Goal: Task Accomplishment & Management: Use online tool/utility

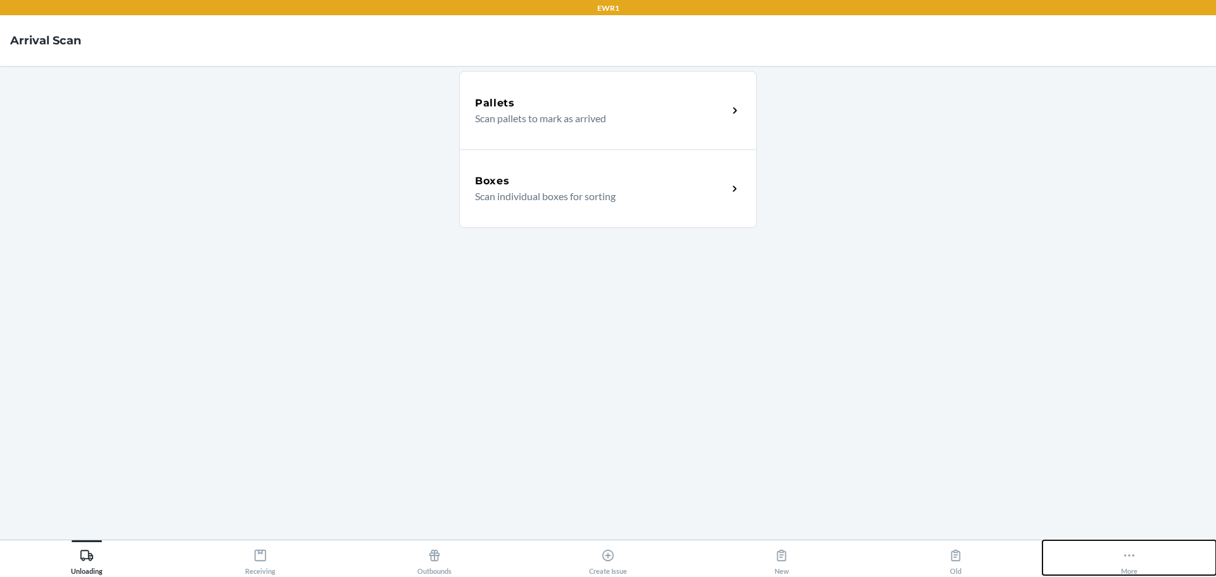
click at [1132, 559] on icon at bounding box center [1129, 556] width 14 height 14
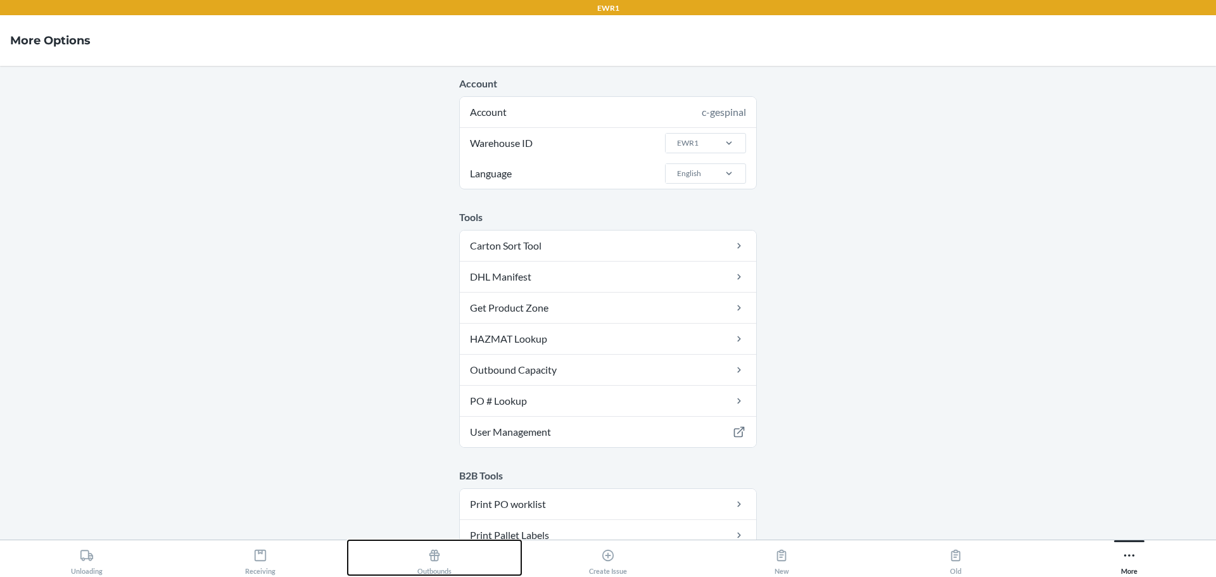
click at [424, 545] on div "Outbounds" at bounding box center [434, 559] width 34 height 32
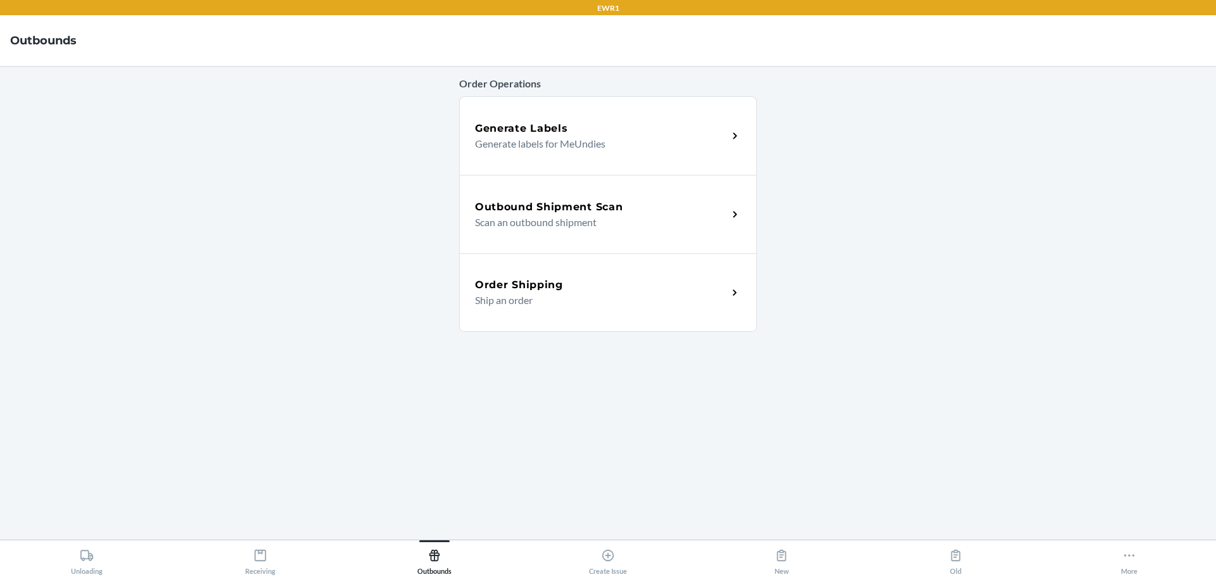
click at [564, 216] on p "Scan an outbound shipment" at bounding box center [596, 222] width 243 height 15
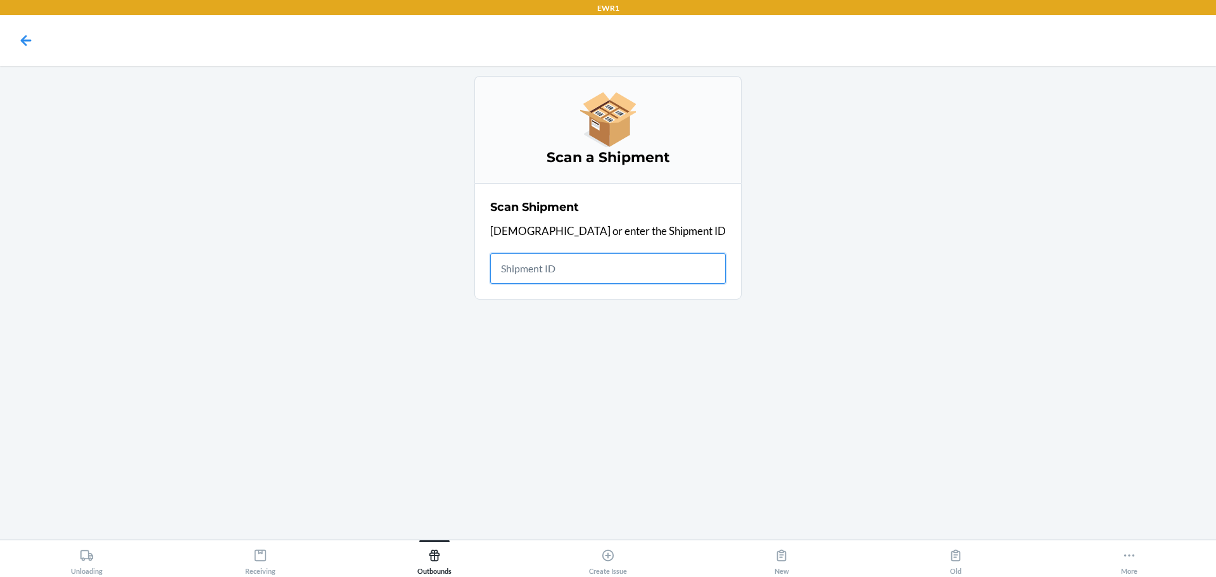
click at [582, 279] on input "text" at bounding box center [608, 268] width 236 height 30
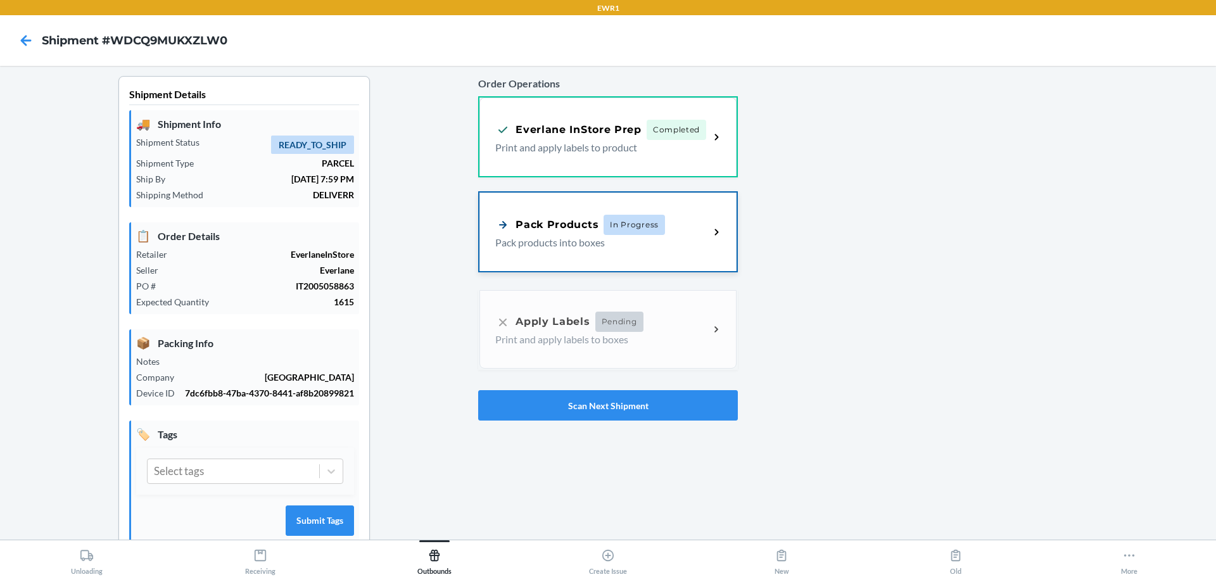
click at [524, 238] on p "Pack products into boxes" at bounding box center [597, 242] width 204 height 15
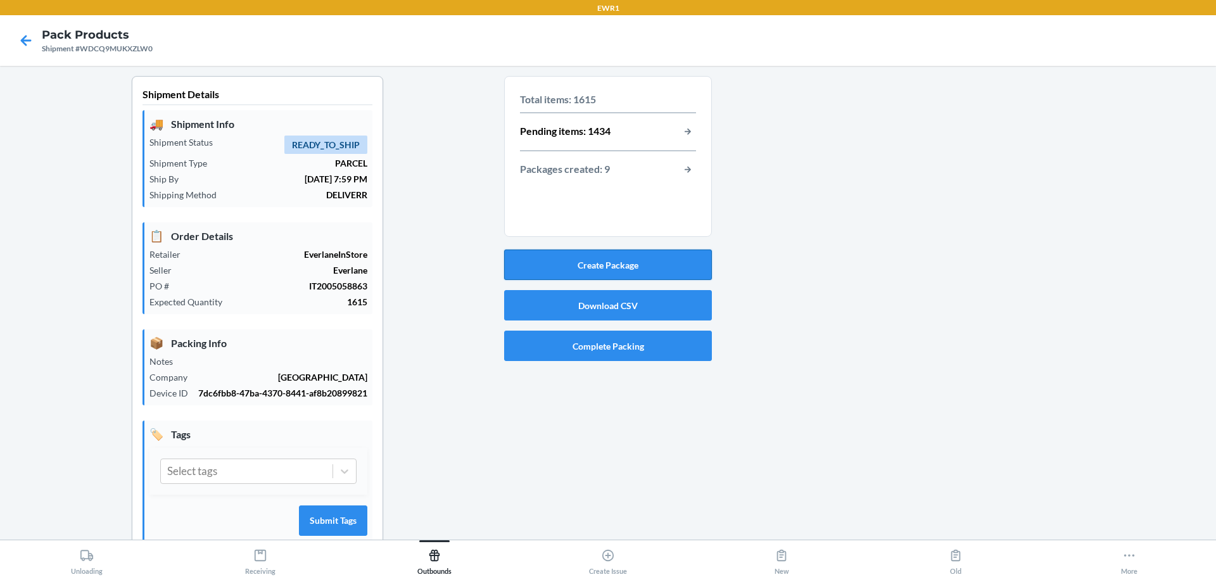
click at [579, 260] on button "Create Package" at bounding box center [608, 265] width 208 height 30
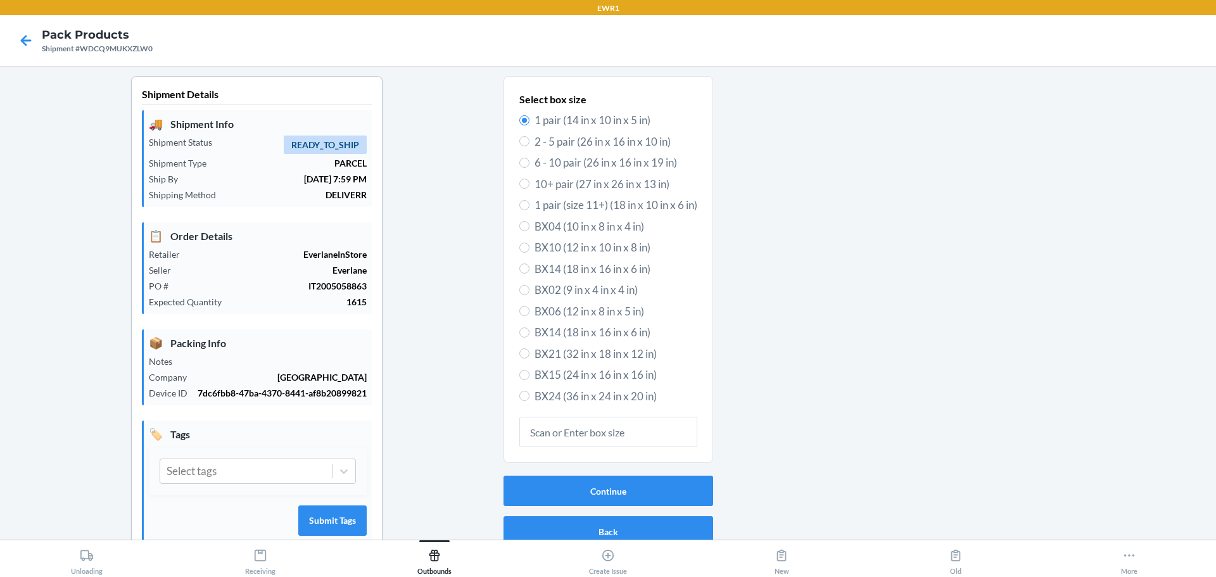
click at [552, 371] on span "BX15 (24 in x 16 in x 16 in)" at bounding box center [616, 375] width 163 height 16
click at [530, 371] on input "BX15 (24 in x 16 in x 16 in)" at bounding box center [524, 375] width 10 height 10
radio input "true"
radio input "false"
click at [592, 492] on button "Continue" at bounding box center [609, 491] width 210 height 30
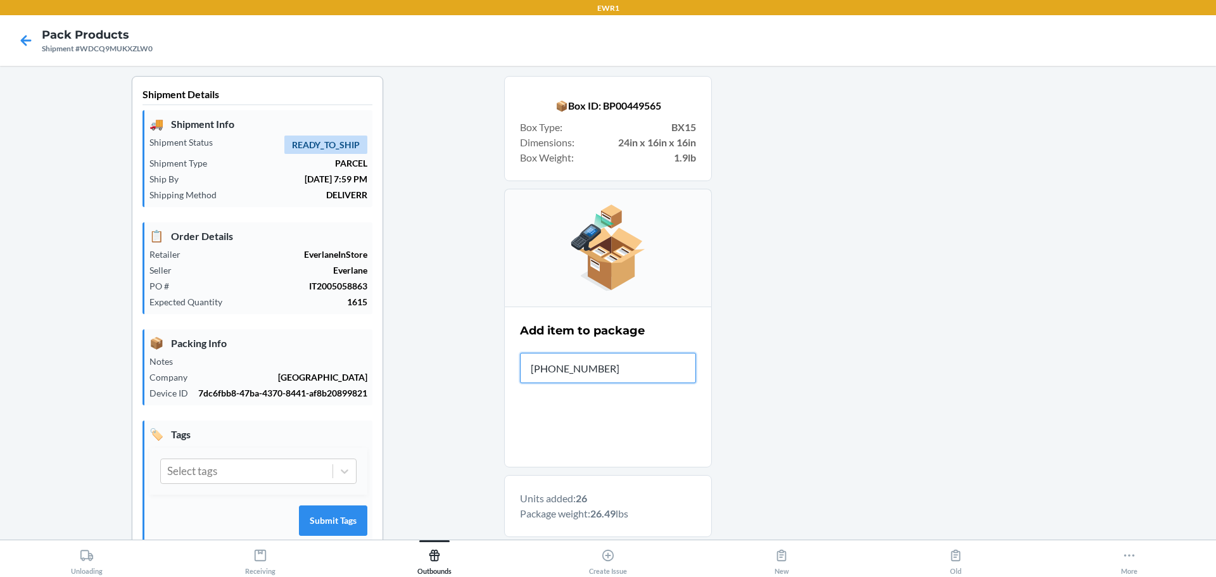
type input "[PHONE_NUMBER]"
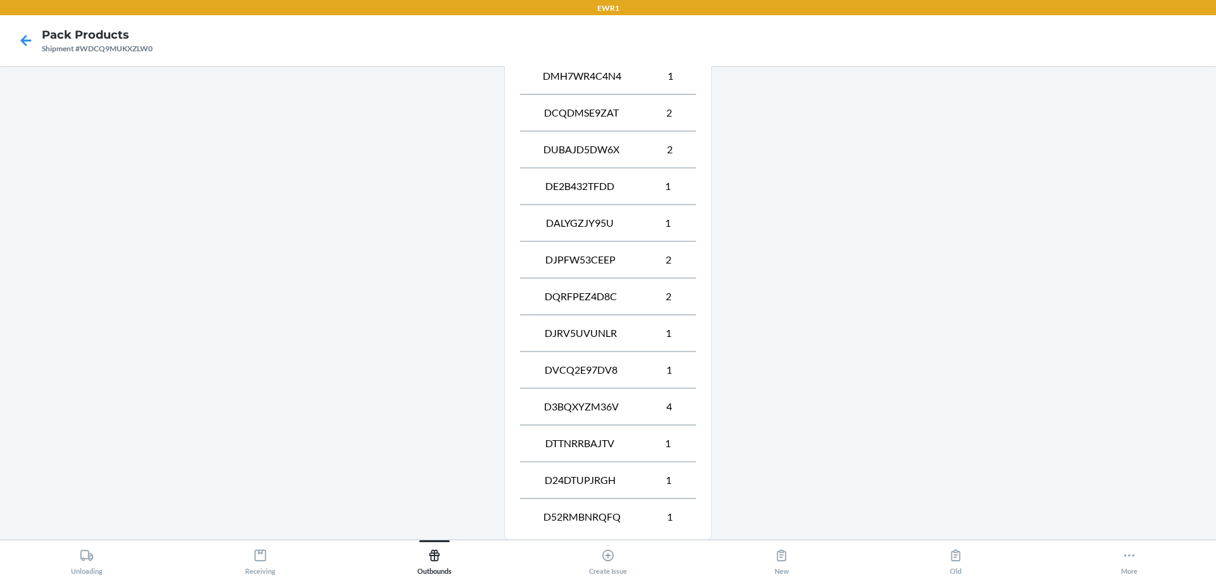
scroll to position [732, 0]
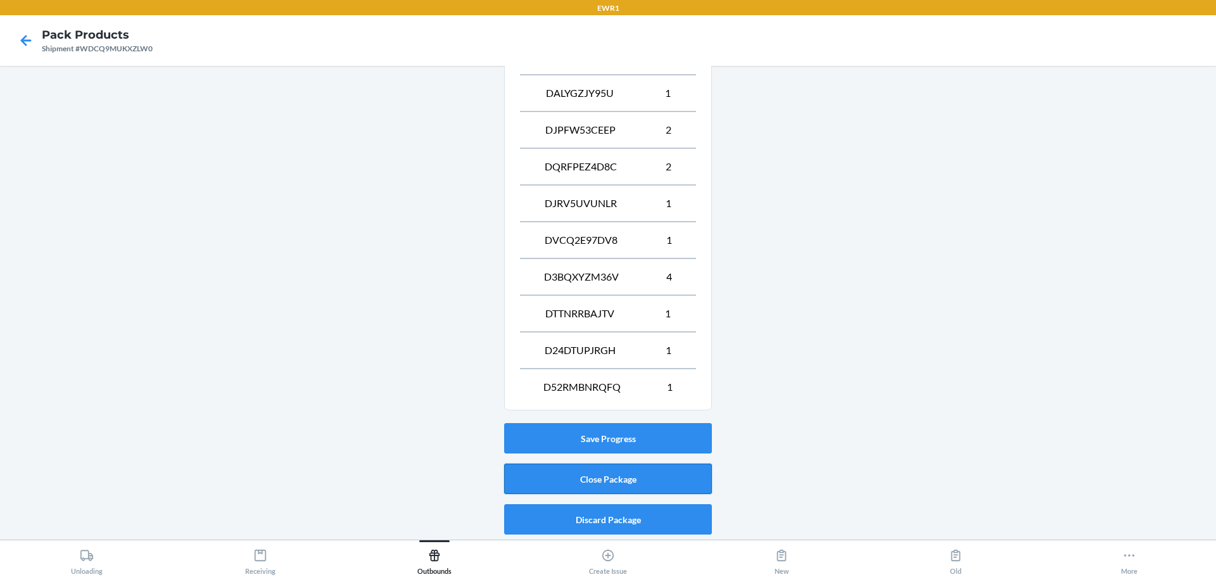
click at [617, 474] on button "Close Package" at bounding box center [608, 479] width 208 height 30
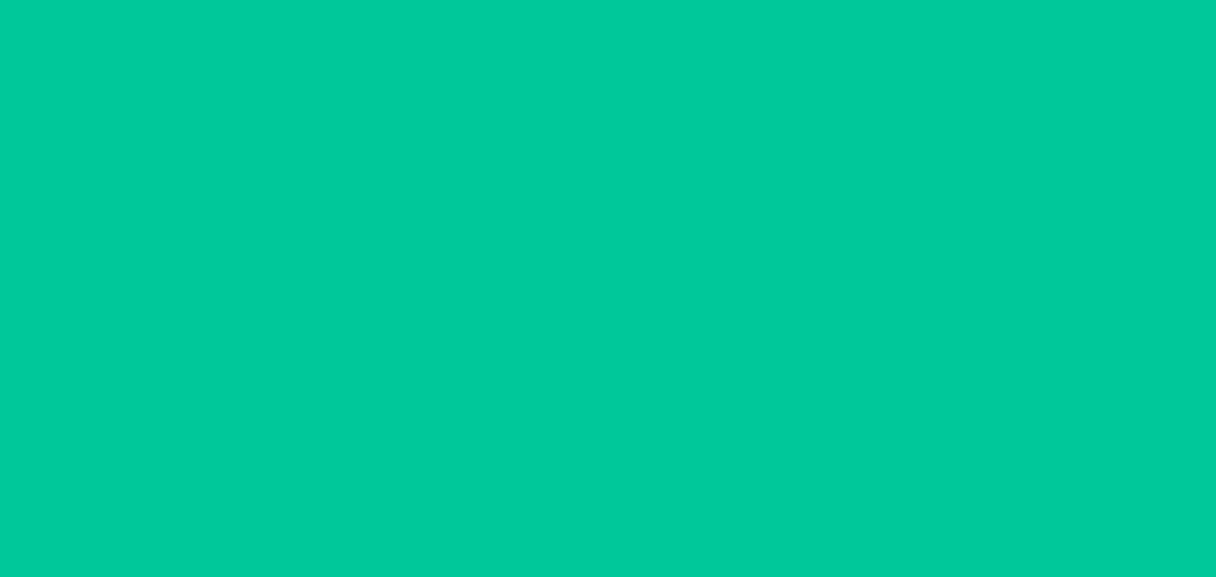
scroll to position [33, 0]
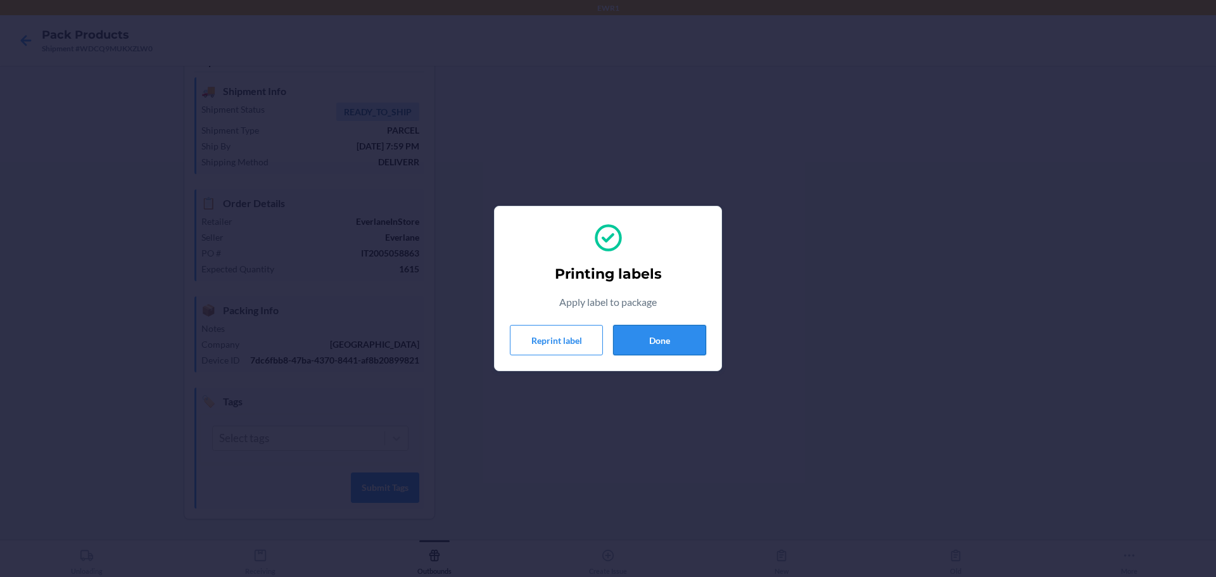
click at [632, 331] on button "Done" at bounding box center [659, 340] width 93 height 30
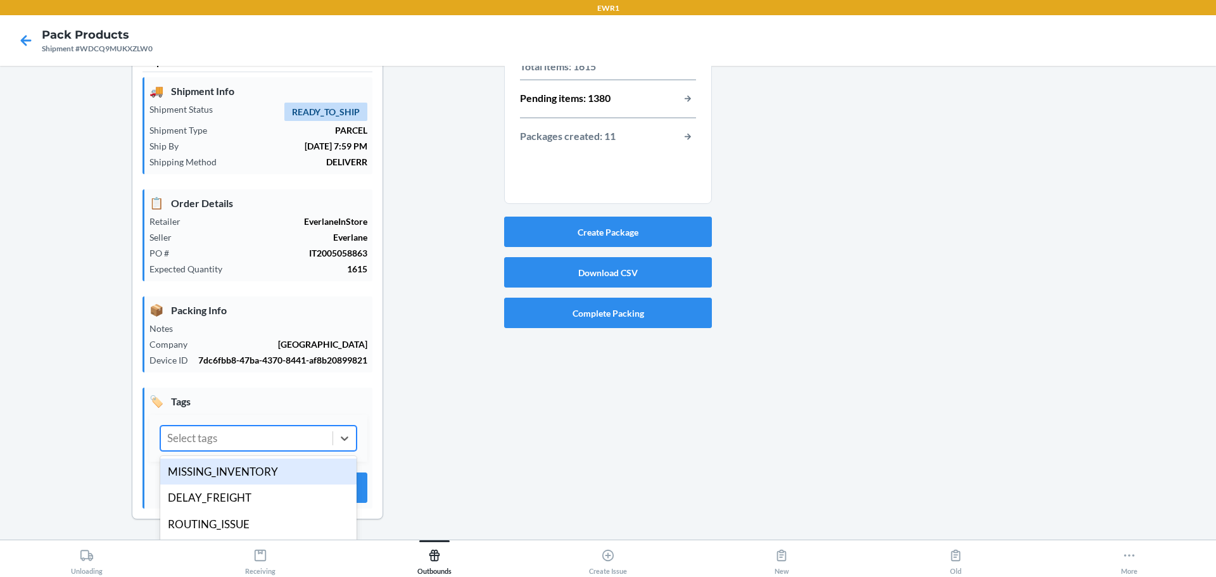
click at [201, 441] on div "Select tags" at bounding box center [192, 438] width 50 height 16
drag, startPoint x: 10, startPoint y: 431, endPoint x: 29, endPoint y: 421, distance: 20.7
click at [25, 423] on div "Shipment Details 🚚 Shipment Info Shipment Status READY_TO_SHIP Shipment Type PA…" at bounding box center [257, 291] width 494 height 497
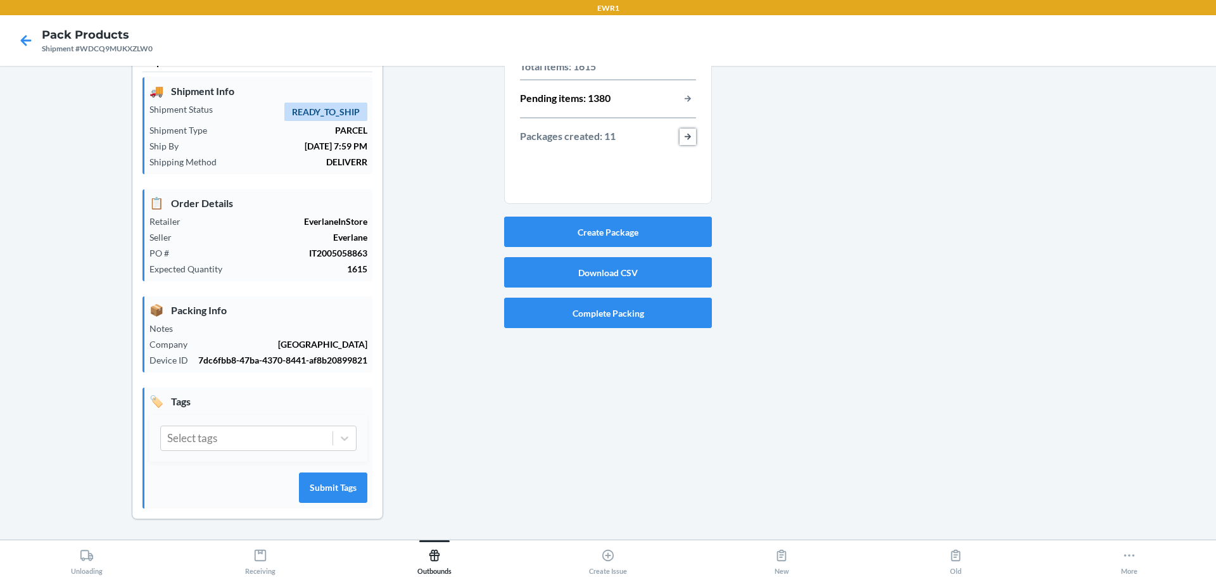
click at [682, 136] on button "button-view-packages-created" at bounding box center [688, 137] width 16 height 16
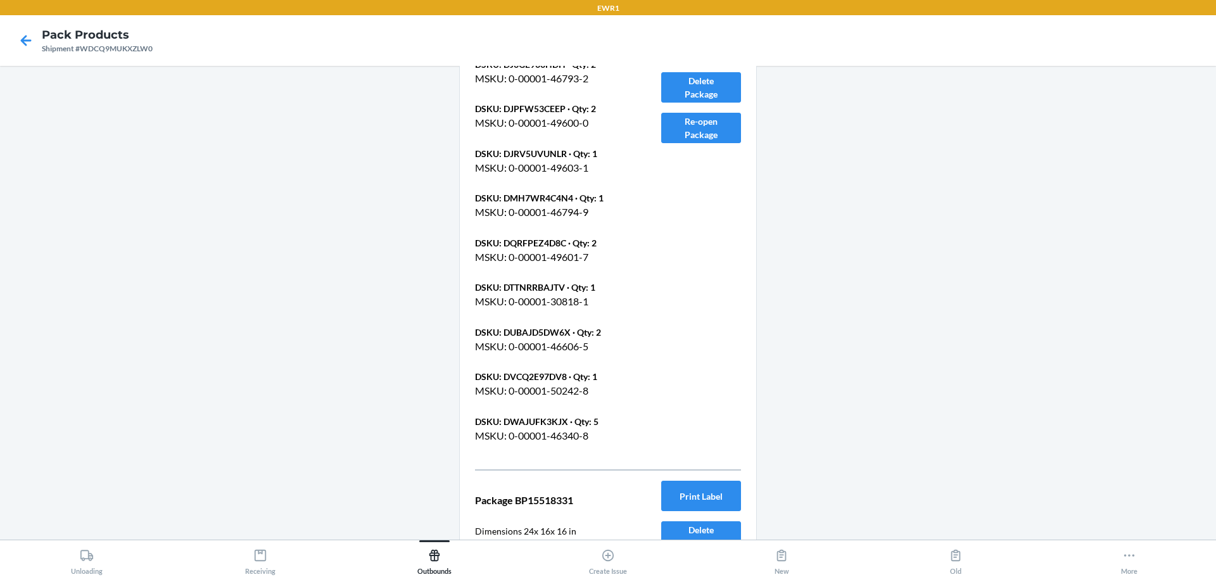
scroll to position [4562, 0]
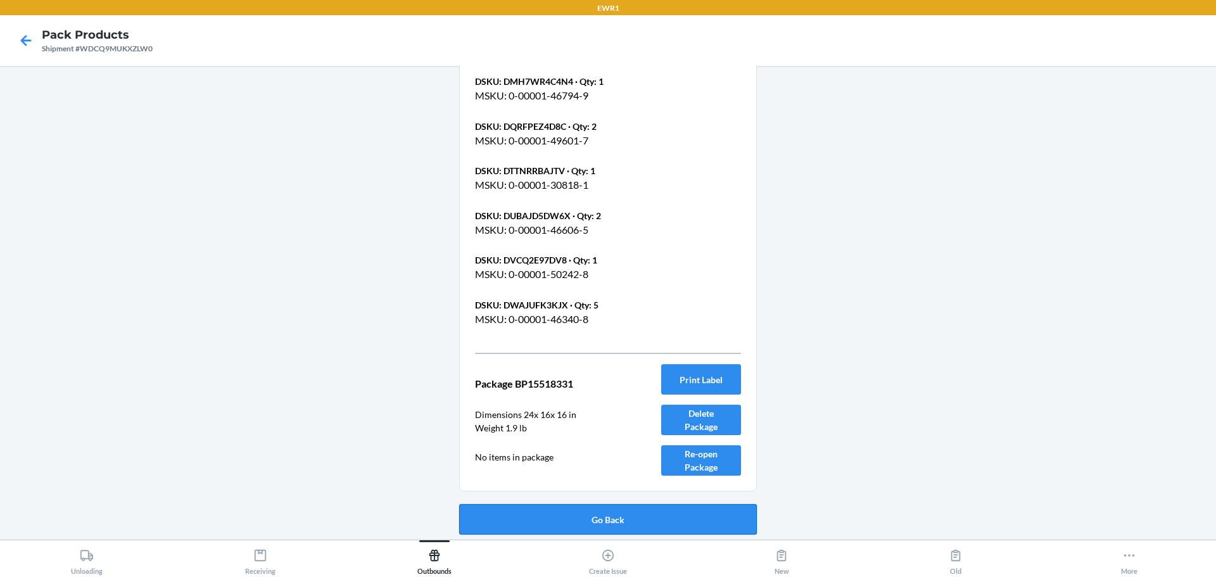
click at [692, 510] on button "Go Back" at bounding box center [608, 519] width 298 height 30
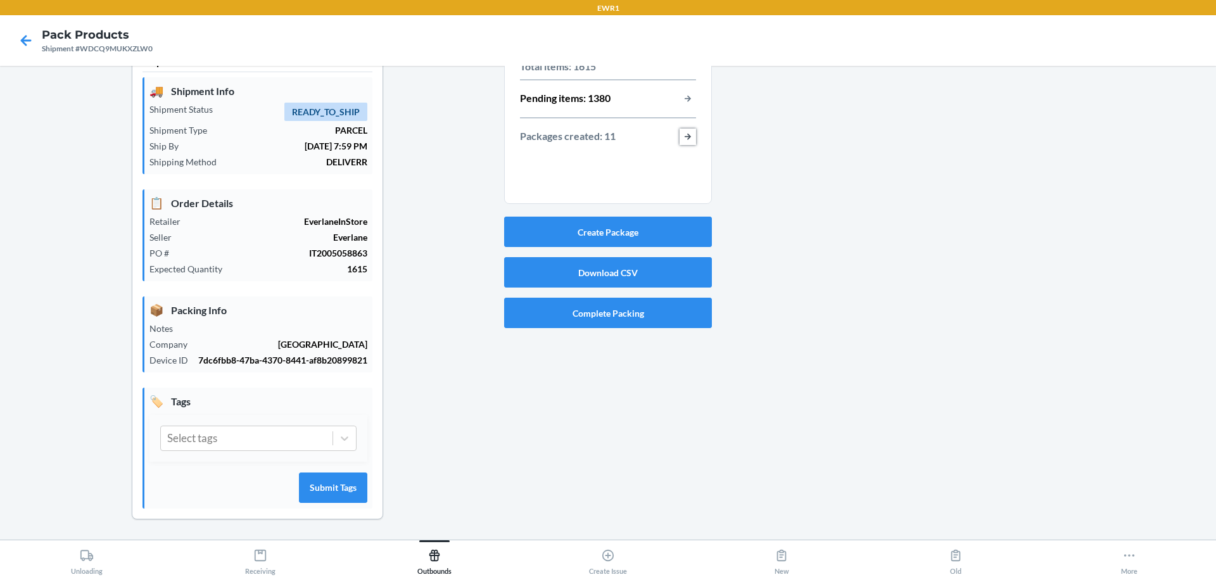
click at [680, 136] on button "button-view-packages-created" at bounding box center [688, 137] width 16 height 16
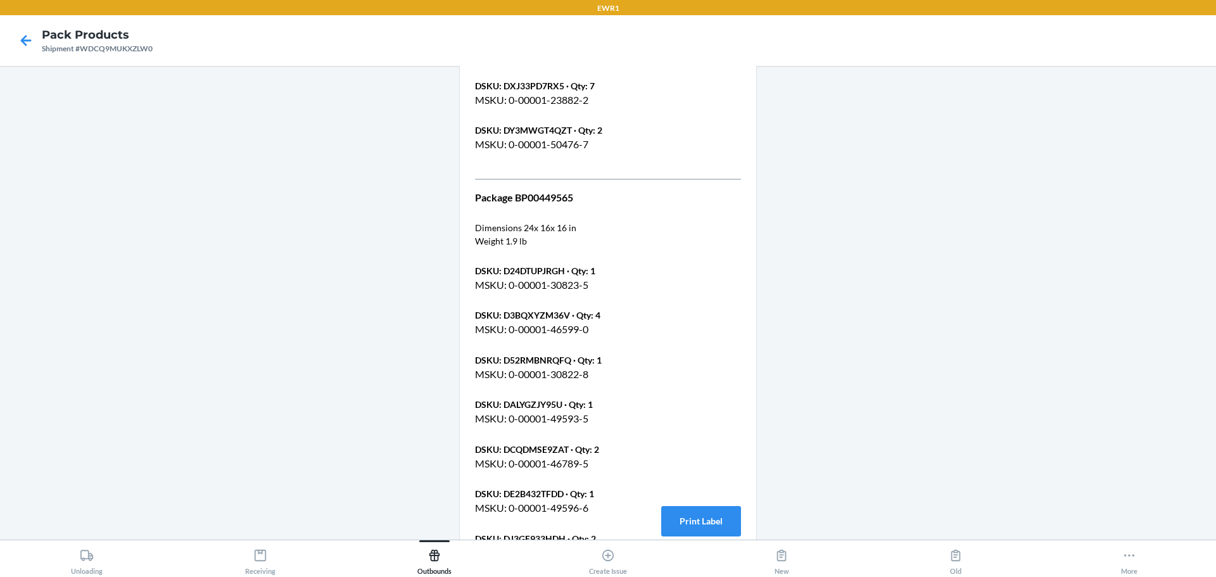
scroll to position [4266, 0]
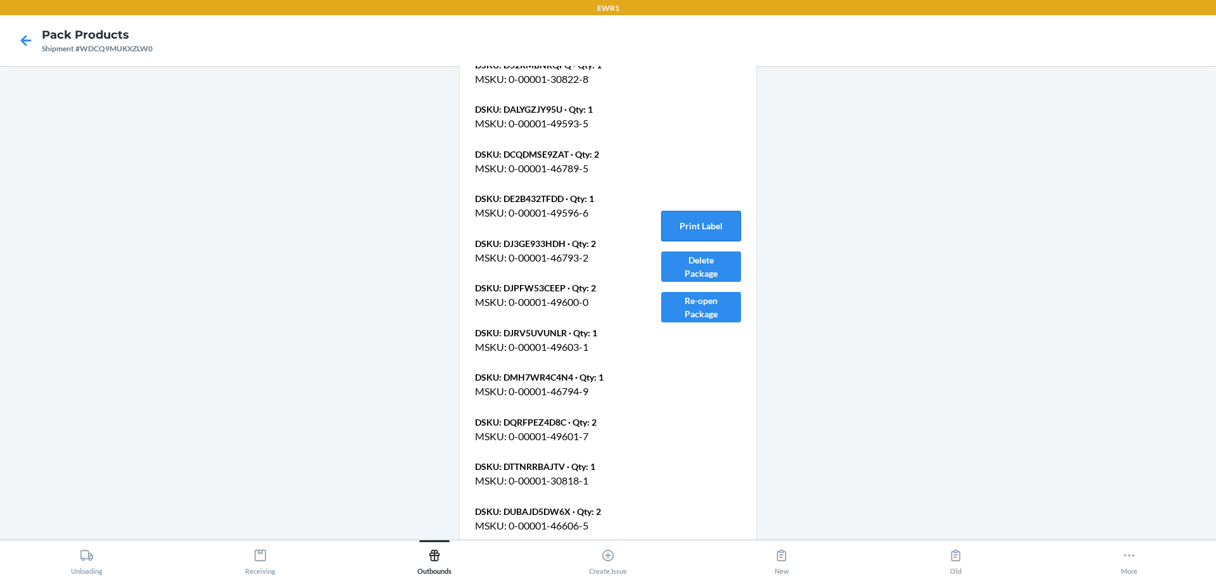
click at [697, 229] on button "Print Label" at bounding box center [701, 226] width 80 height 30
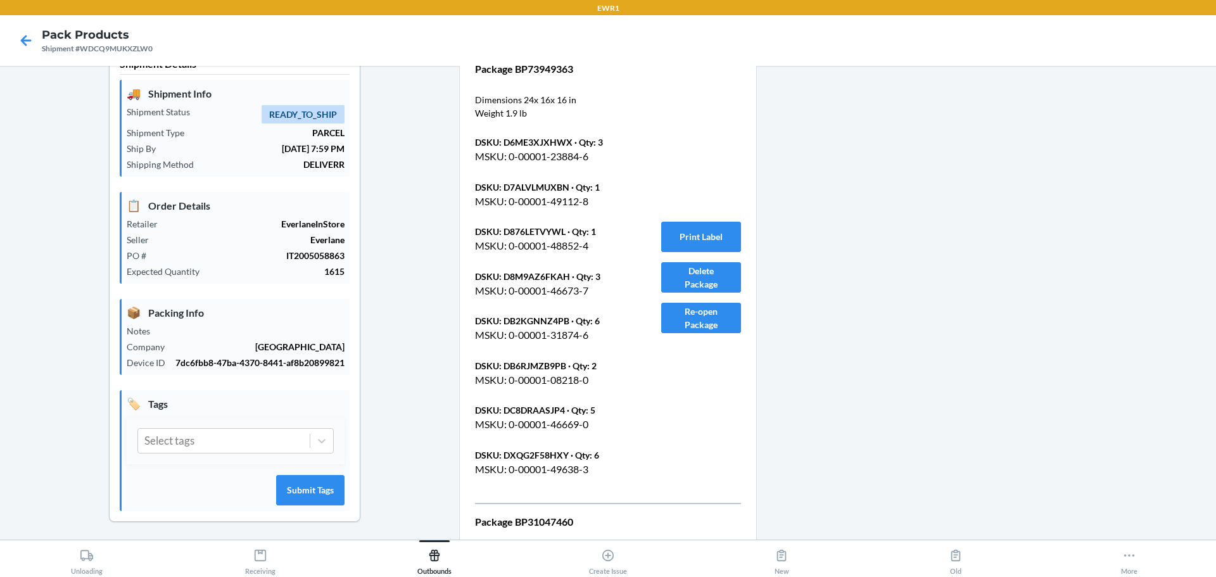
scroll to position [0, 0]
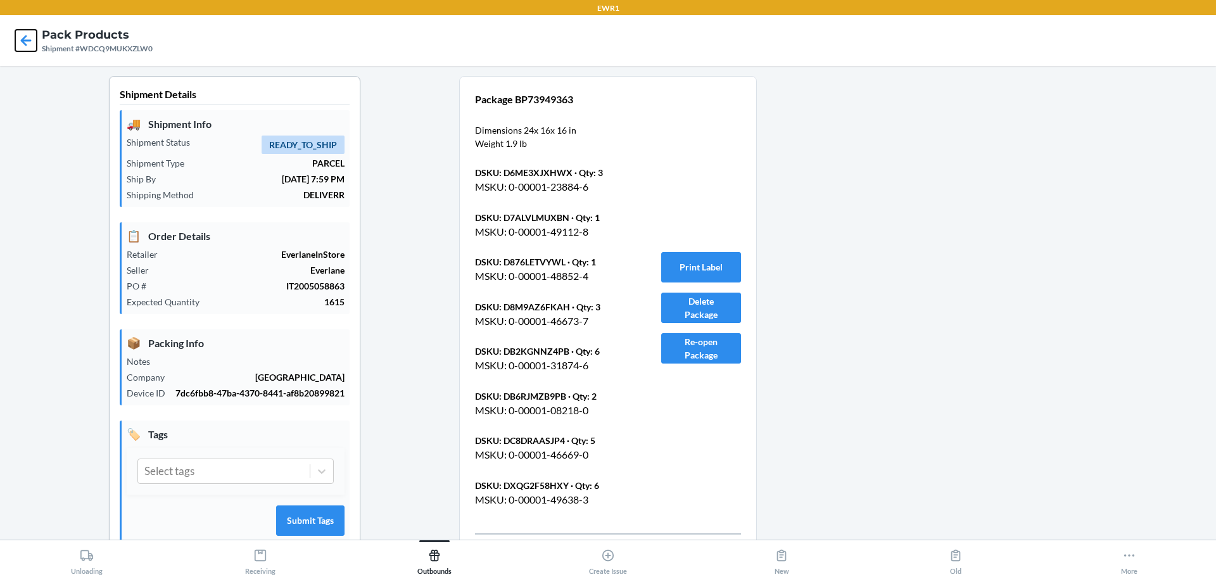
click at [26, 42] on icon at bounding box center [26, 41] width 22 height 22
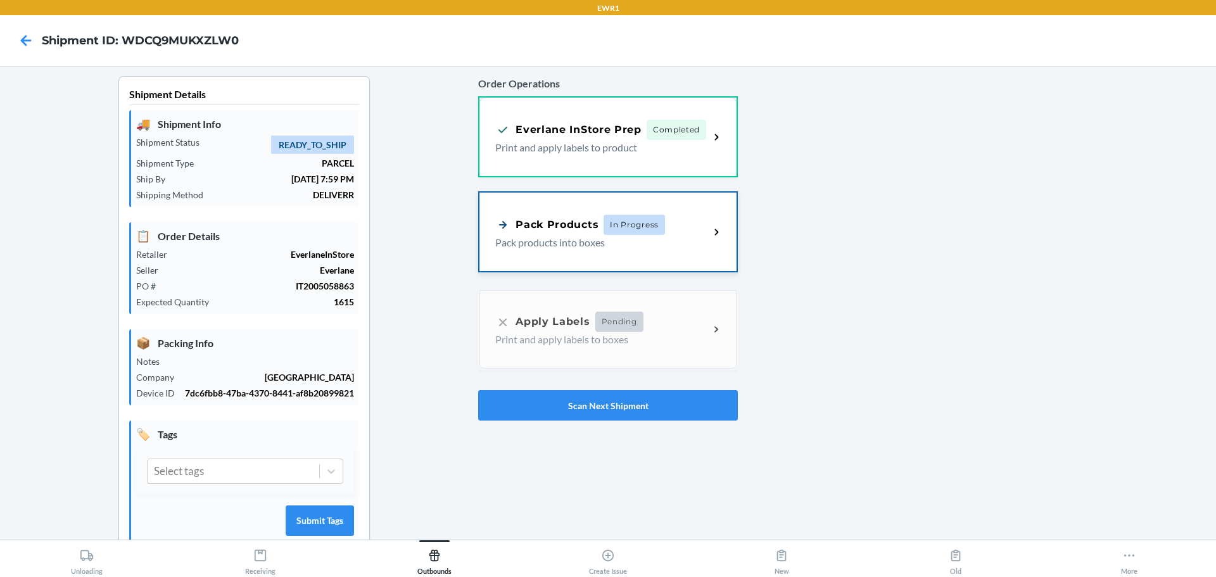
click at [574, 225] on div "Pack Products" at bounding box center [546, 225] width 103 height 16
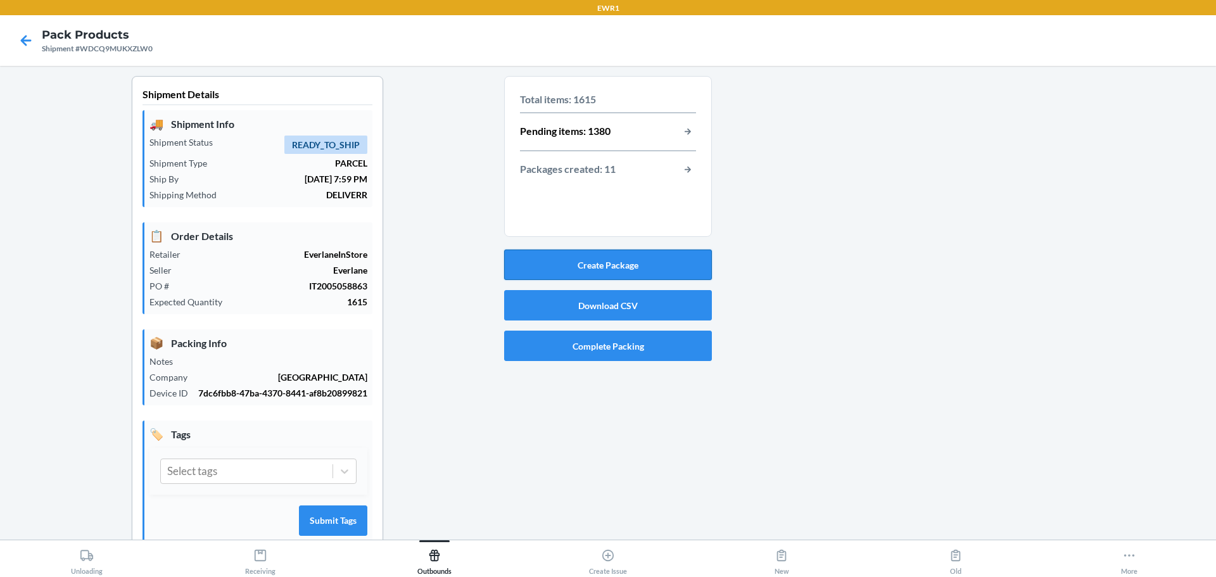
click at [583, 264] on button "Create Package" at bounding box center [608, 265] width 208 height 30
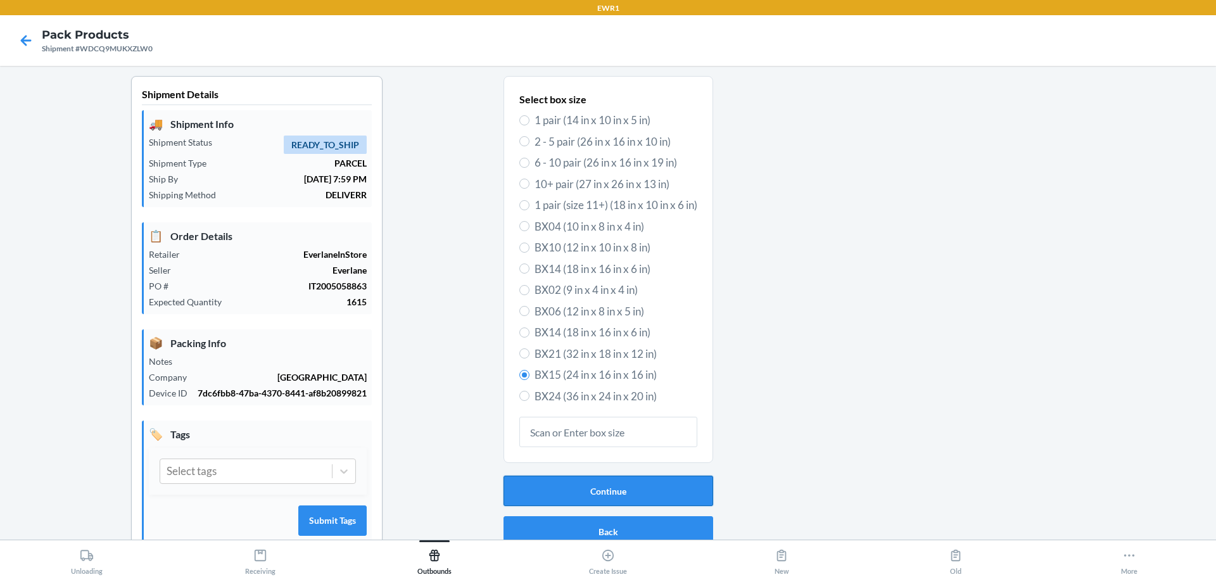
click at [576, 496] on button "Continue" at bounding box center [609, 491] width 210 height 30
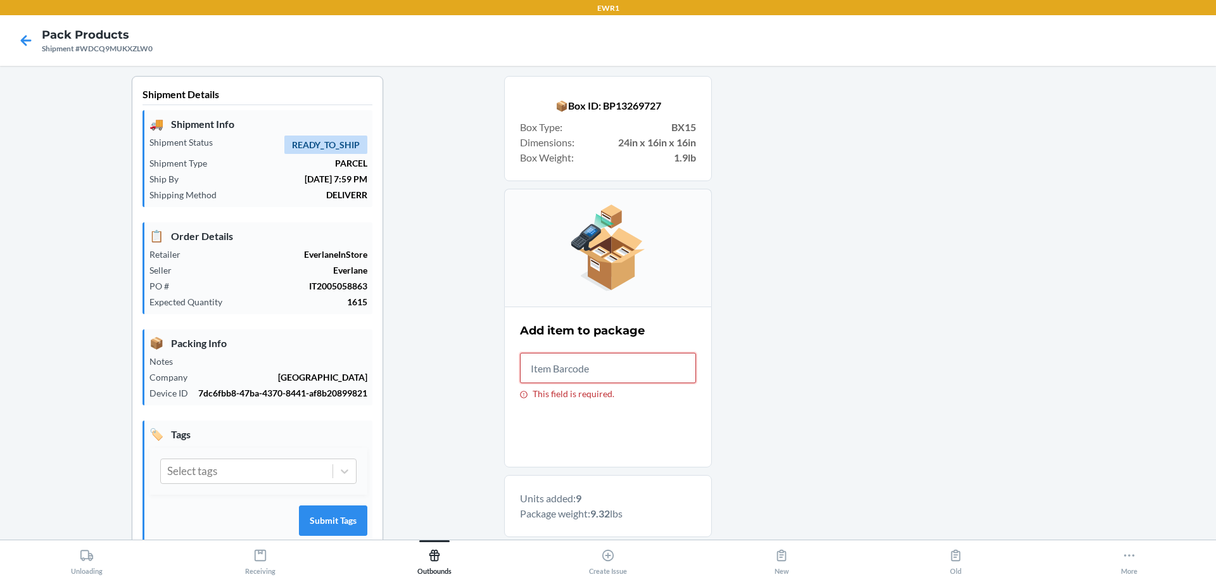
click at [622, 369] on input "This field is required." at bounding box center [608, 368] width 176 height 30
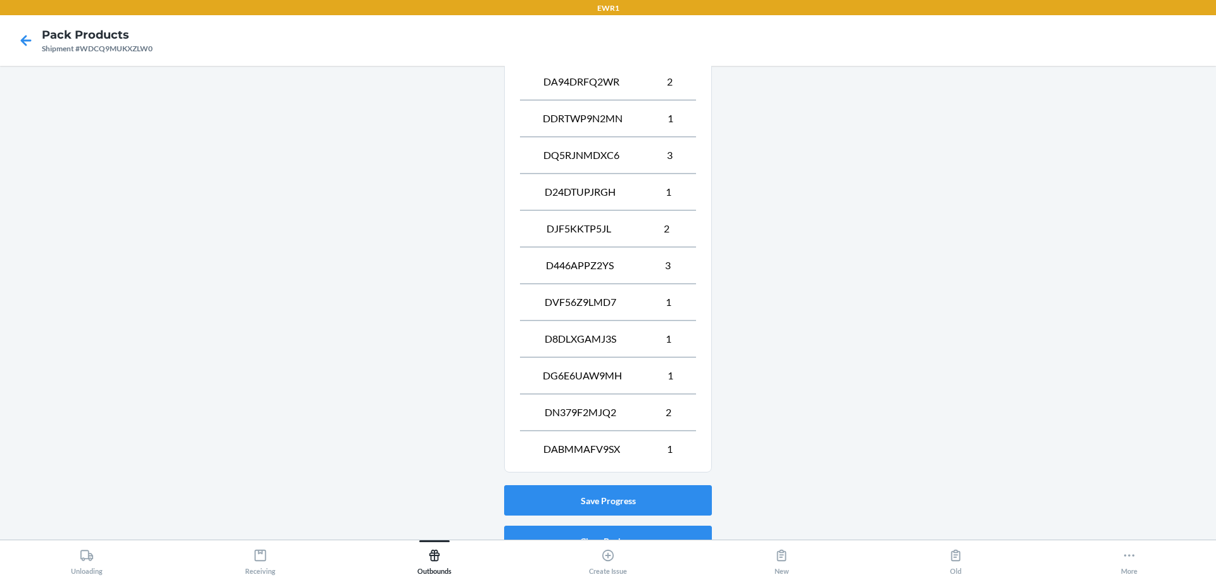
scroll to position [806, 0]
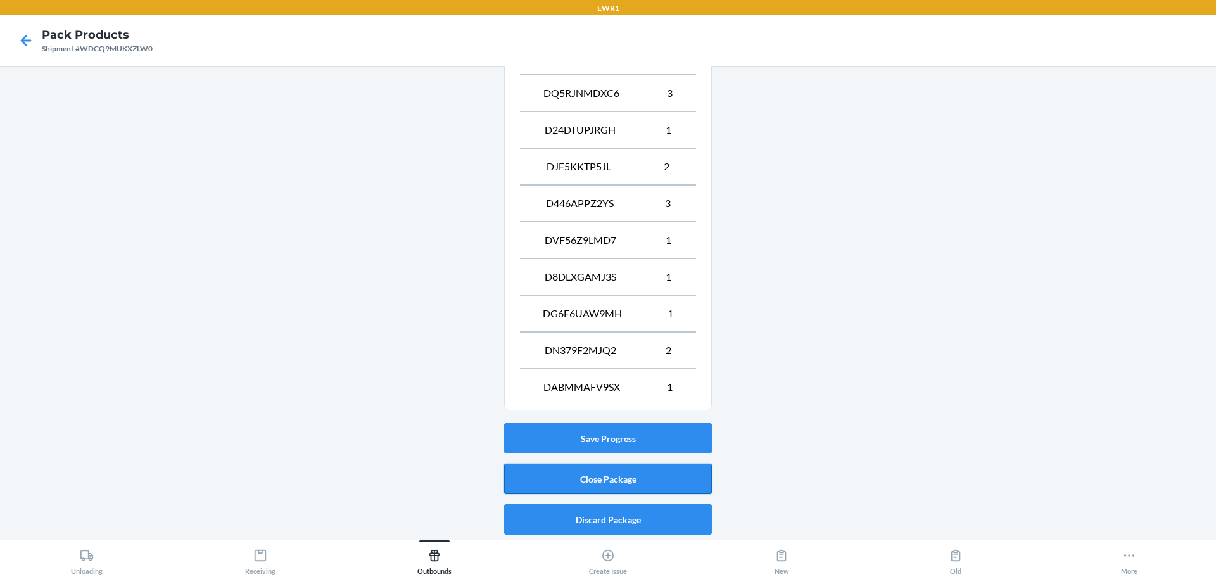
click at [623, 486] on button "Close Package" at bounding box center [608, 479] width 208 height 30
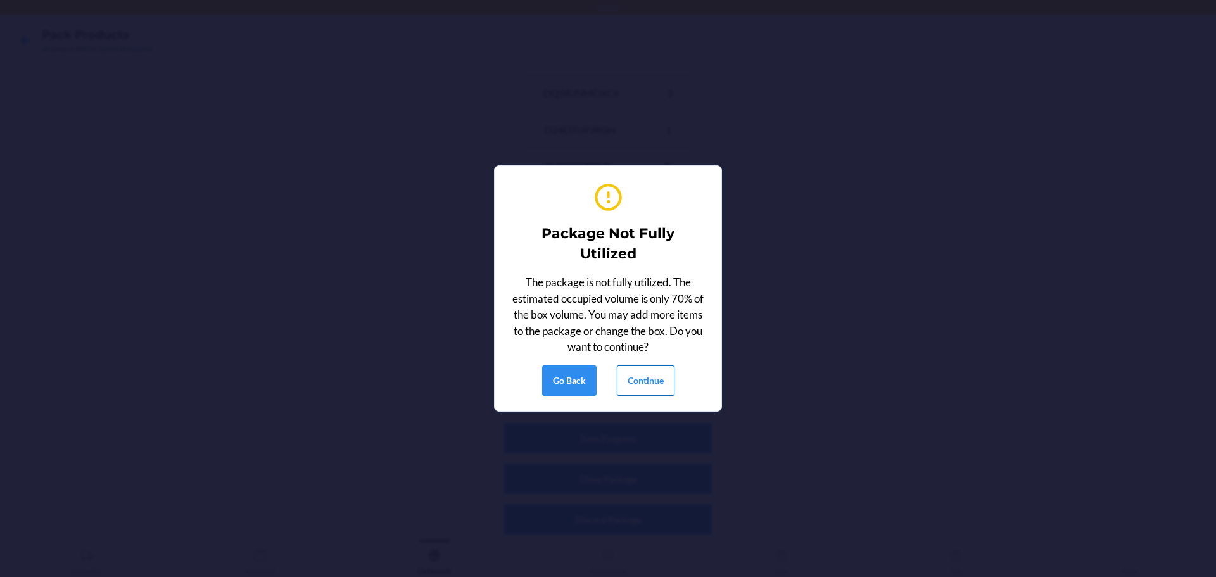
click at [640, 381] on button "Continue" at bounding box center [646, 380] width 58 height 30
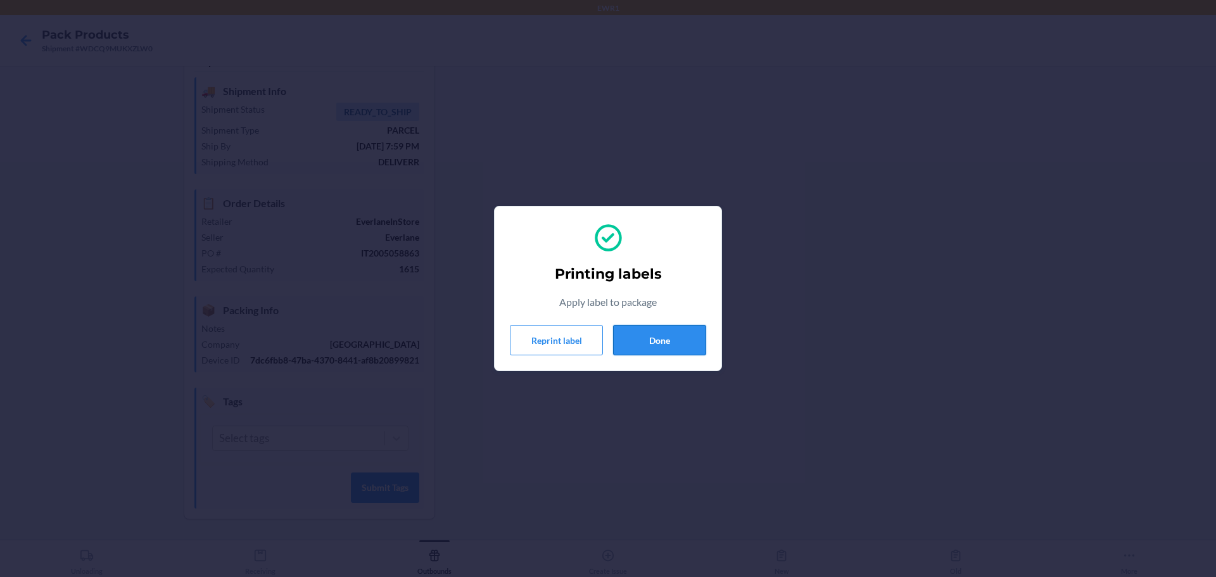
click at [691, 334] on button "Done" at bounding box center [659, 340] width 93 height 30
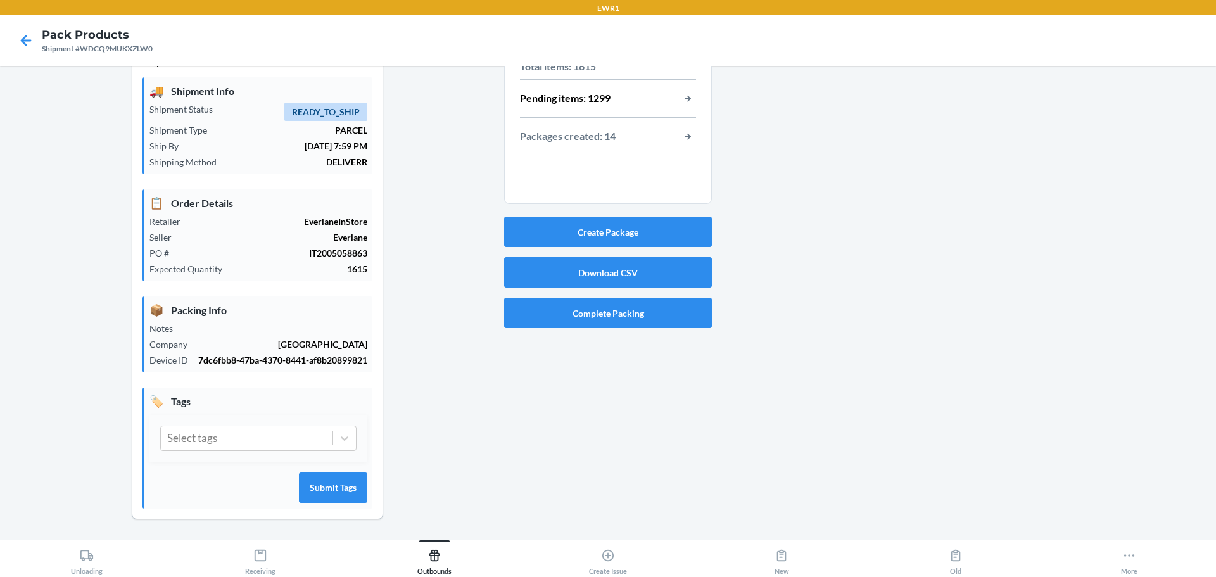
scroll to position [0, 0]
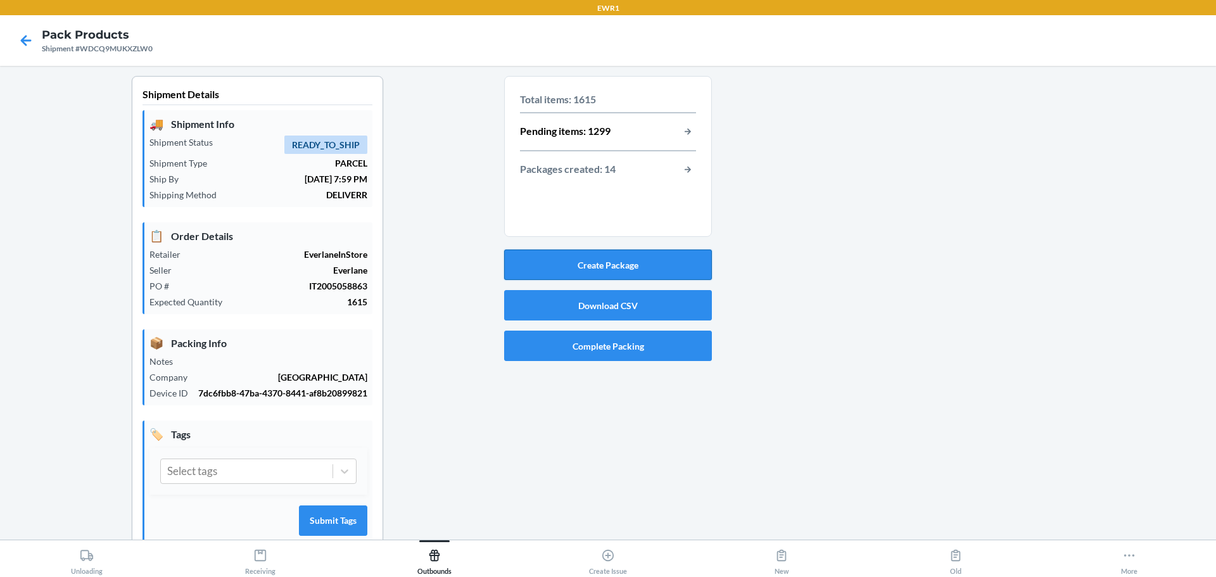
click at [616, 267] on button "Create Package" at bounding box center [608, 265] width 208 height 30
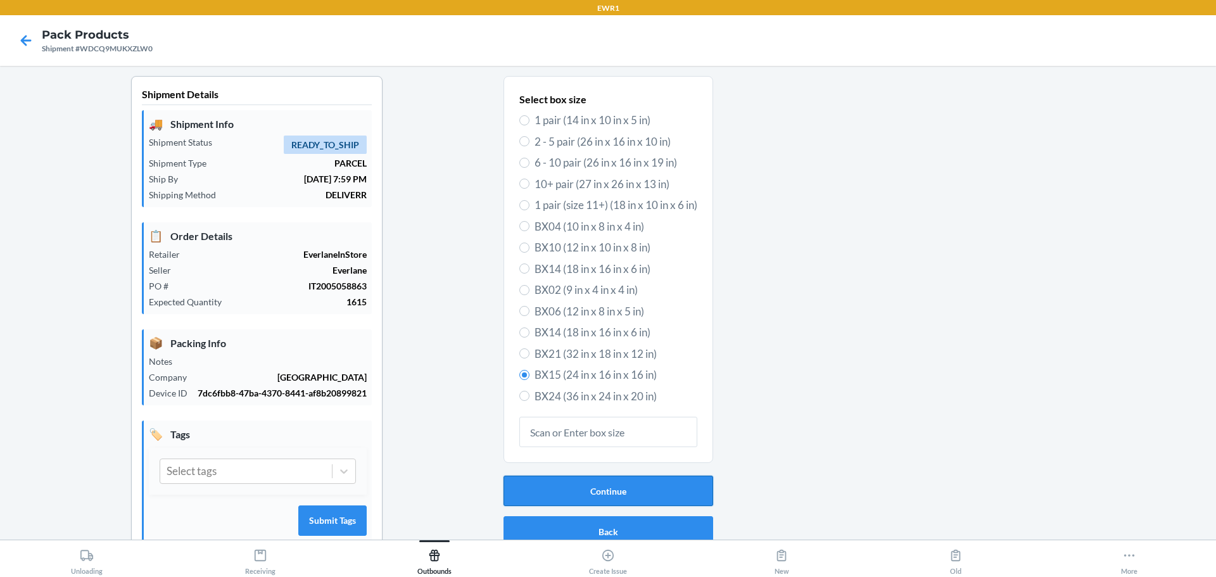
scroll to position [33, 0]
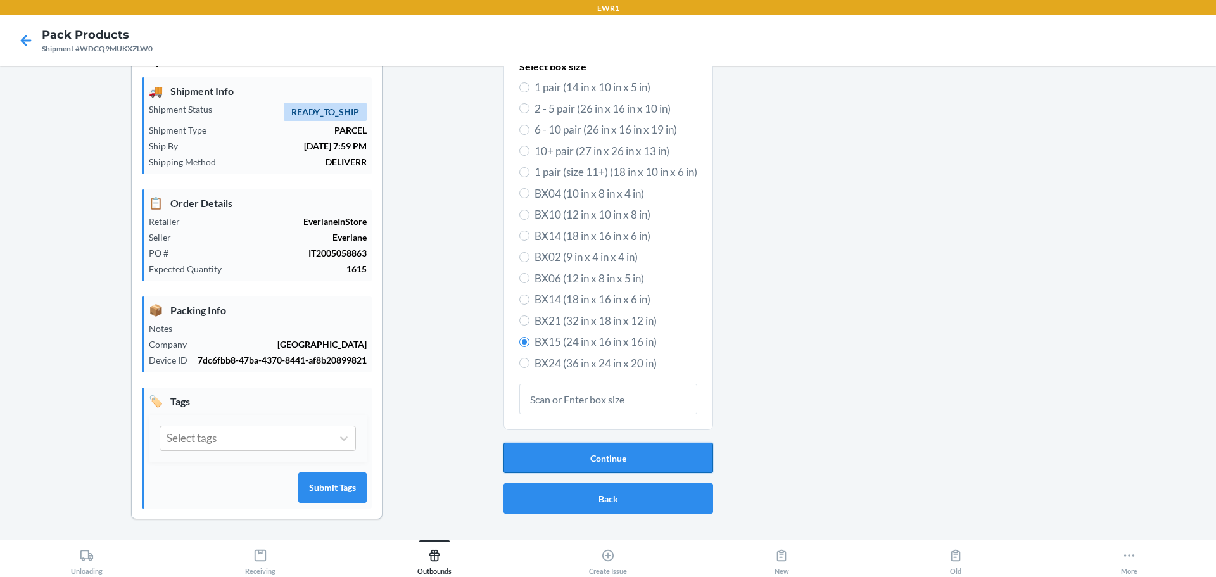
click at [604, 457] on button "Continue" at bounding box center [609, 458] width 210 height 30
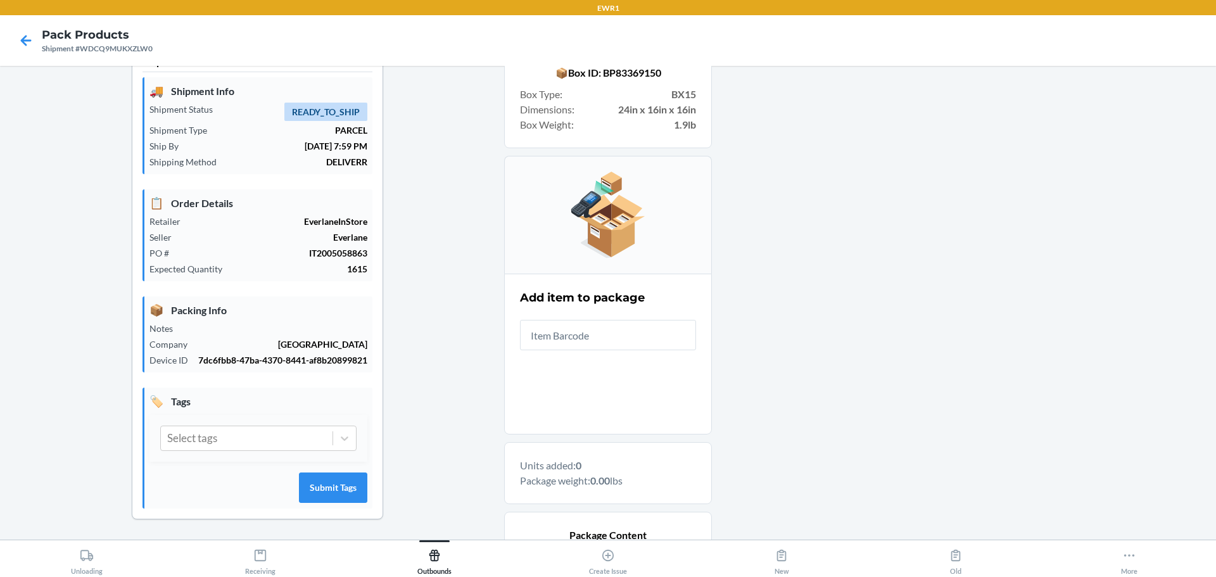
click at [530, 337] on input "text" at bounding box center [608, 335] width 176 height 30
drag, startPoint x: 695, startPoint y: 381, endPoint x: 777, endPoint y: 542, distance: 180.4
click at [751, 479] on div "Shipment Details 🚚 Shipment Info Shipment Status READY_TO_SHIP Shipment Type PA…" at bounding box center [608, 371] width 1196 height 656
click at [654, 334] on input "text" at bounding box center [608, 335] width 176 height 30
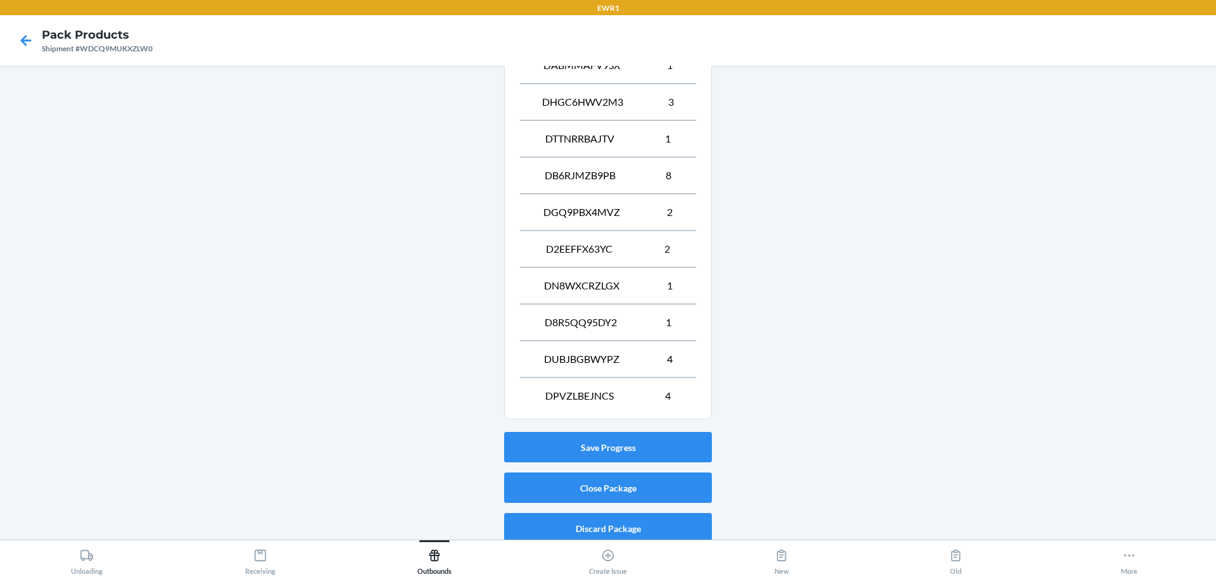
scroll to position [549, 0]
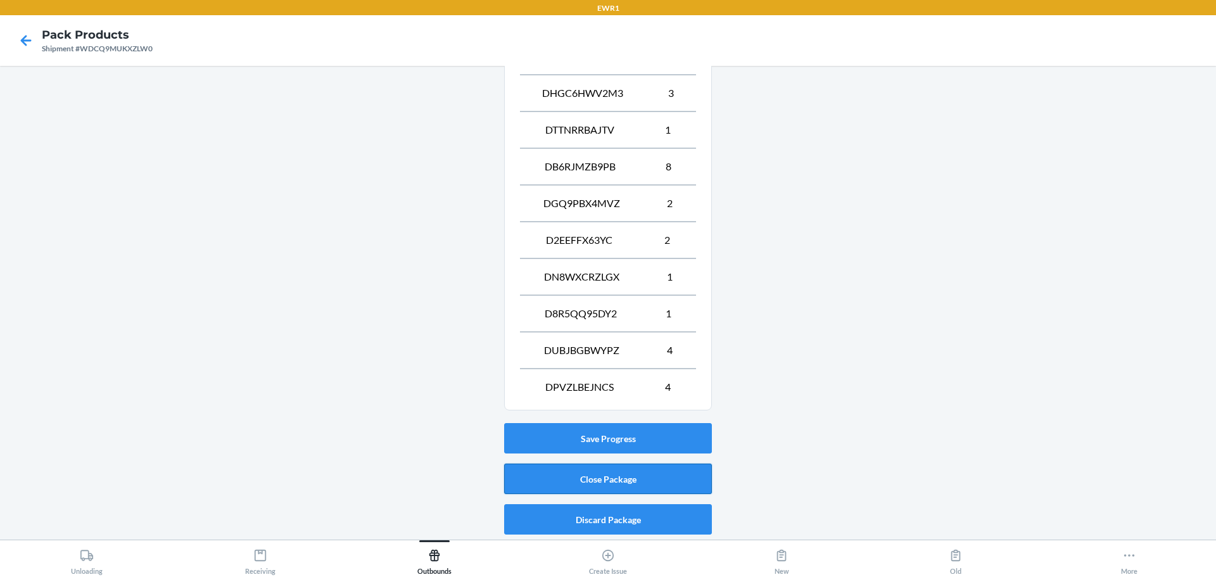
click at [626, 480] on button "Close Package" at bounding box center [608, 479] width 208 height 30
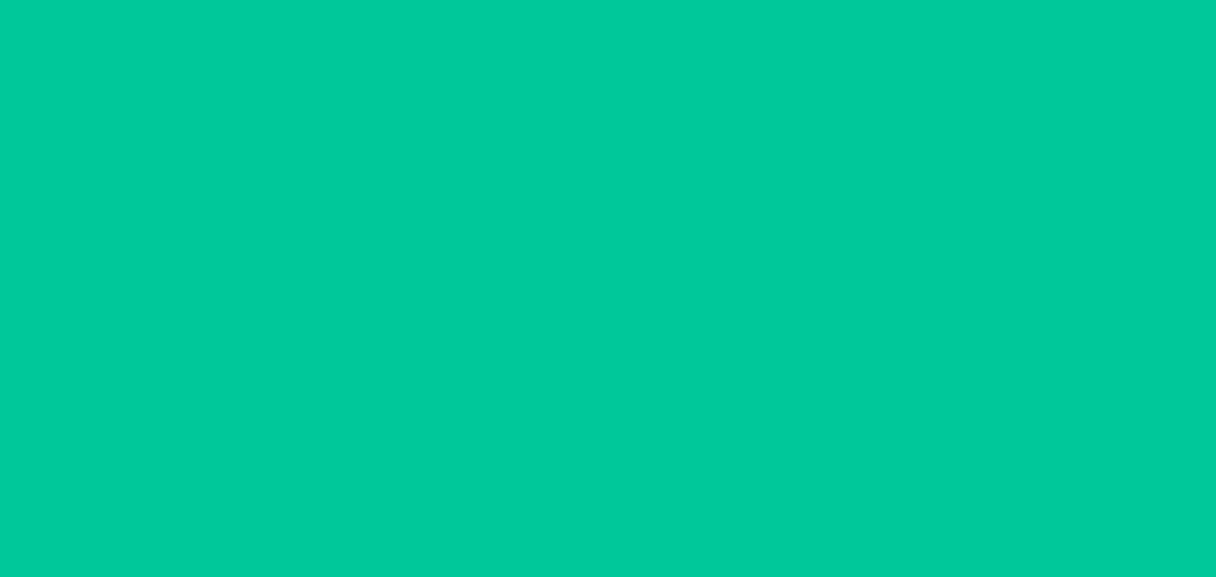
scroll to position [33, 0]
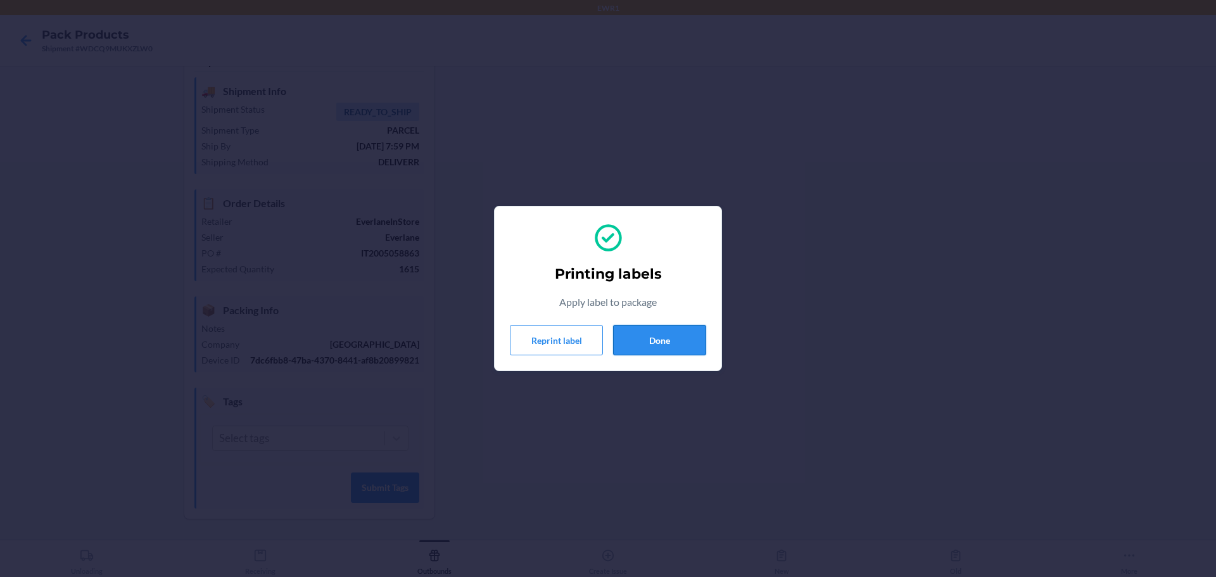
click at [678, 345] on button "Done" at bounding box center [659, 340] width 93 height 30
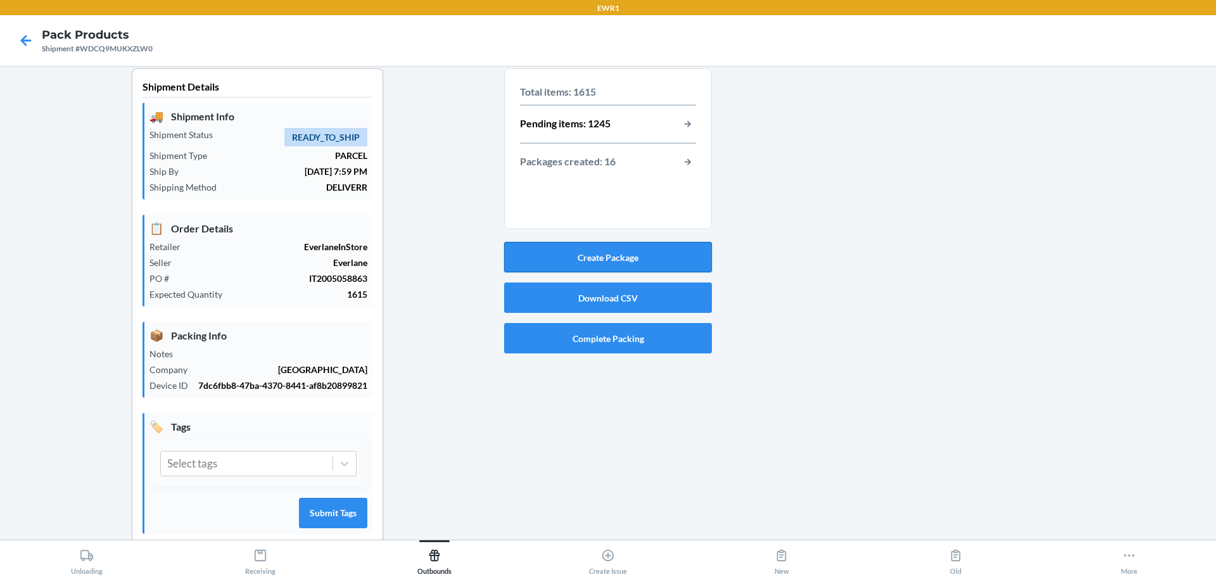
scroll to position [0, 0]
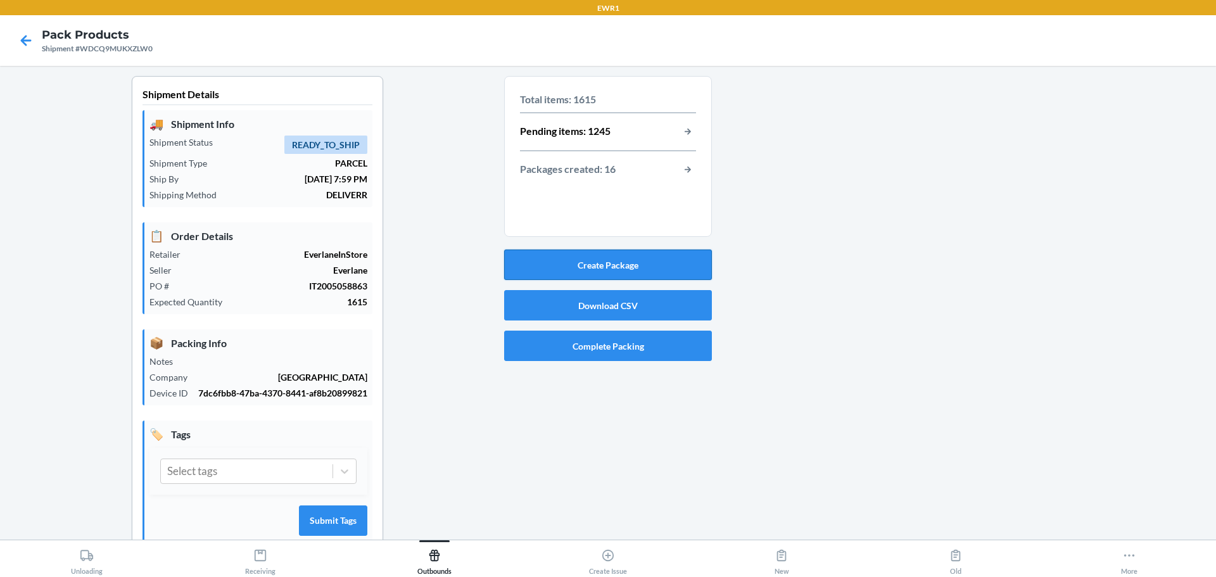
click at [602, 268] on button "Create Package" at bounding box center [608, 265] width 208 height 30
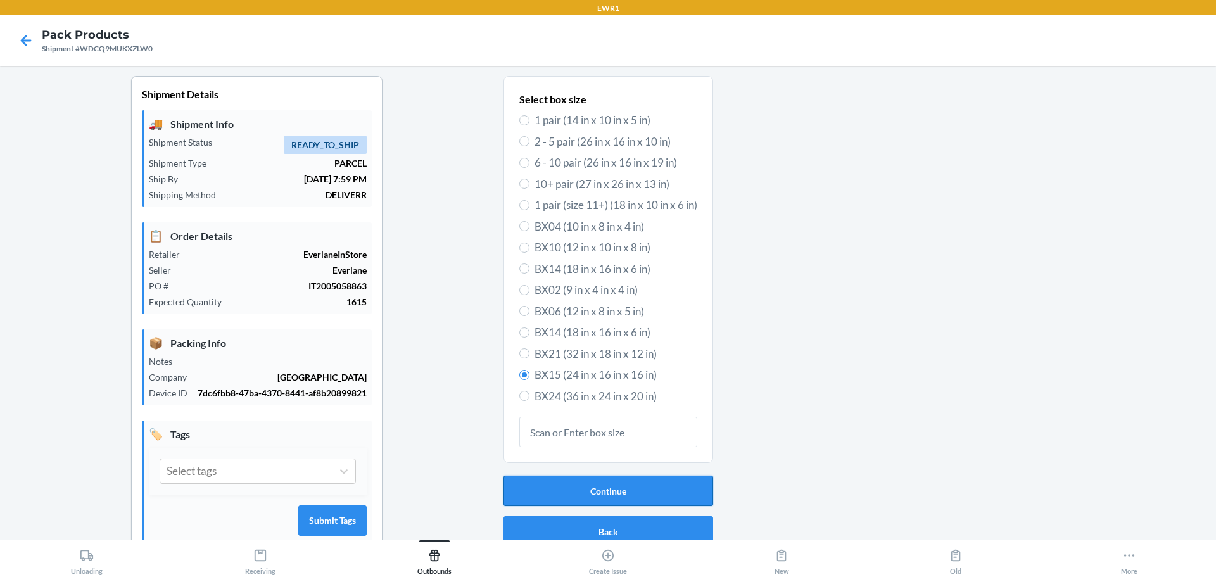
click at [645, 486] on button "Continue" at bounding box center [609, 491] width 210 height 30
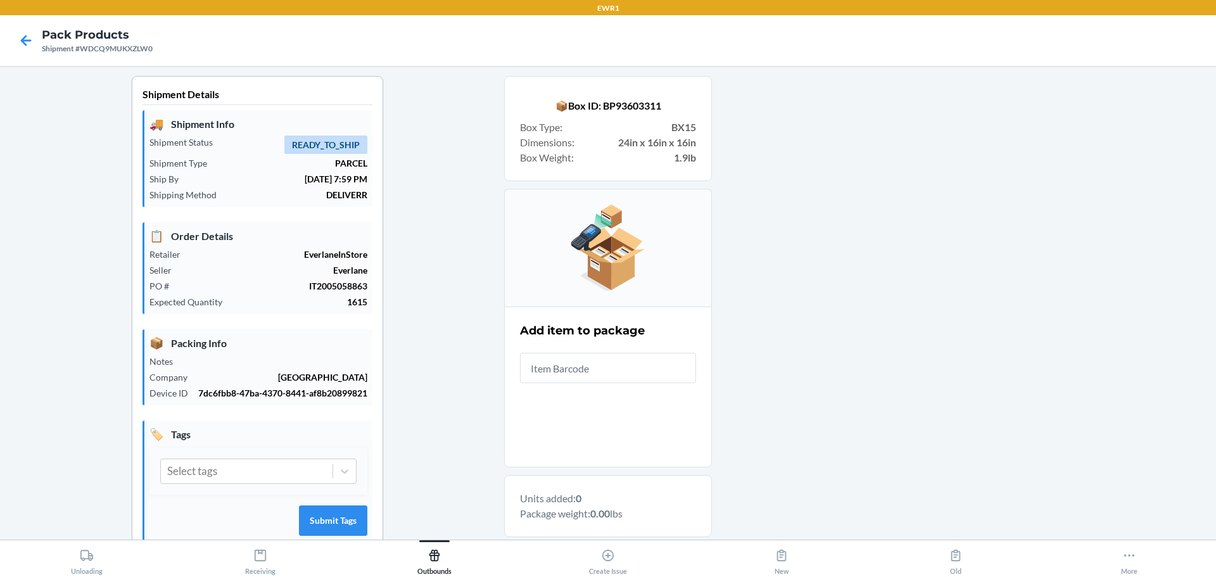
click at [606, 373] on input "text" at bounding box center [608, 368] width 176 height 30
click at [584, 362] on input "text" at bounding box center [608, 368] width 176 height 30
type input "0-00001-30825-9"
click at [612, 358] on input "0-00001-30825-9" at bounding box center [608, 368] width 176 height 30
click at [611, 362] on input "0-00001-30825-9" at bounding box center [608, 368] width 176 height 30
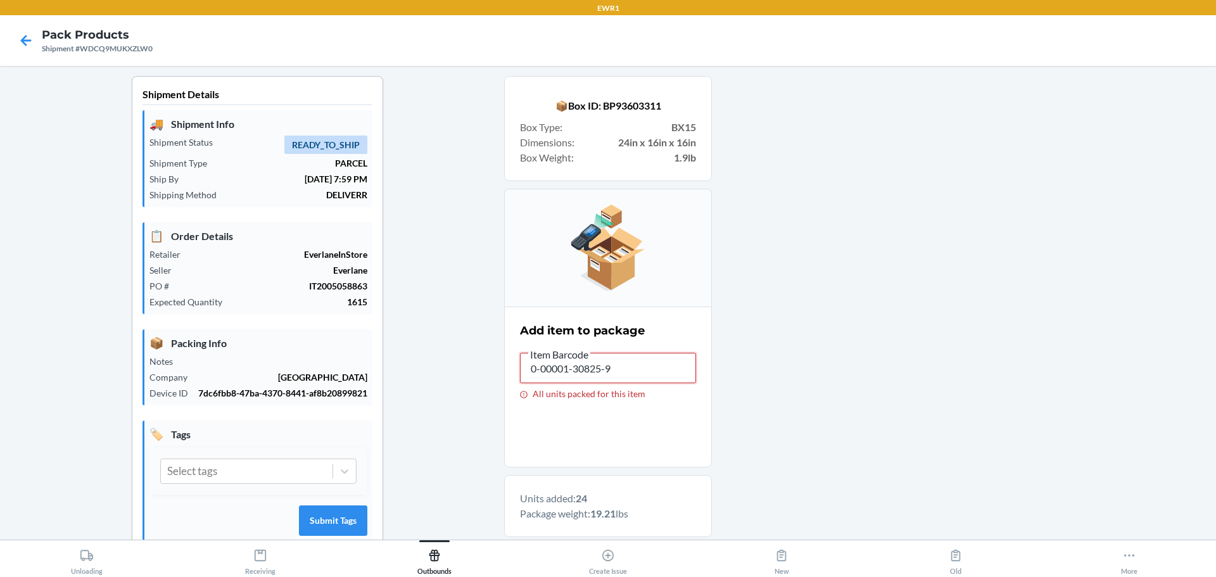
click at [611, 362] on input "0-00001-30825-9" at bounding box center [608, 368] width 176 height 30
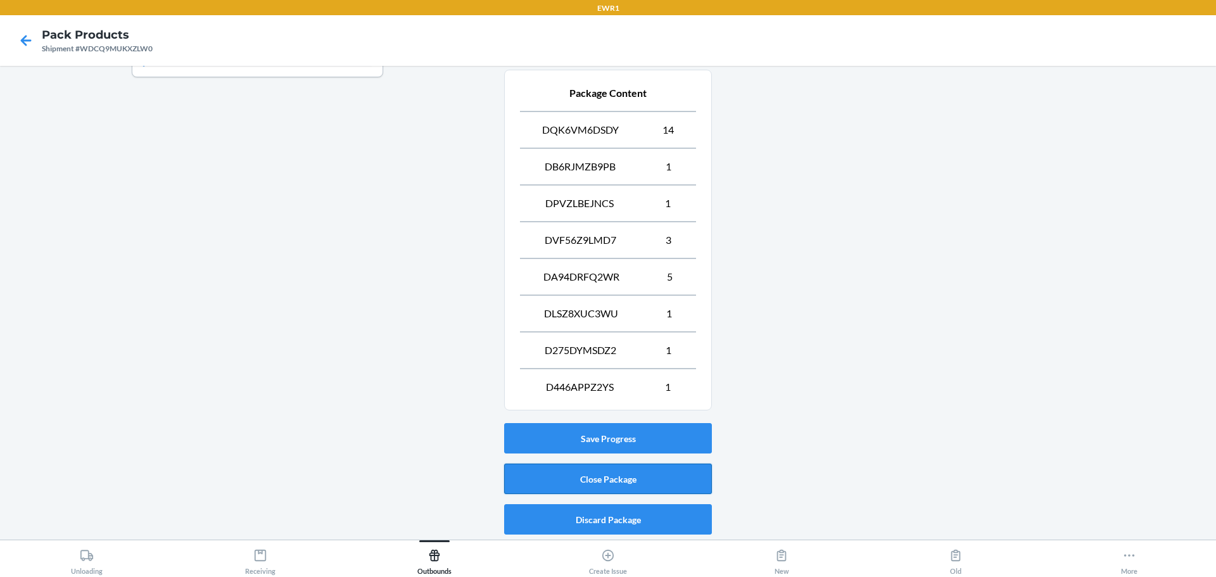
click at [641, 478] on button "Close Package" at bounding box center [608, 479] width 208 height 30
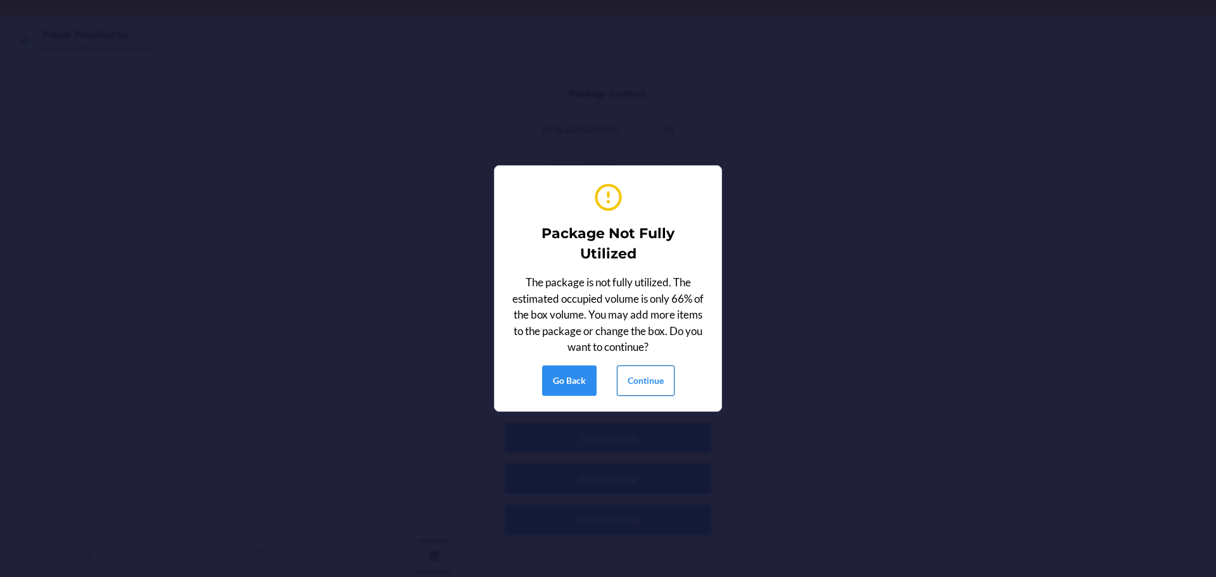
click at [657, 383] on button "Continue" at bounding box center [646, 380] width 58 height 30
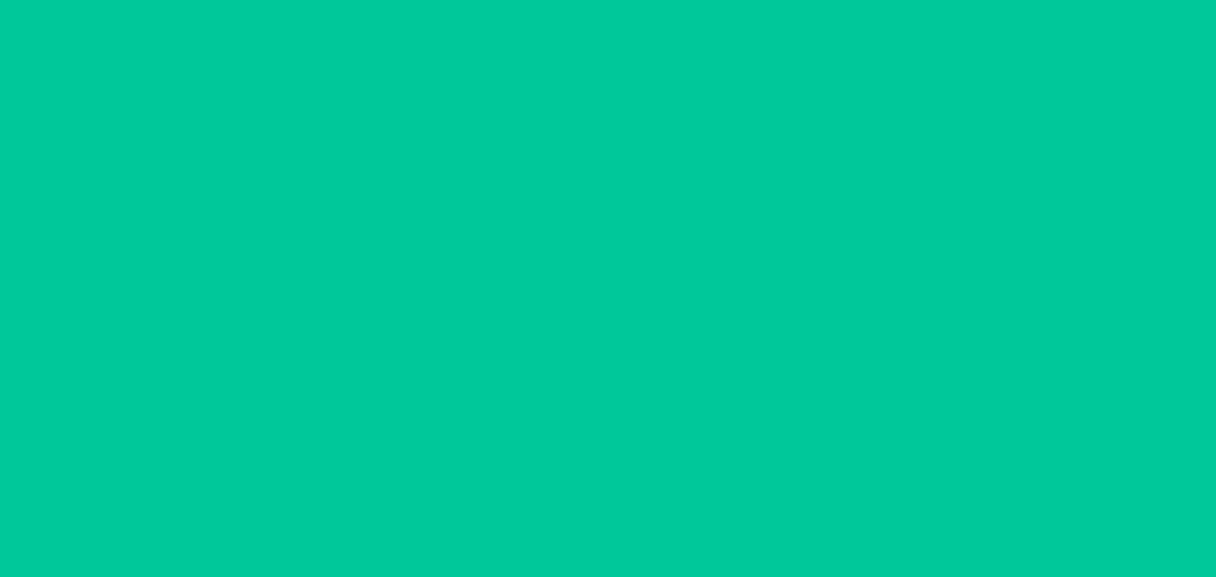
scroll to position [33, 0]
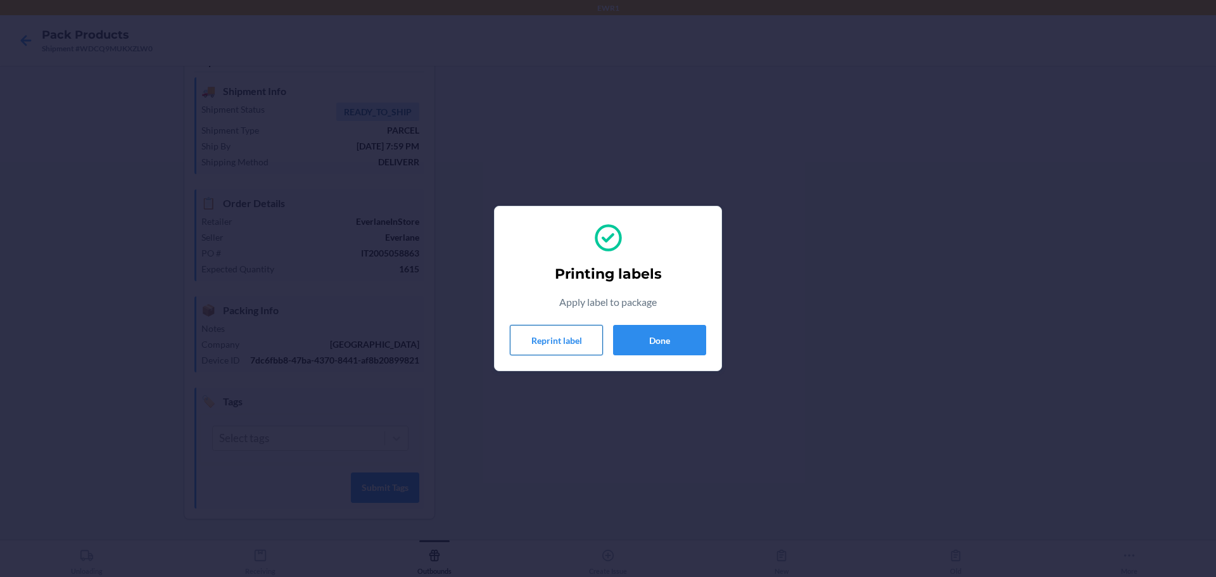
click at [562, 343] on button "Reprint label" at bounding box center [556, 340] width 93 height 30
click at [654, 334] on button "Done" at bounding box center [659, 340] width 93 height 30
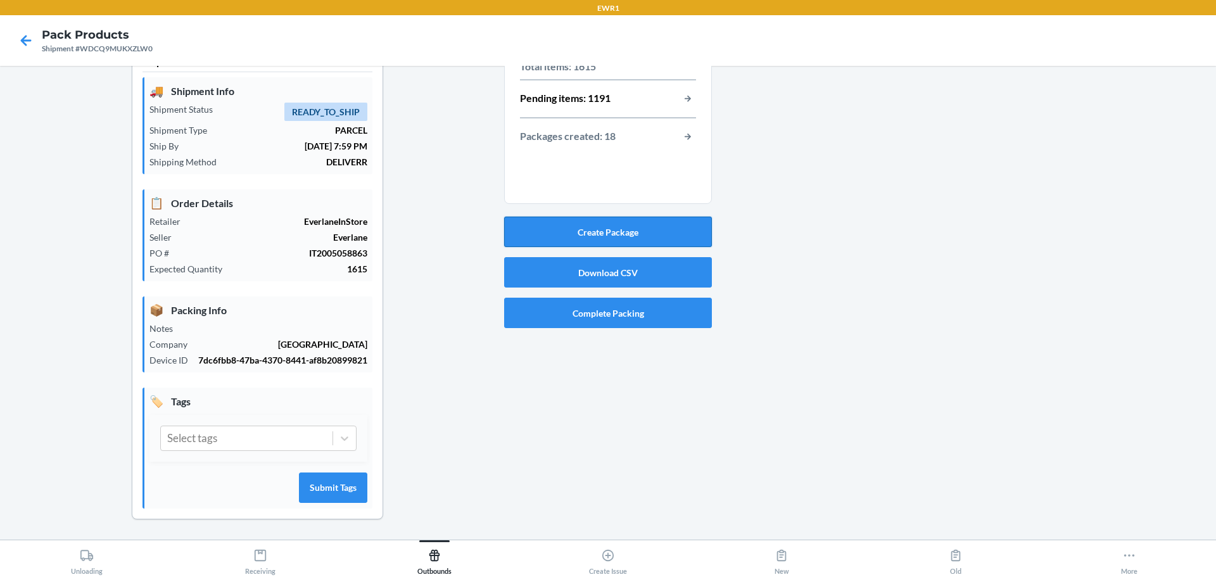
click at [607, 239] on button "Create Package" at bounding box center [608, 232] width 208 height 30
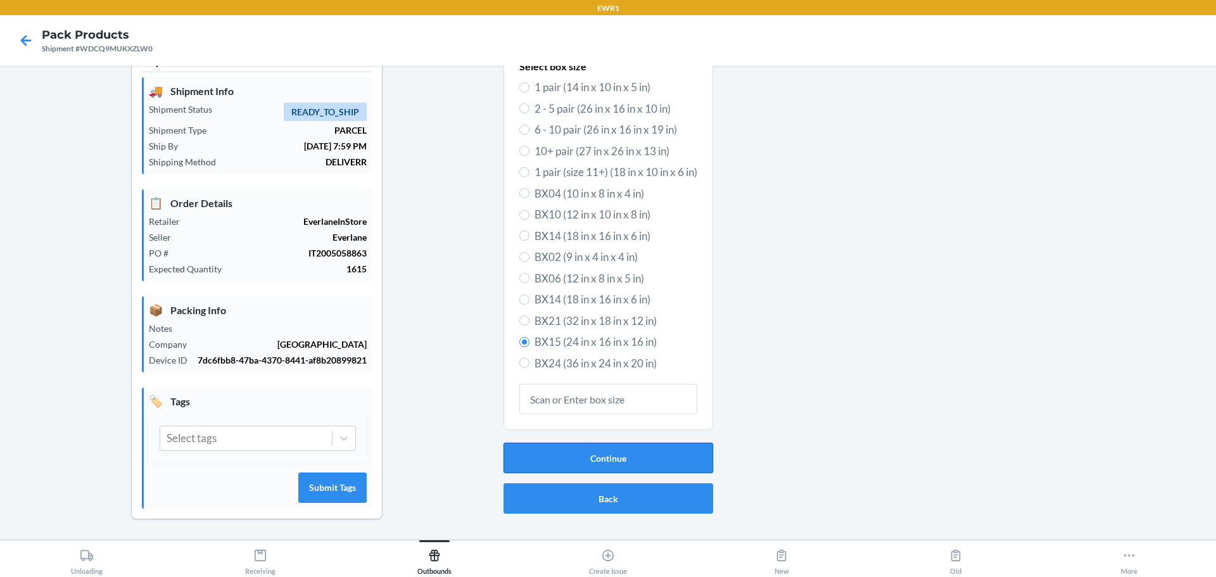
click at [565, 460] on button "Continue" at bounding box center [609, 458] width 210 height 30
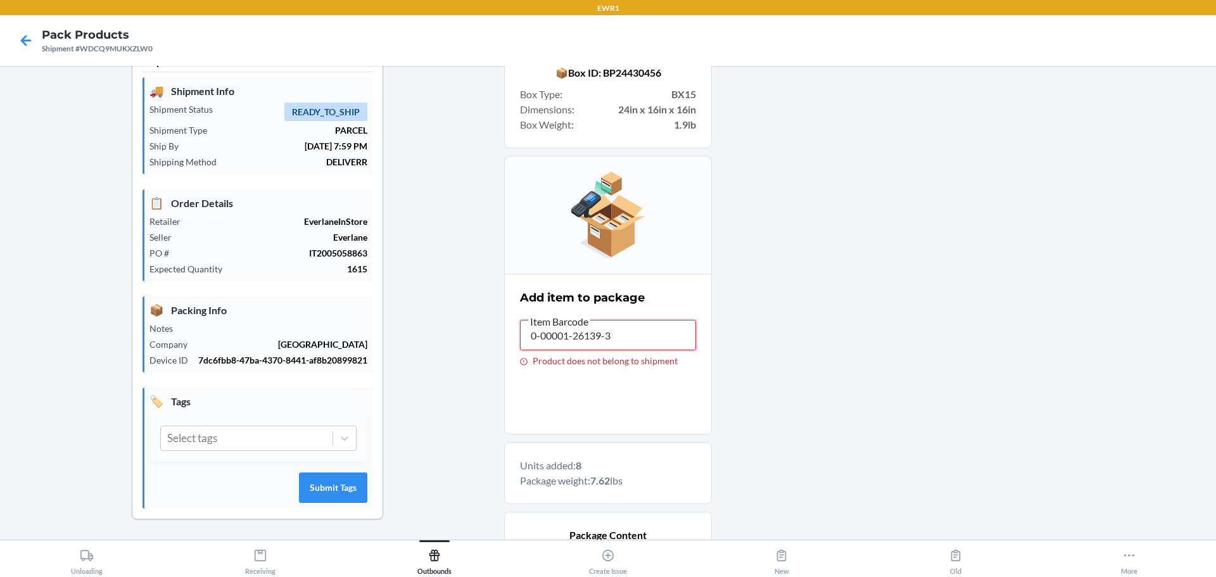
click at [619, 336] on input "0-00001-26139-3" at bounding box center [608, 335] width 176 height 30
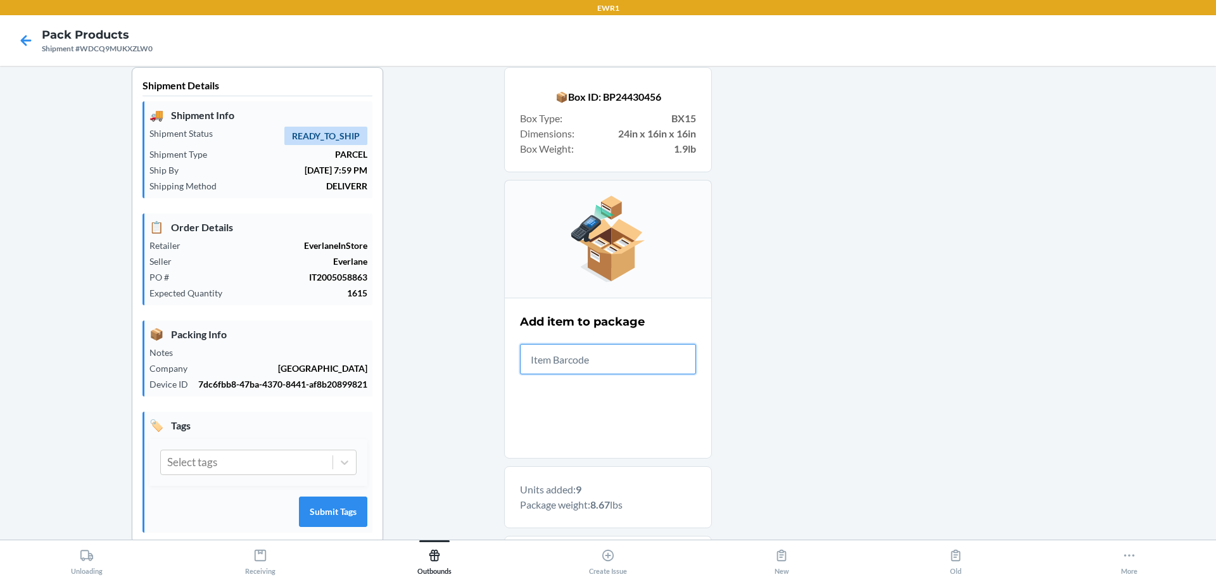
scroll to position [0, 0]
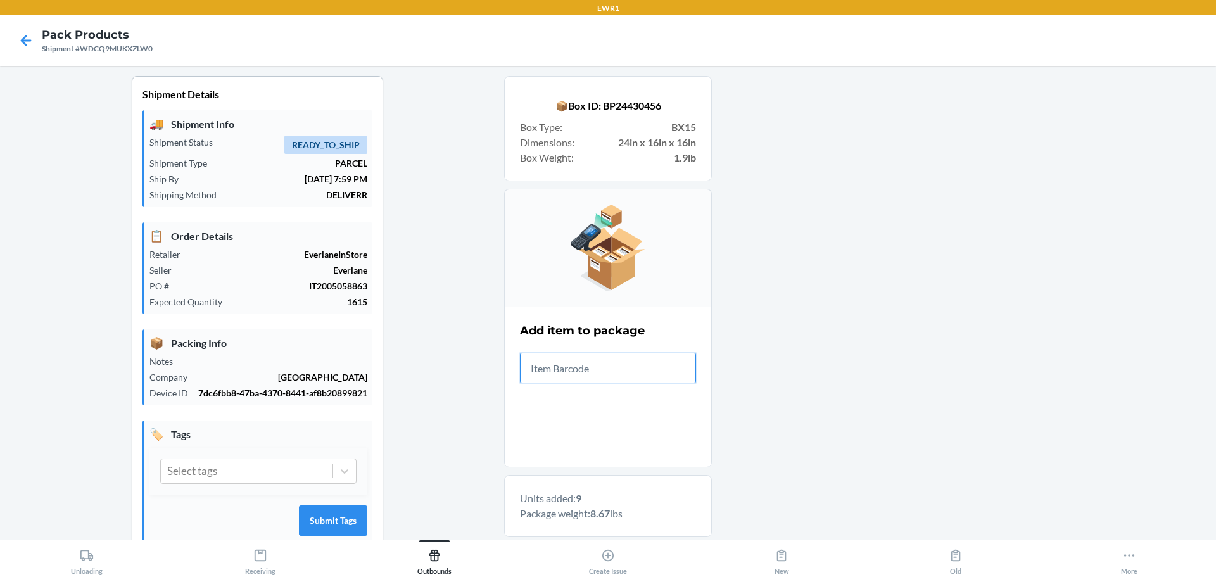
click at [602, 364] on input "text" at bounding box center [608, 368] width 176 height 30
click at [596, 375] on input "This field is required." at bounding box center [608, 368] width 176 height 30
click at [624, 368] on input "0-00001-31332-1" at bounding box center [608, 368] width 176 height 30
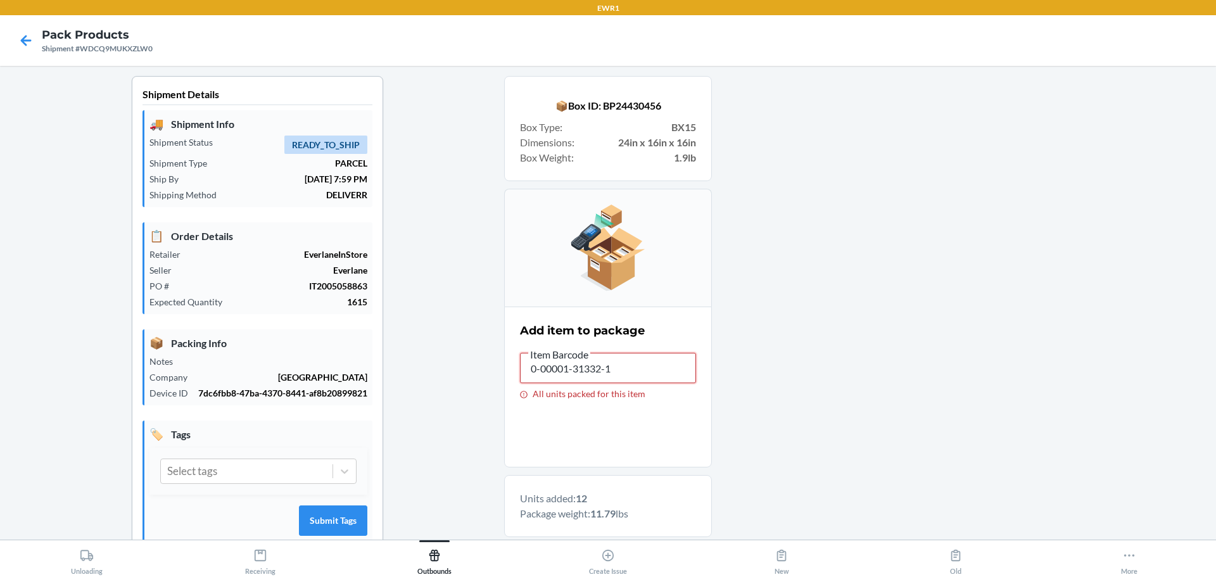
click at [624, 368] on input "0-00001-31332-1" at bounding box center [608, 368] width 176 height 30
type input "0-00001-23883-9"
click at [624, 368] on input "0-00001-23883-9" at bounding box center [608, 368] width 176 height 30
drag, startPoint x: 624, startPoint y: 368, endPoint x: 626, endPoint y: 408, distance: 40.0
click at [625, 402] on div "Add item to package Item Barcode 0-00001-23883-9 All units packed for this item" at bounding box center [608, 361] width 176 height 84
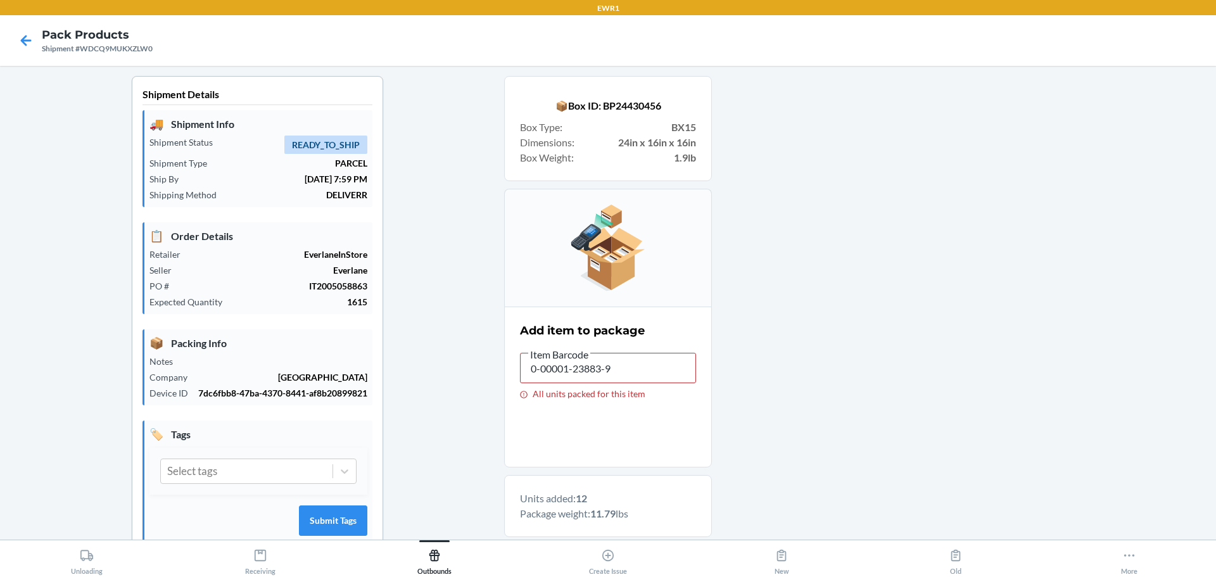
click at [628, 410] on section "Add item to package Item Barcode 0-00001-23883-9 All units packed for this item" at bounding box center [608, 387] width 208 height 161
click at [625, 369] on input "0-00001-23883-9" at bounding box center [608, 368] width 176 height 30
type input "0-000"
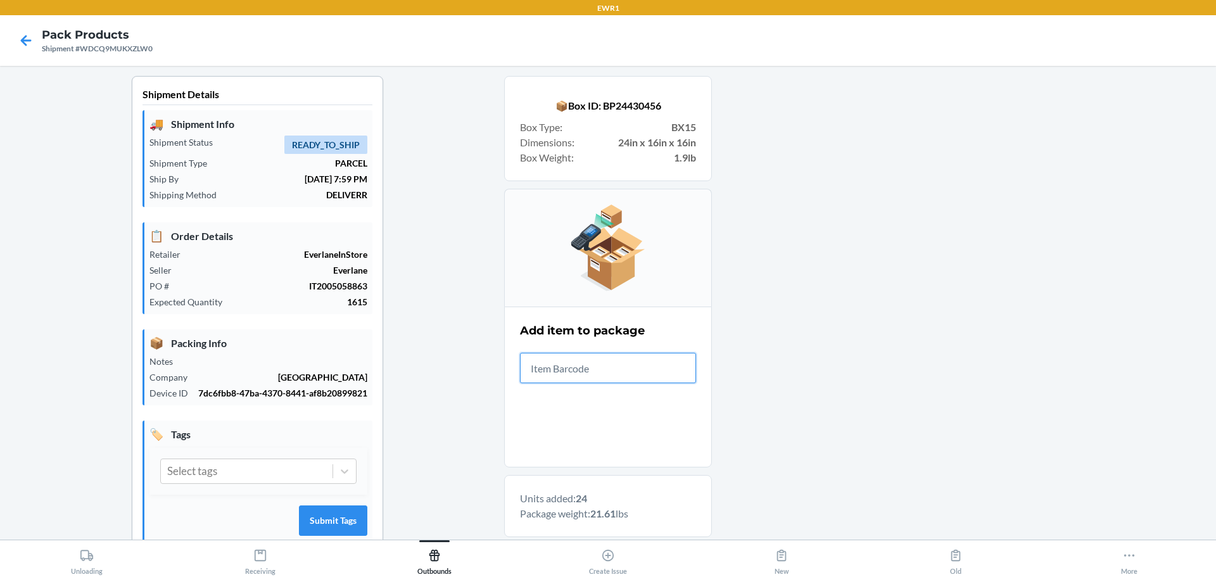
click at [605, 374] on input "text" at bounding box center [608, 368] width 176 height 30
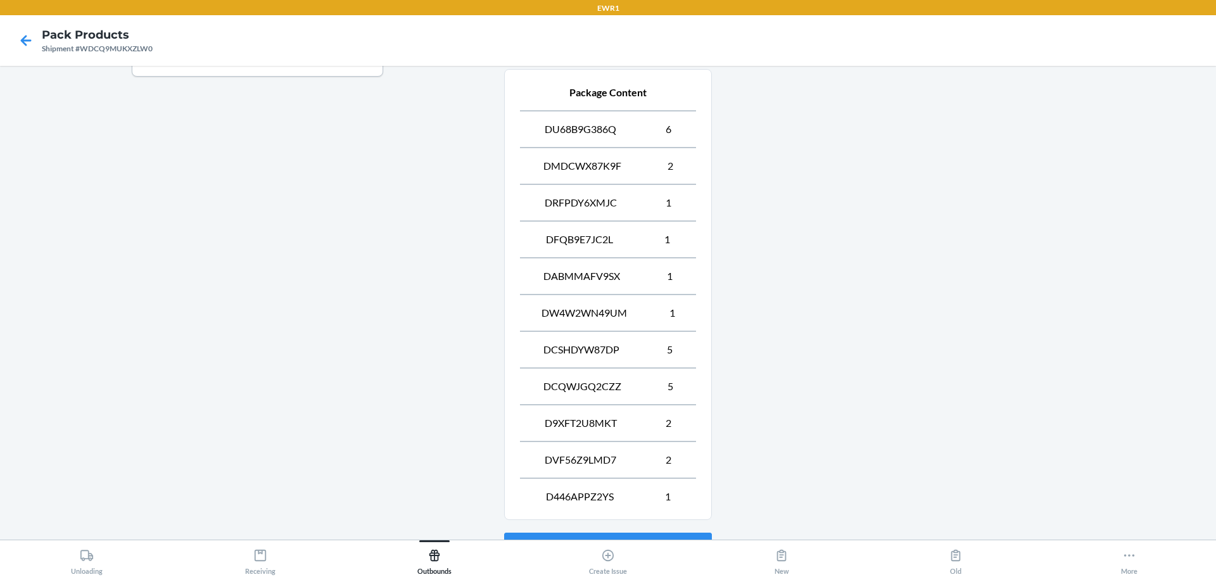
scroll to position [585, 0]
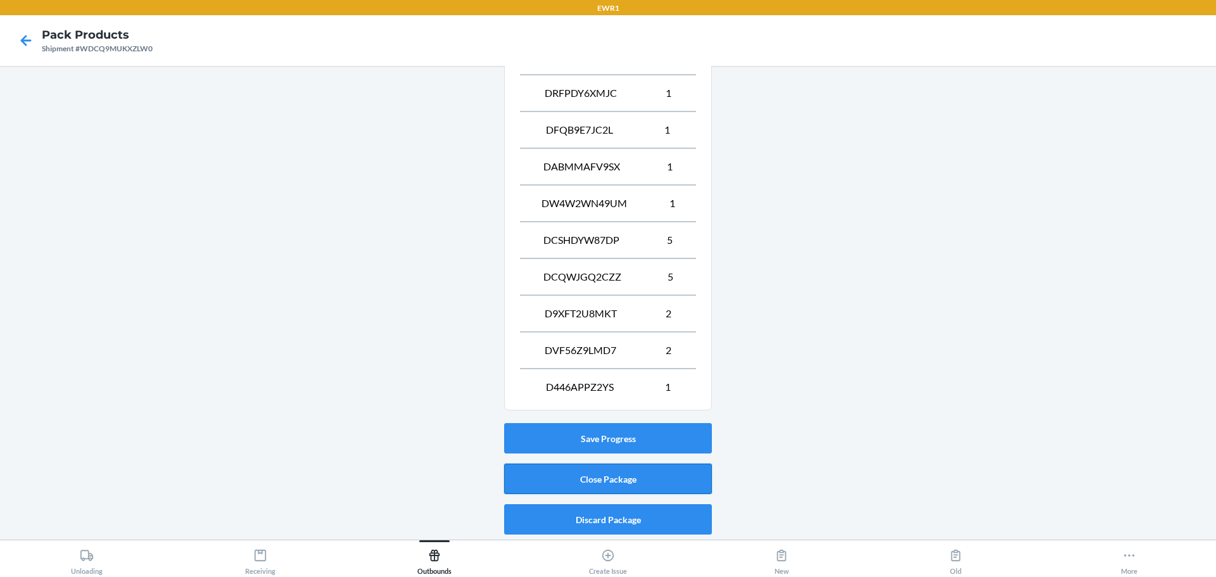
click at [644, 487] on button "Close Package" at bounding box center [608, 479] width 208 height 30
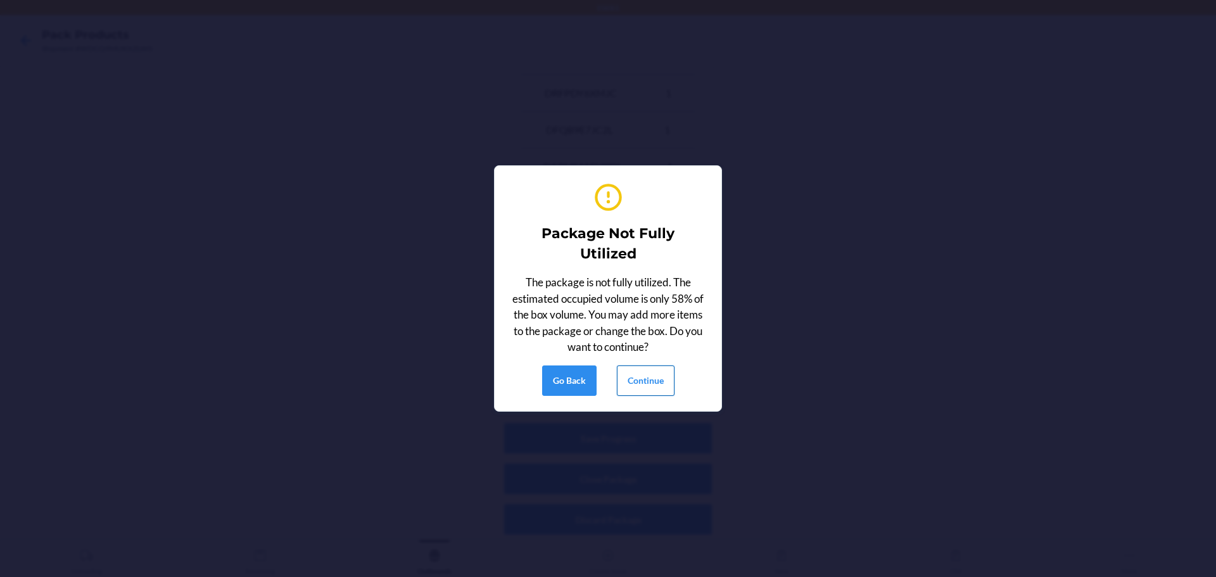
click at [639, 372] on button "Continue" at bounding box center [646, 380] width 58 height 30
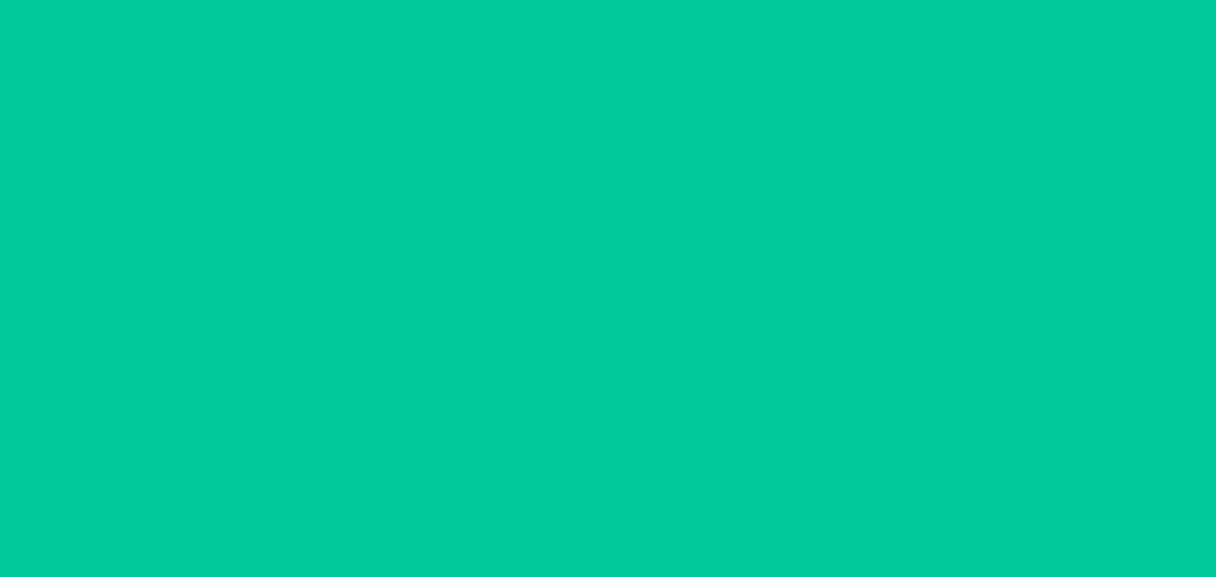
scroll to position [33, 0]
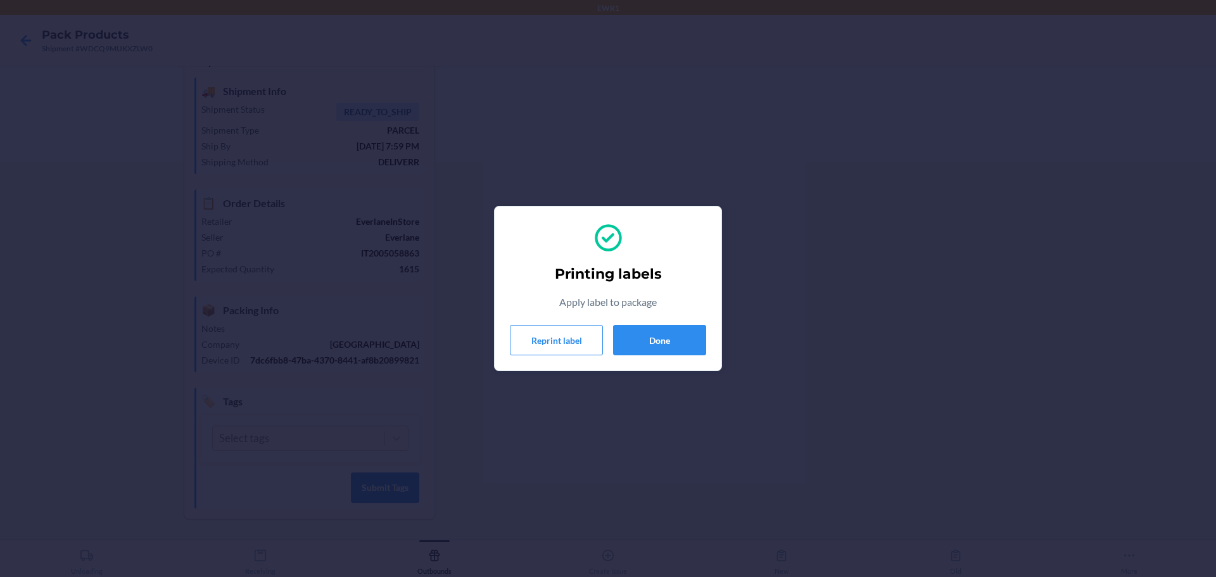
click at [675, 312] on div "Printing labels Apply label to package Reprint label Done" at bounding box center [608, 289] width 196 height 144
click at [678, 338] on button "Done" at bounding box center [659, 340] width 93 height 30
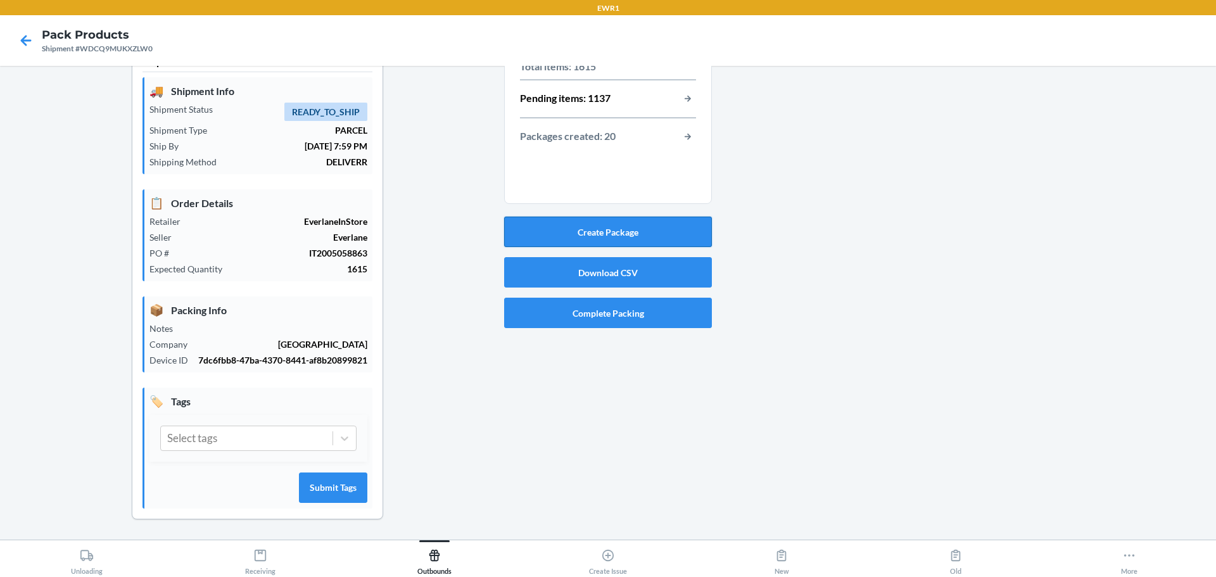
click at [629, 231] on button "Create Package" at bounding box center [608, 232] width 208 height 30
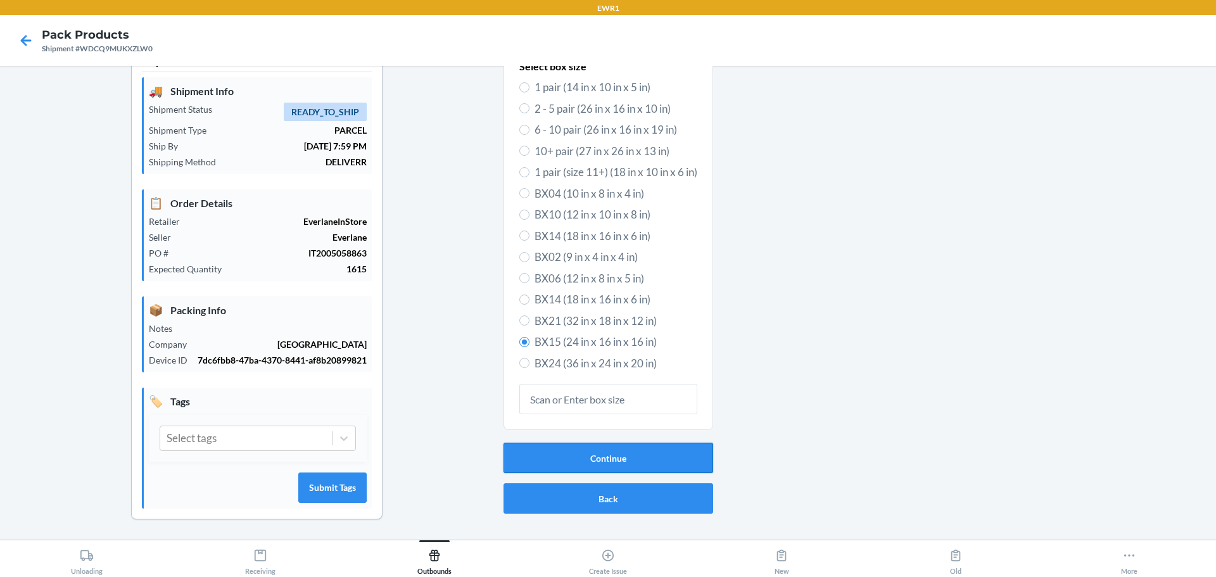
click at [561, 458] on button "Continue" at bounding box center [609, 458] width 210 height 30
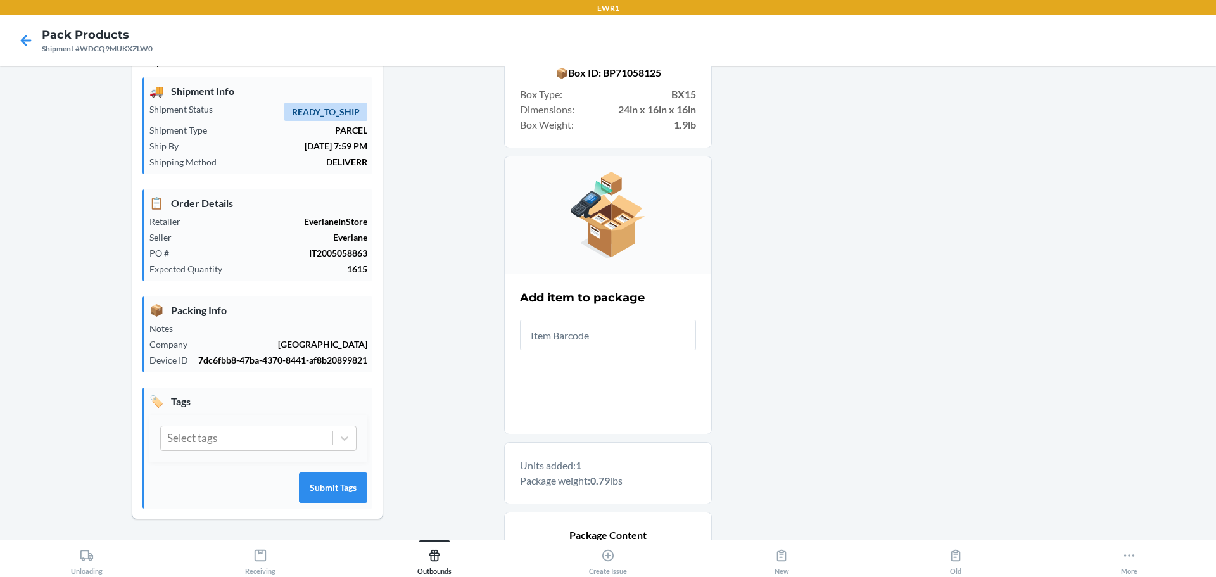
click at [991, 278] on div at bounding box center [959, 384] width 494 height 682
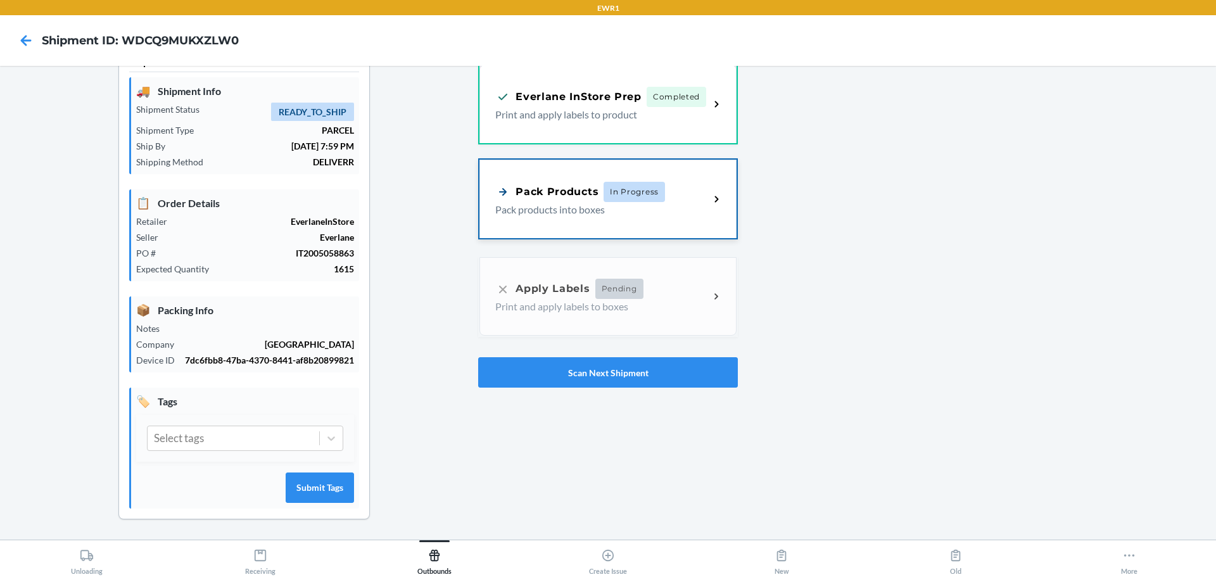
click at [561, 203] on p "Pack products into boxes" at bounding box center [597, 209] width 204 height 15
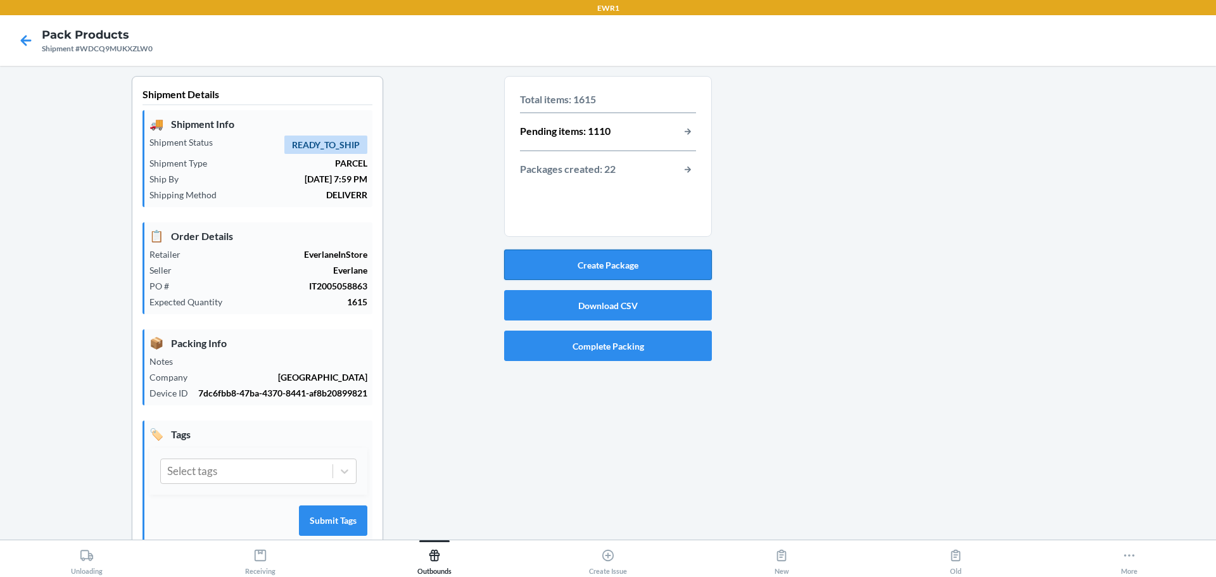
click at [619, 262] on button "Create Package" at bounding box center [608, 265] width 208 height 30
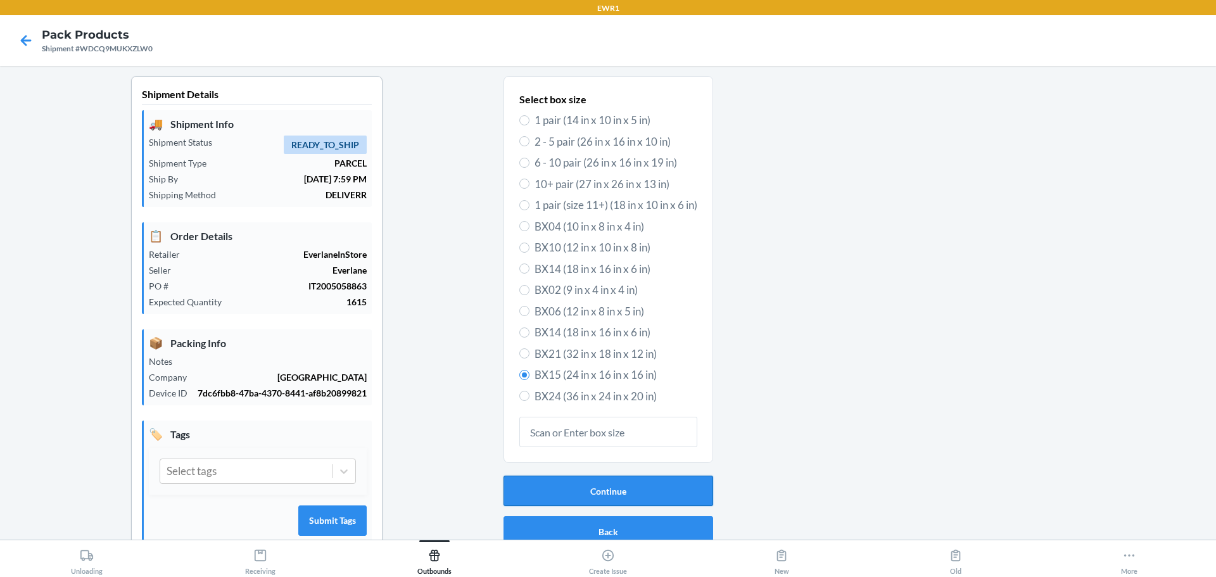
click at [585, 488] on button "Continue" at bounding box center [609, 491] width 210 height 30
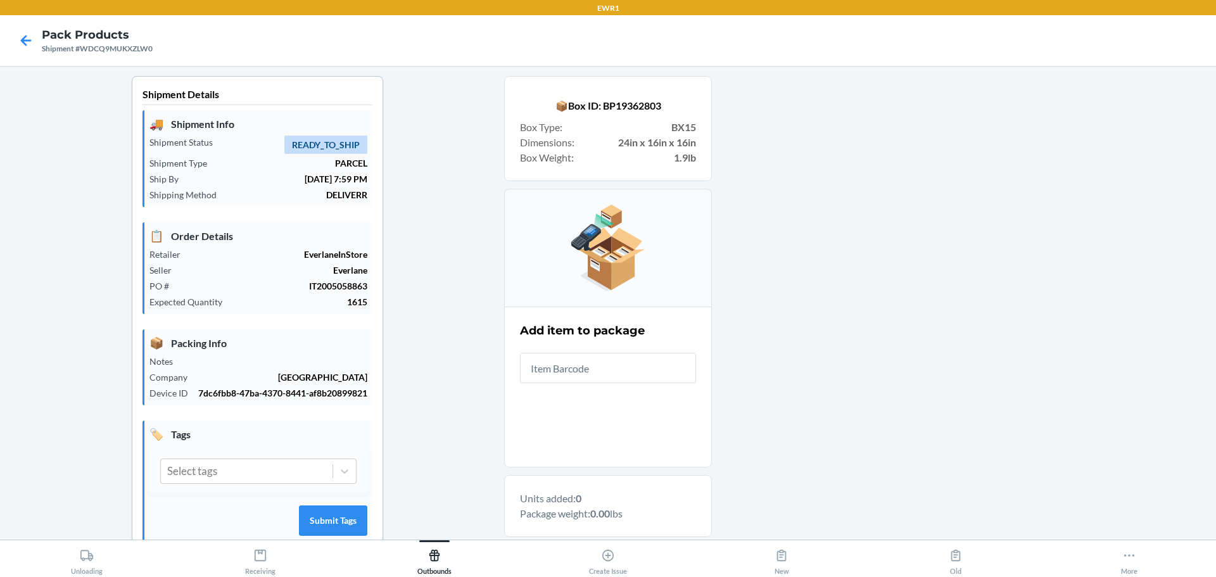
click at [587, 373] on input "text" at bounding box center [608, 368] width 176 height 30
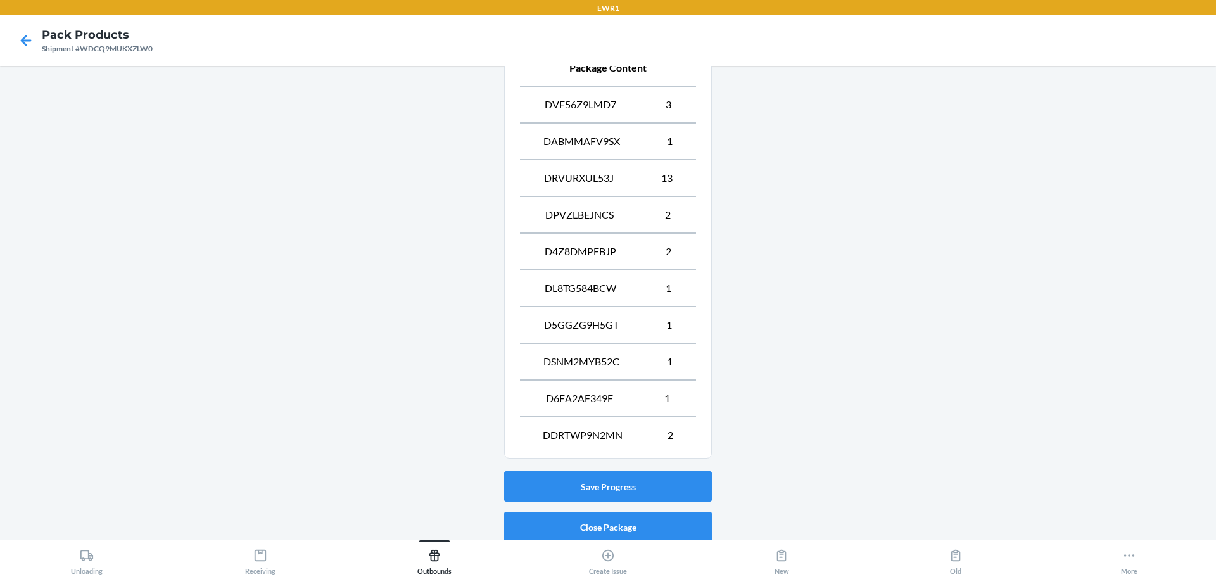
scroll to position [549, 0]
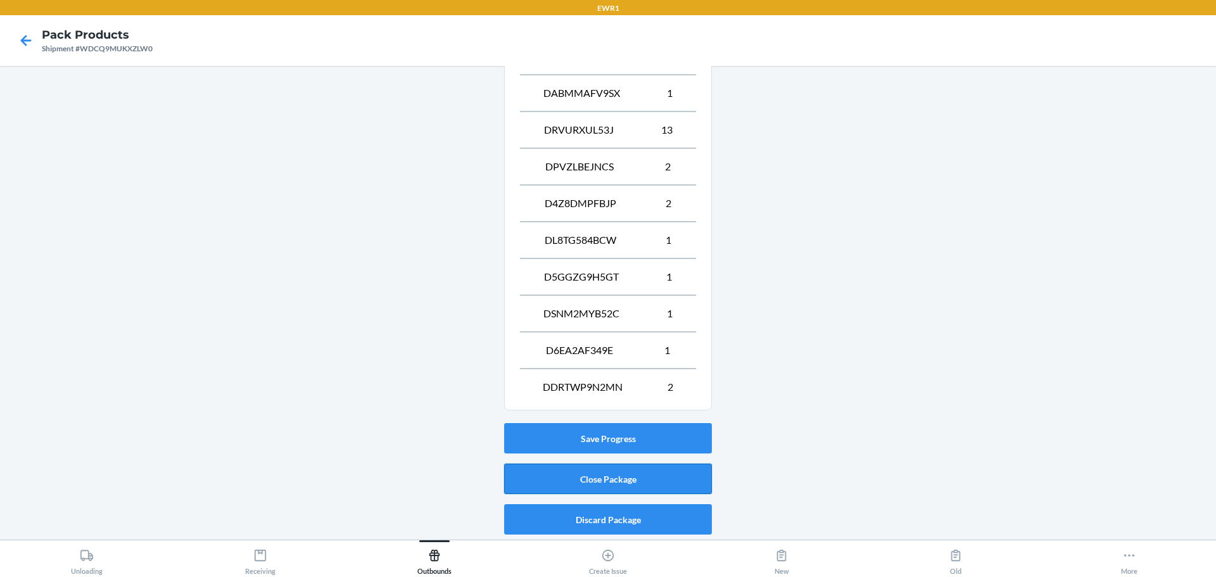
click at [641, 476] on button "Close Package" at bounding box center [608, 479] width 208 height 30
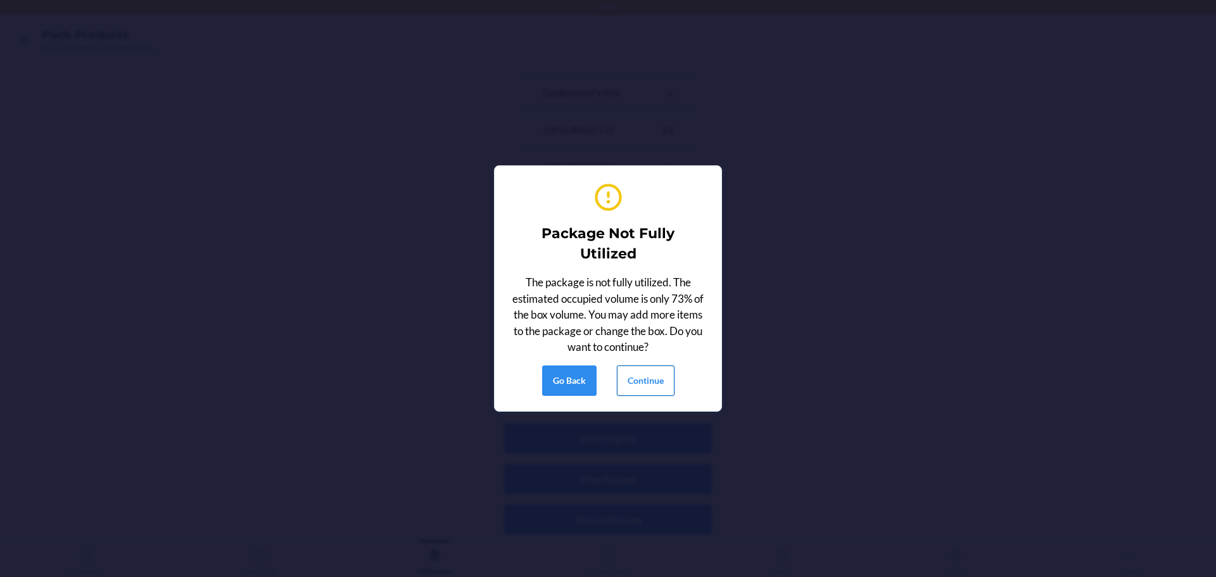
click at [651, 378] on button "Continue" at bounding box center [646, 380] width 58 height 30
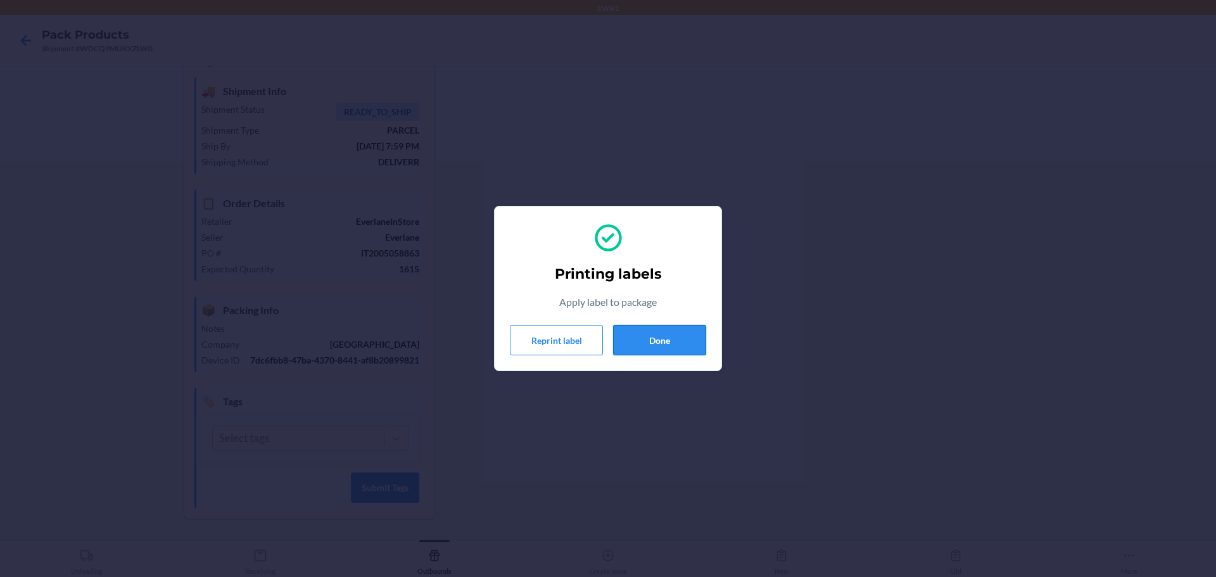
click at [663, 341] on button "Done" at bounding box center [659, 340] width 93 height 30
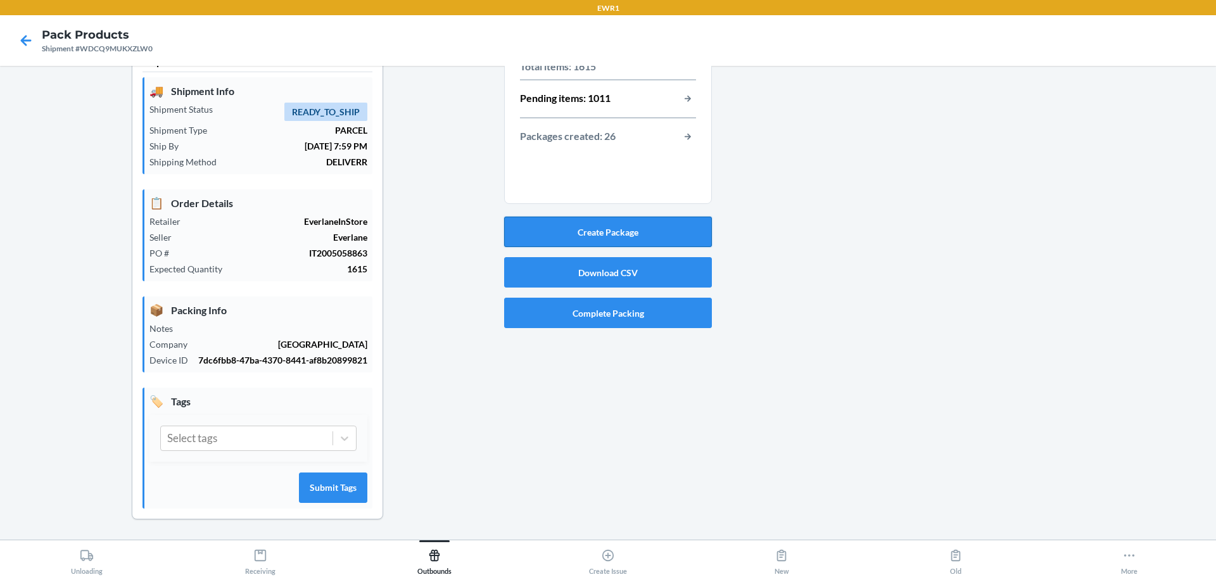
click at [614, 235] on button "Create Package" at bounding box center [608, 232] width 208 height 30
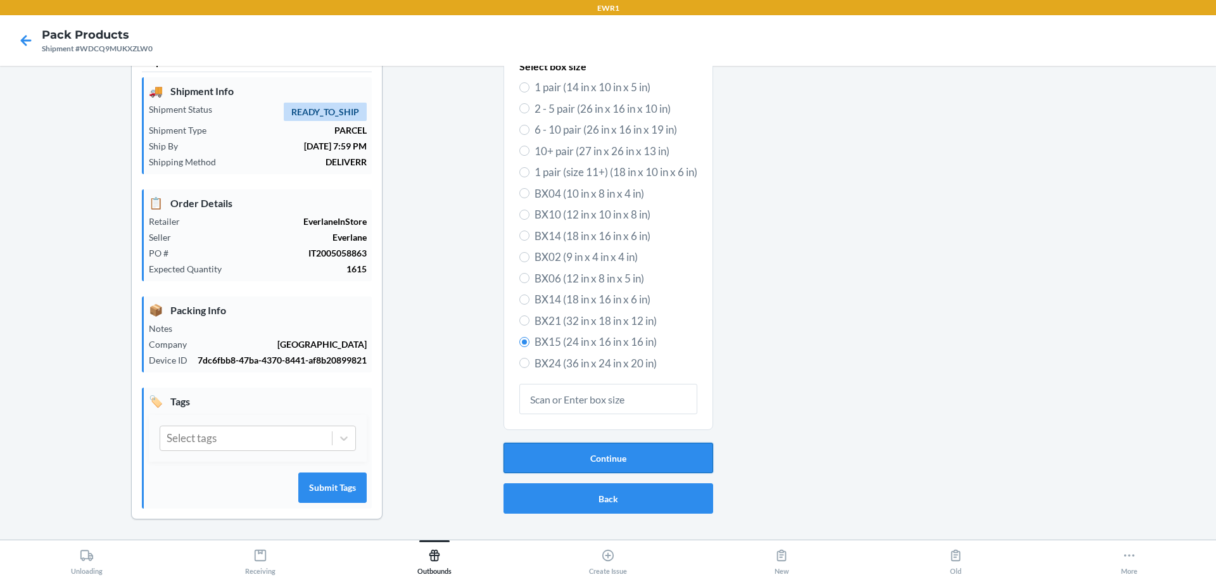
click at [527, 456] on button "Continue" at bounding box center [609, 458] width 210 height 30
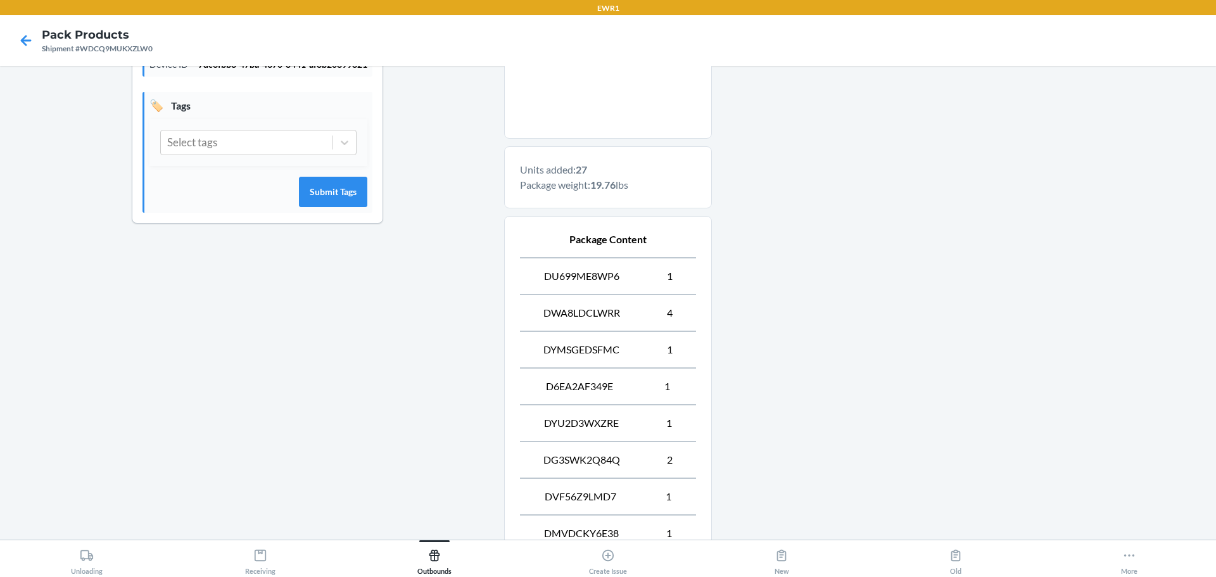
scroll to position [879, 0]
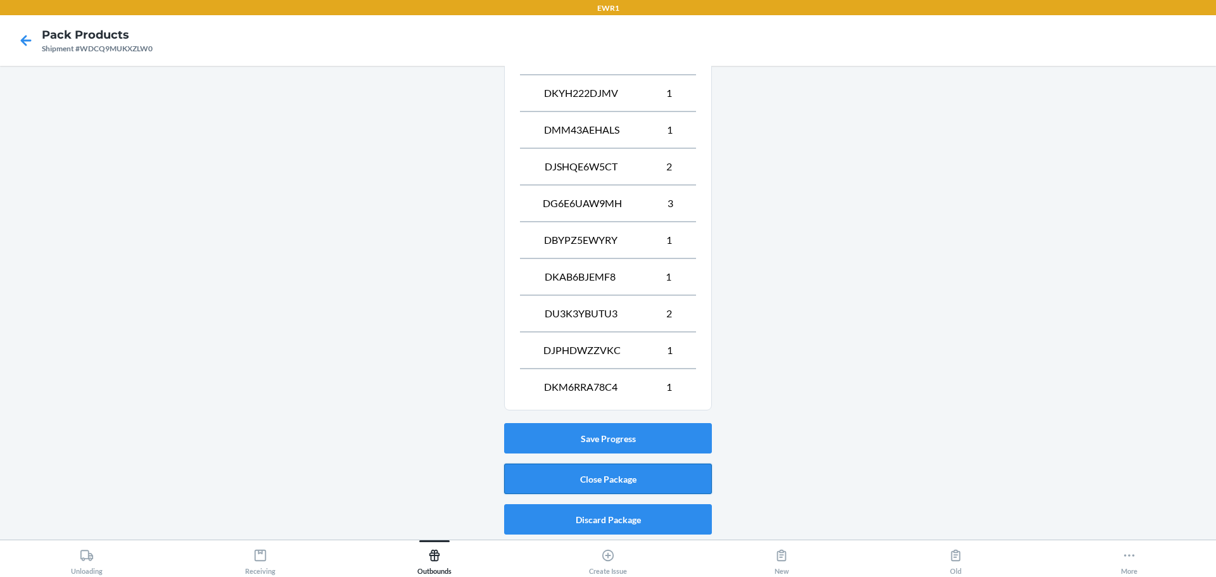
click at [649, 480] on button "Close Package" at bounding box center [608, 479] width 208 height 30
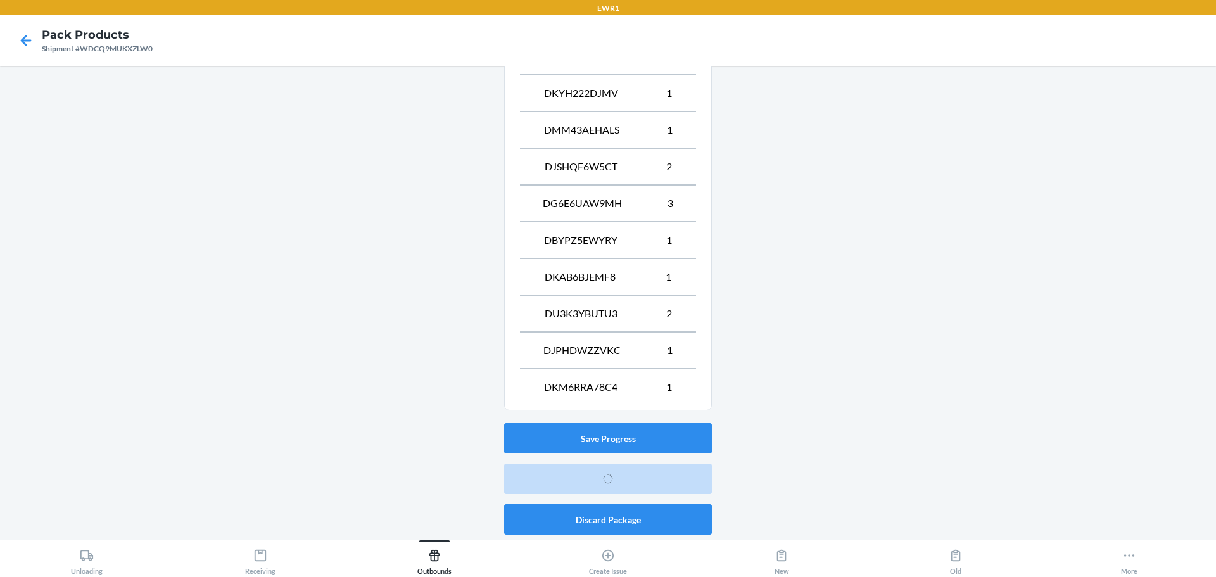
scroll to position [33, 0]
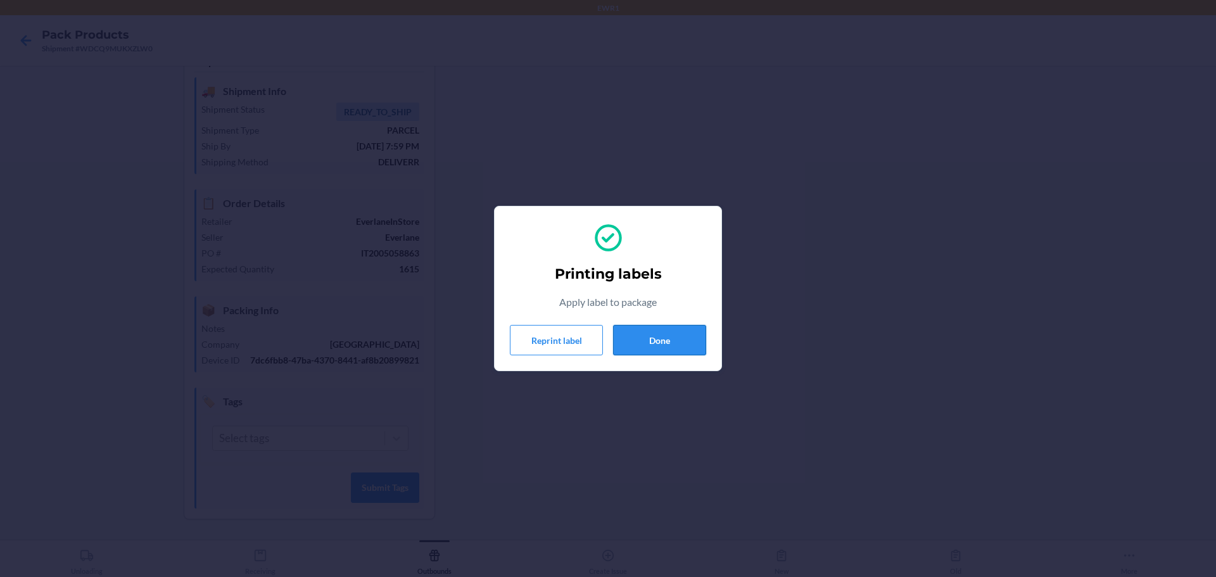
click at [666, 350] on button "Done" at bounding box center [659, 340] width 93 height 30
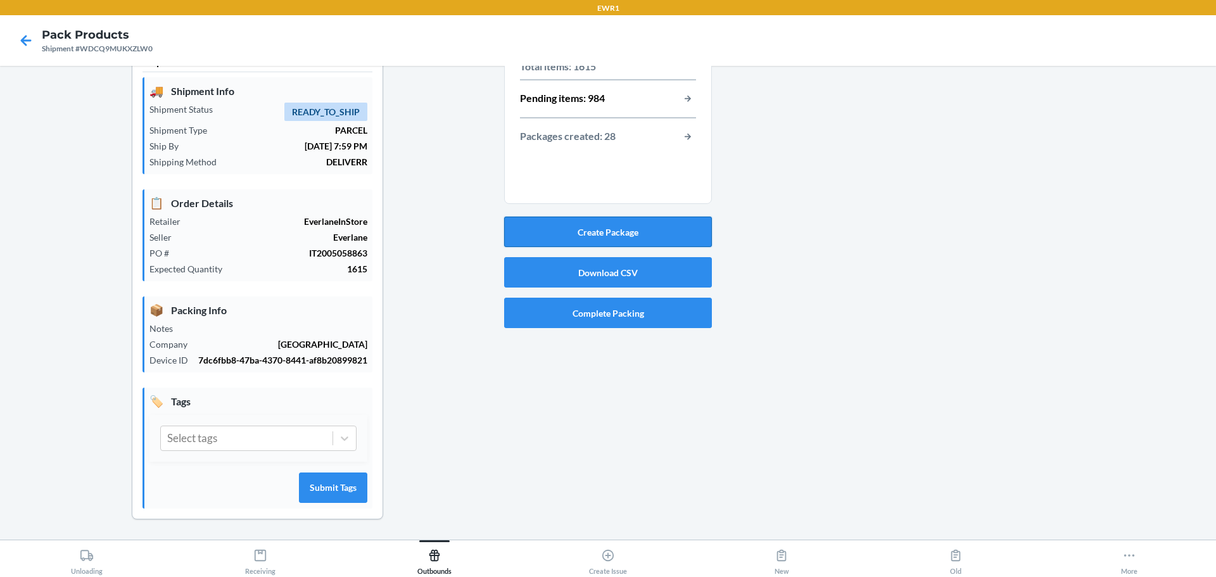
click at [631, 236] on button "Create Package" at bounding box center [608, 232] width 208 height 30
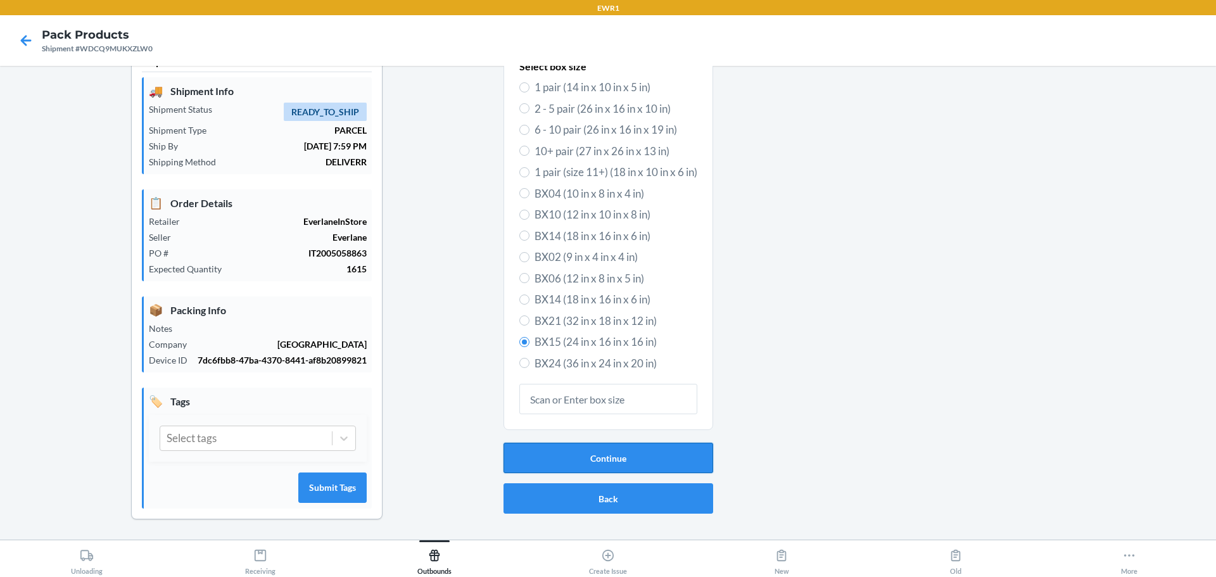
click at [603, 462] on button "Continue" at bounding box center [609, 458] width 210 height 30
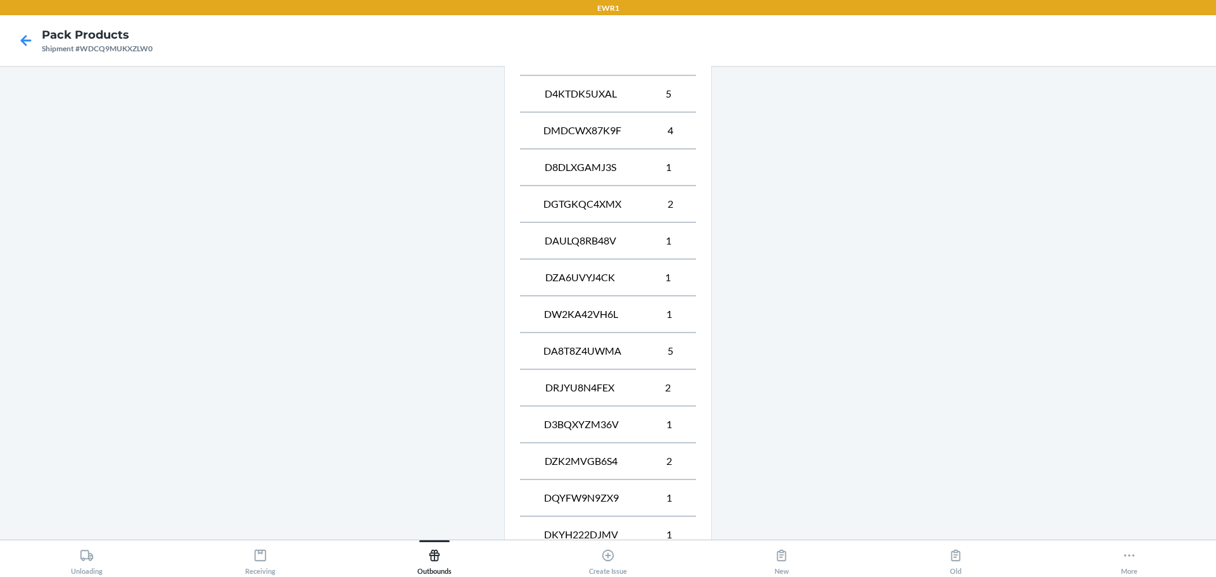
scroll to position [659, 0]
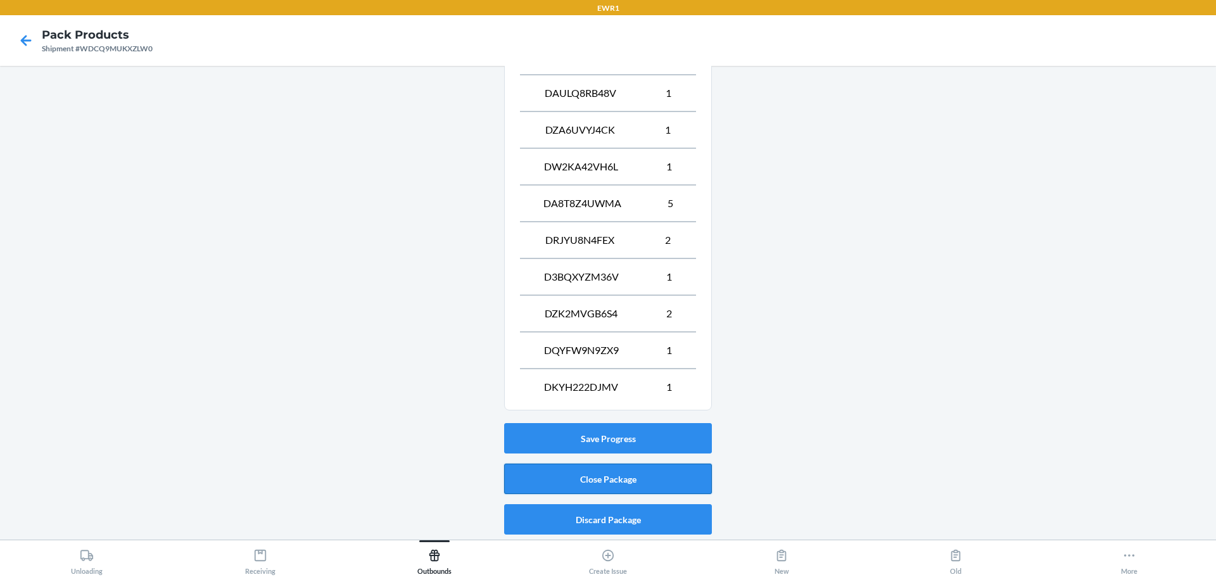
click at [628, 488] on button "Close Package" at bounding box center [608, 479] width 208 height 30
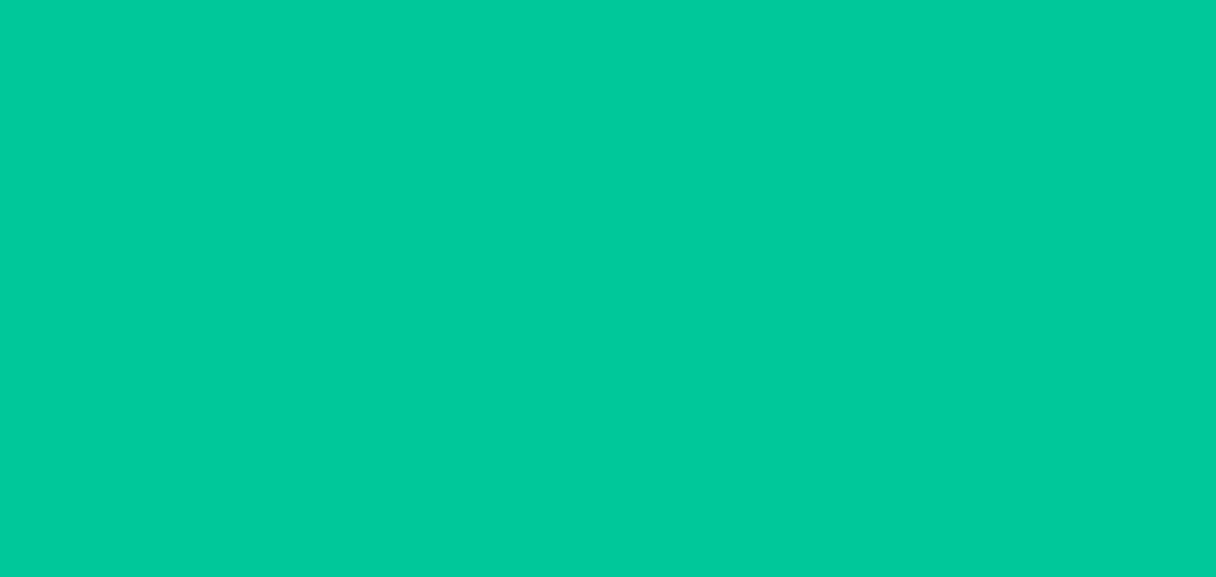
scroll to position [33, 0]
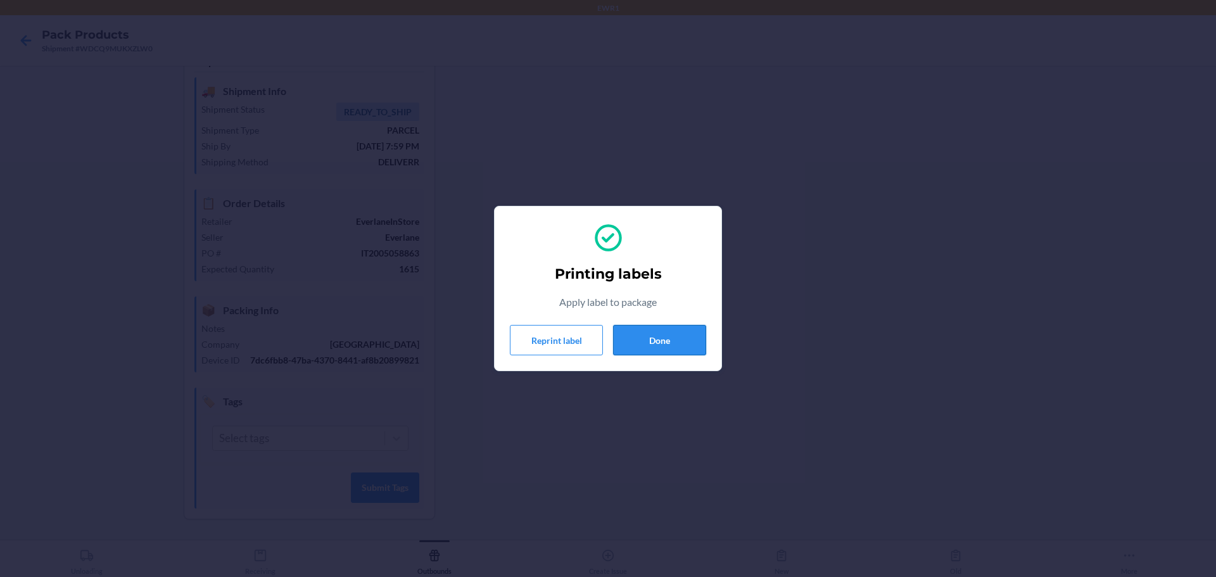
click at [694, 350] on button "Done" at bounding box center [659, 340] width 93 height 30
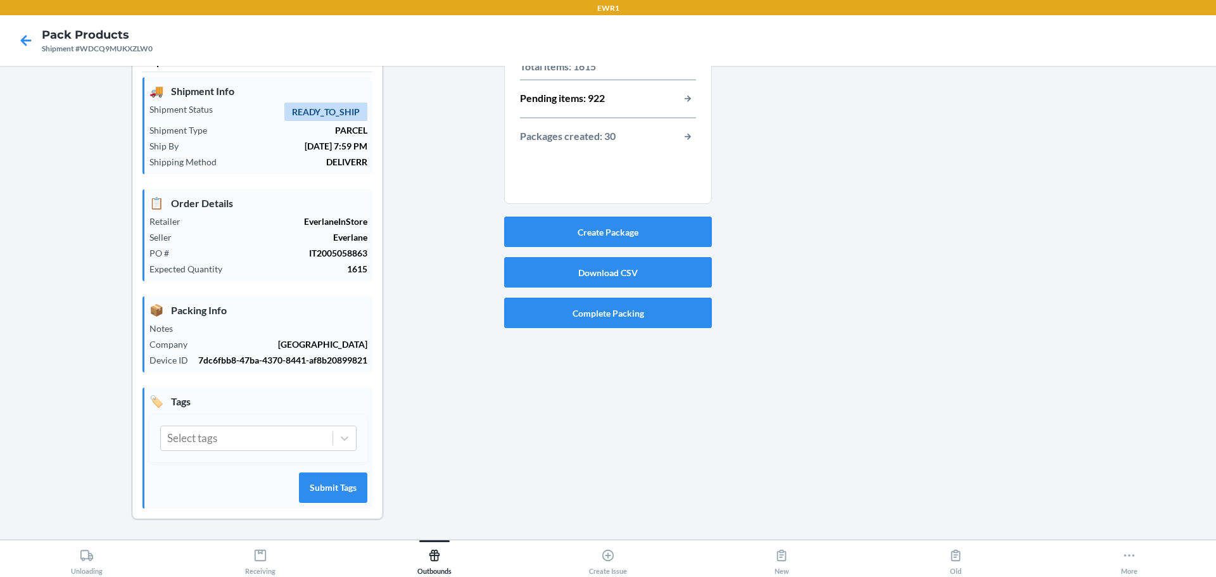
scroll to position [0, 0]
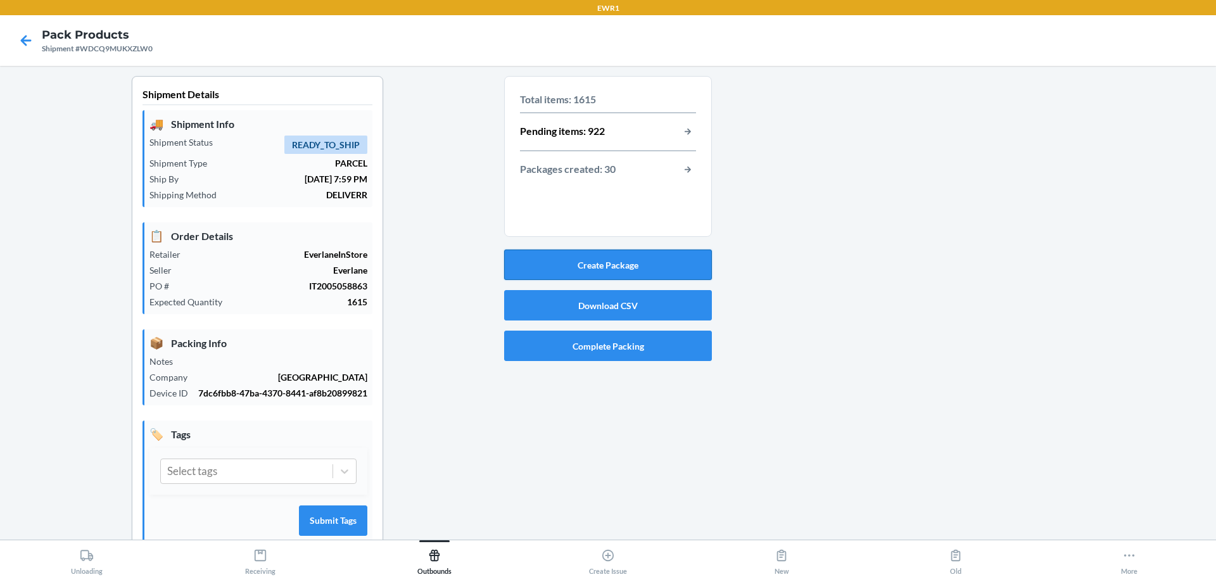
click at [627, 267] on button "Create Package" at bounding box center [608, 265] width 208 height 30
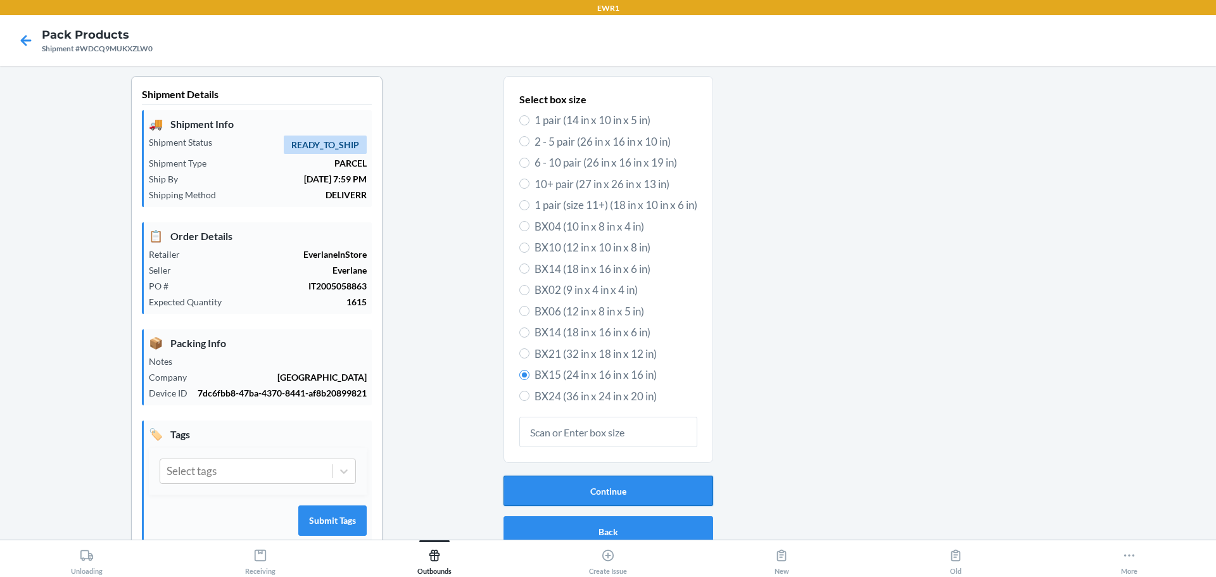
click at [631, 493] on button "Continue" at bounding box center [609, 491] width 210 height 30
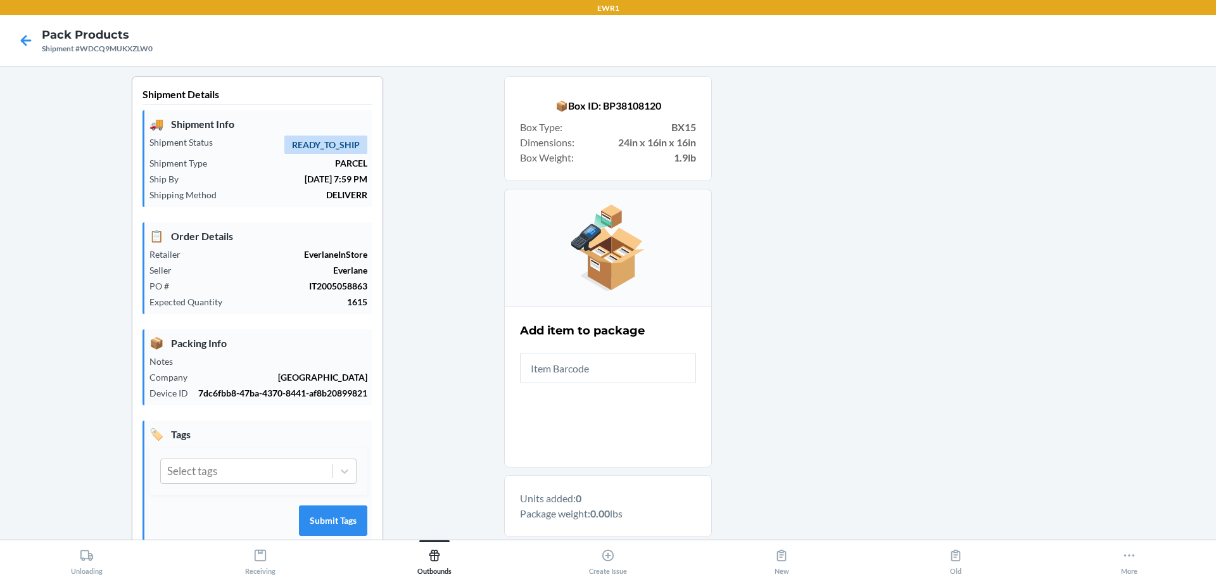
click at [558, 367] on input "text" at bounding box center [608, 368] width 176 height 30
click at [910, 0] on html "EWR1 Pack Products Shipment #WDCQ9MUKXZLW0 Shipment Details 🚚 Shipment Info Shi…" at bounding box center [608, 288] width 1216 height 577
click at [649, 378] on input "0-00001-46599-0" at bounding box center [608, 368] width 176 height 30
click at [649, 377] on input "0-00001-46599-0" at bounding box center [608, 368] width 176 height 30
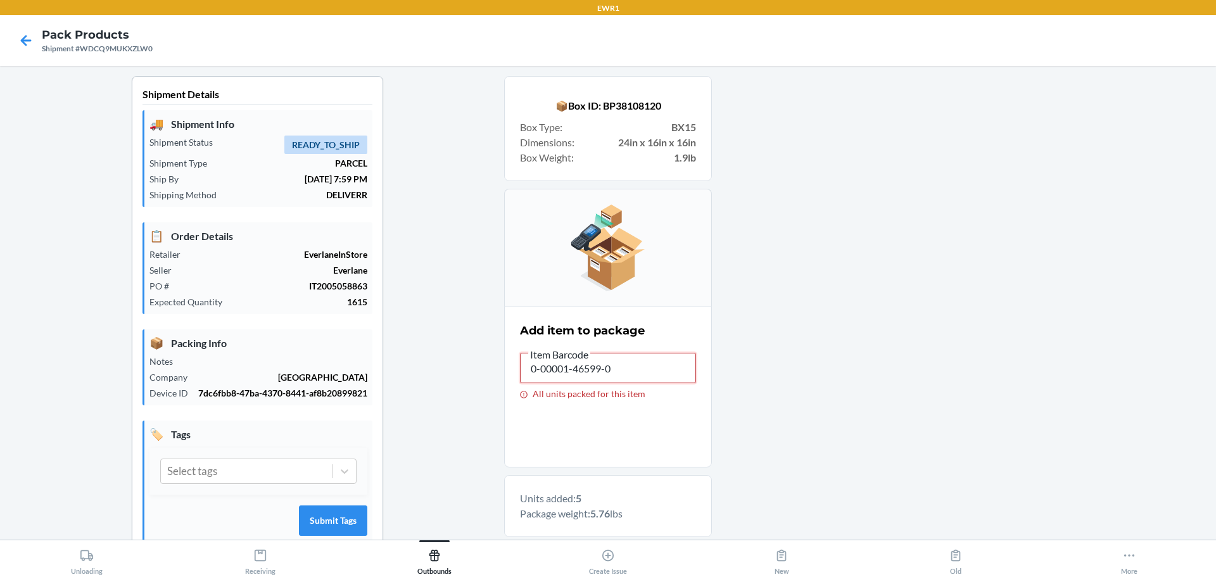
click at [649, 377] on input "0-00001-46599-0" at bounding box center [608, 368] width 176 height 30
drag, startPoint x: 672, startPoint y: 355, endPoint x: 1036, endPoint y: 528, distance: 402.6
click at [884, 443] on div "Shipment Details 🚚 Shipment Info Shipment Status READY_TO_SHIP Shipment Type PA…" at bounding box center [608, 435] width 1196 height 718
click at [584, 358] on span "Item Barcode" at bounding box center [559, 354] width 62 height 13
click at [584, 358] on input "0-00001-46599-00-00001-46788-8" at bounding box center [608, 368] width 176 height 30
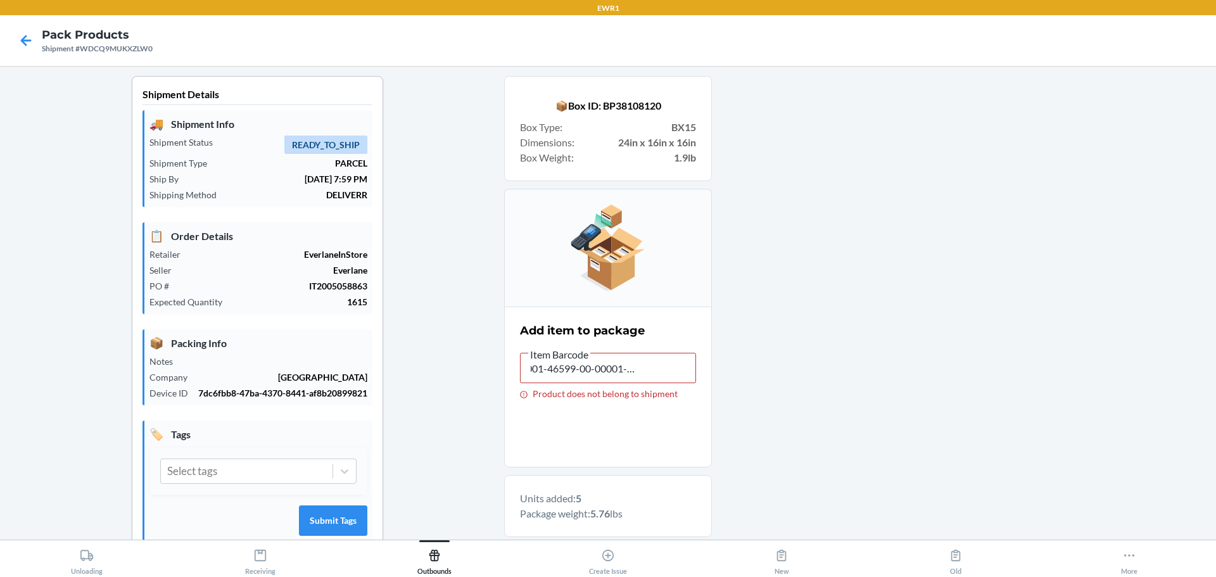
click at [584, 360] on span "Item Barcode" at bounding box center [559, 354] width 62 height 13
click at [584, 360] on input "0-00001-46599-00-00001-46788-8" at bounding box center [608, 368] width 176 height 30
click at [584, 362] on label "Item Barcode 0-00001-46599-00-00001-46788-8 Product does not belong to shipment" at bounding box center [608, 372] width 176 height 53
click at [584, 362] on input "0-00001-46599-00-00001-46788-8" at bounding box center [608, 368] width 176 height 30
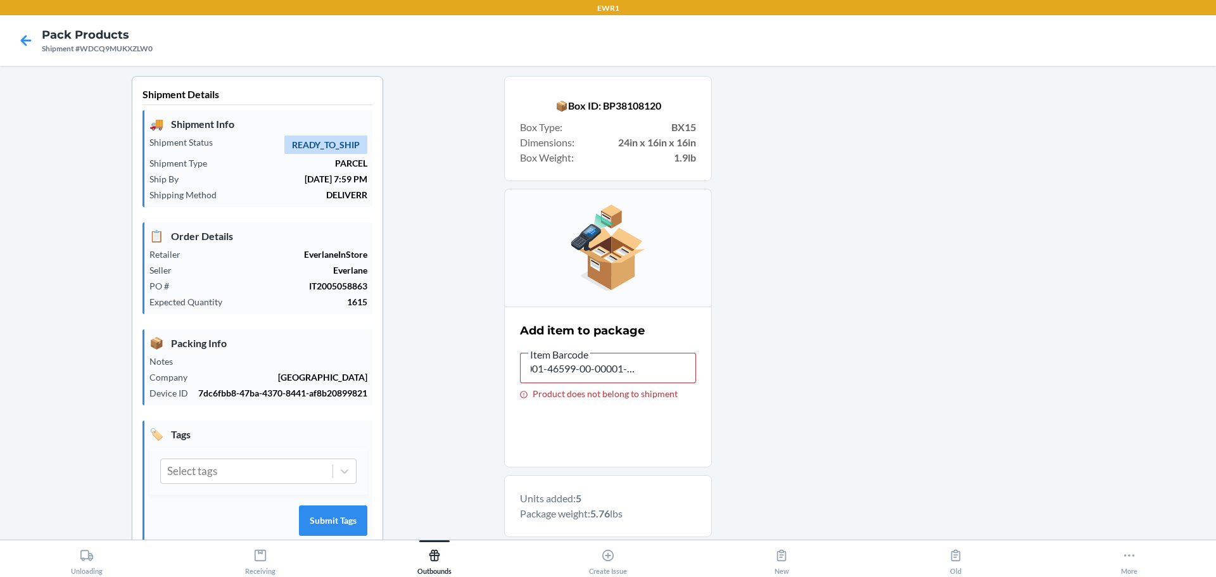
scroll to position [0, 0]
click at [583, 363] on input "0-00001-46599-00-00001-46788-8" at bounding box center [608, 368] width 176 height 30
click at [583, 371] on input "0-00001-46599-00-00001-46788-8" at bounding box center [608, 368] width 176 height 30
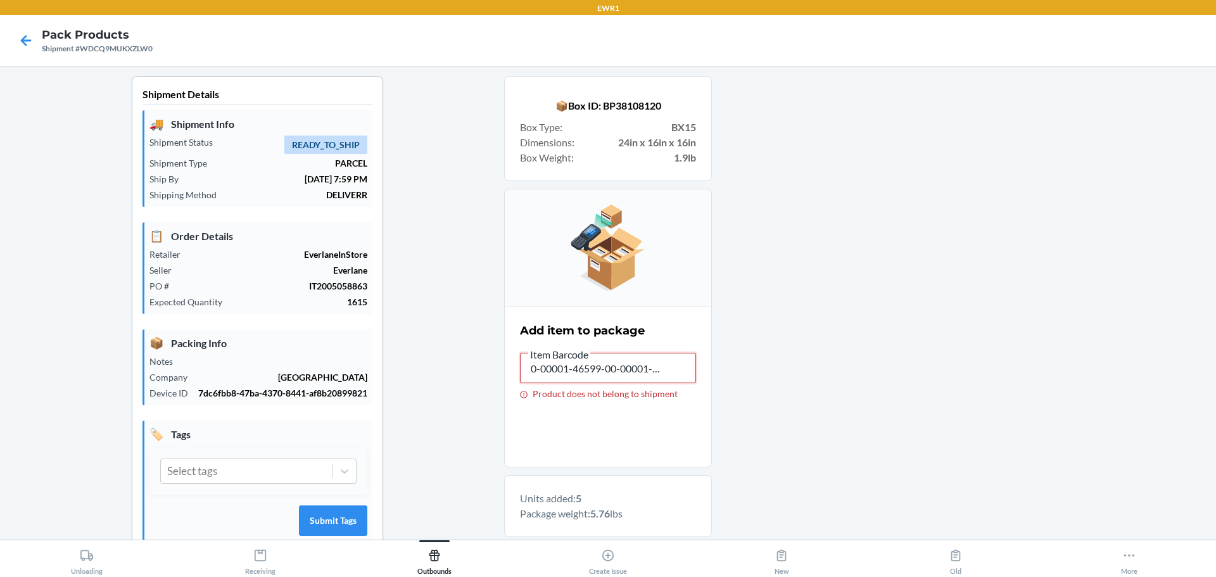
click at [583, 371] on input "0-00001-46599-00-00001-46788-8" at bounding box center [608, 368] width 176 height 30
click at [584, 376] on input "text" at bounding box center [608, 368] width 176 height 30
type input "[PHONE_NUMBER]"
type input "."
click at [574, 372] on input ".0-00001-23882-2" at bounding box center [608, 368] width 176 height 30
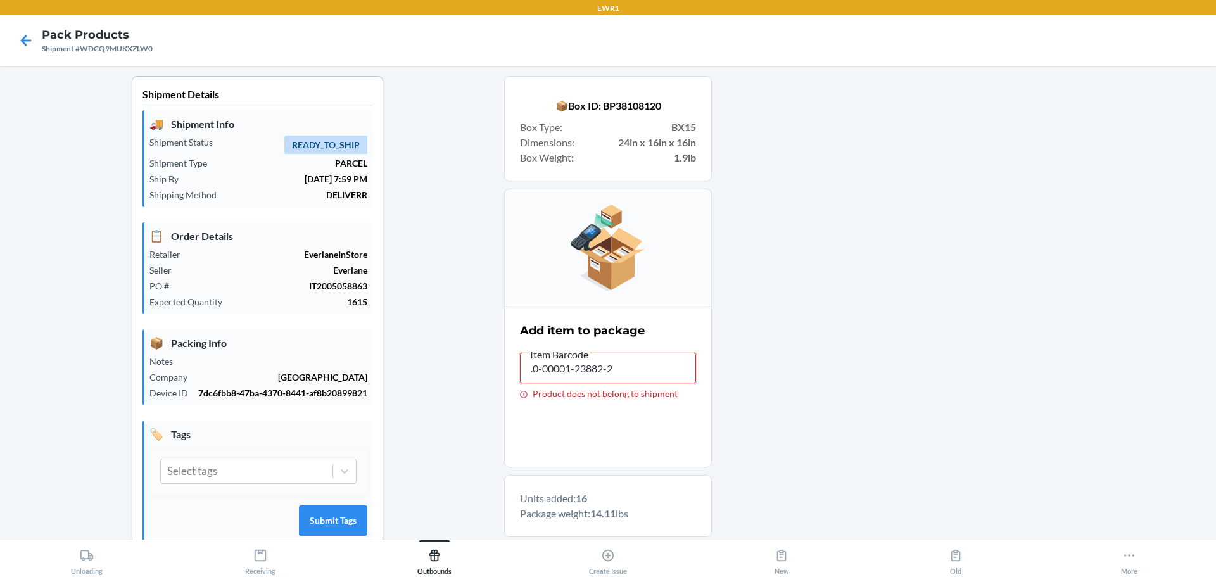
click at [574, 372] on input ".0-00001-23882-2" at bounding box center [608, 368] width 176 height 30
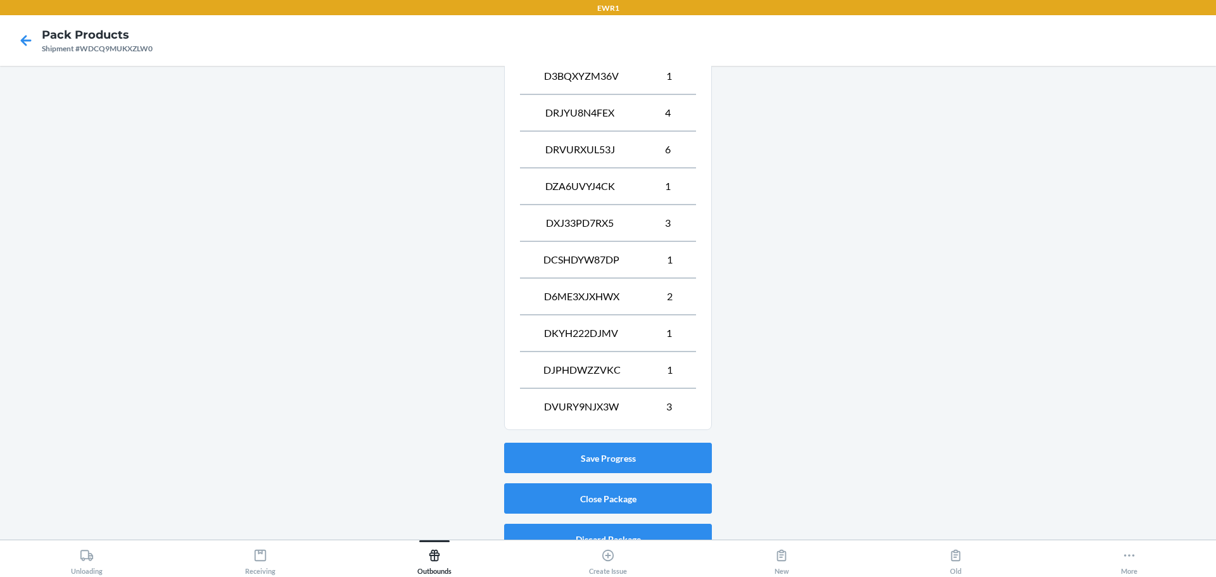
scroll to position [585, 0]
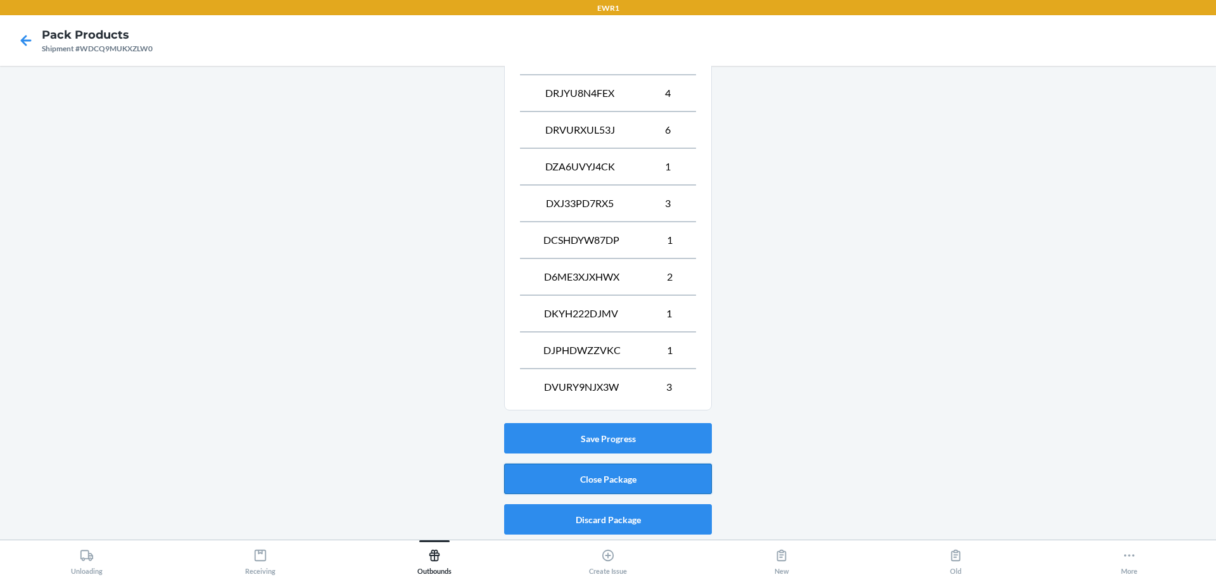
click at [663, 485] on button "Close Package" at bounding box center [608, 479] width 208 height 30
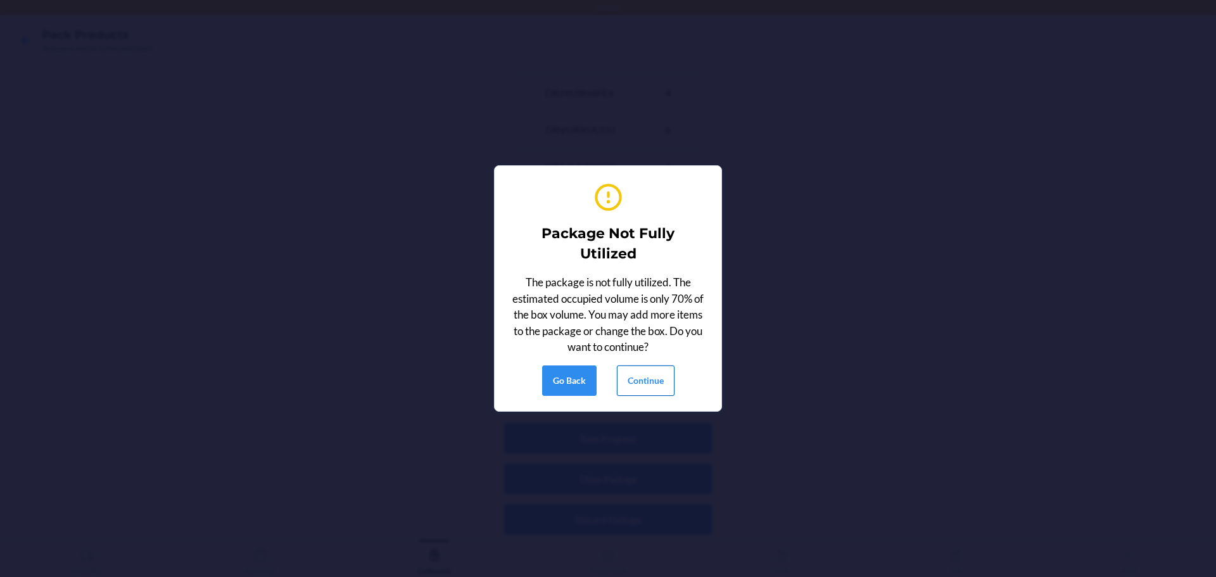
click at [666, 384] on button "Continue" at bounding box center [646, 380] width 58 height 30
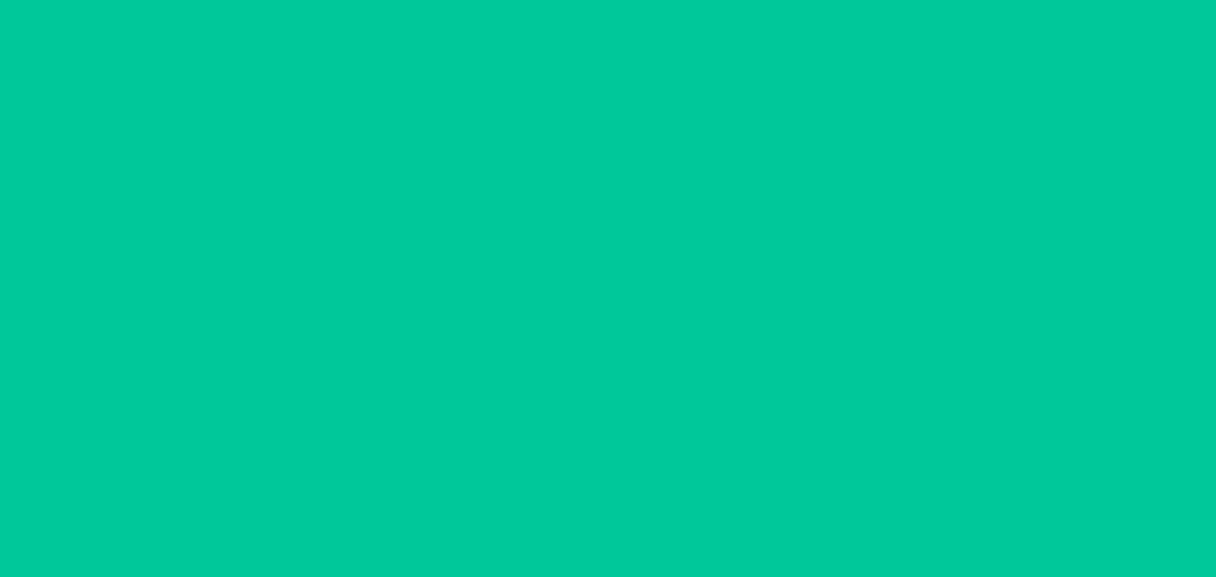
scroll to position [33, 0]
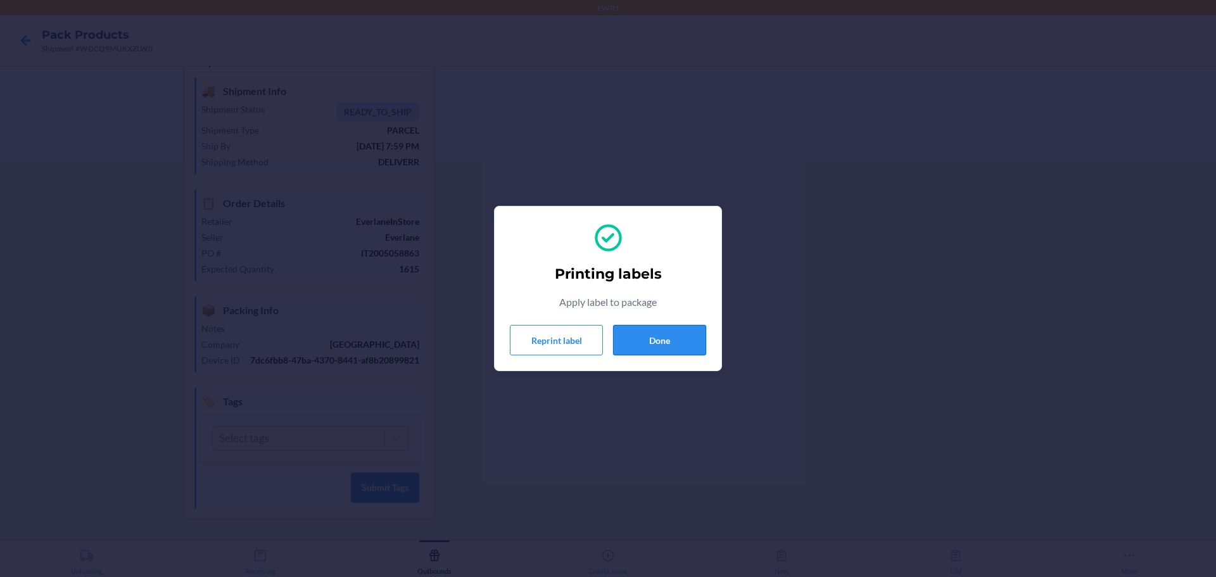
click at [672, 330] on button "Done" at bounding box center [659, 340] width 93 height 30
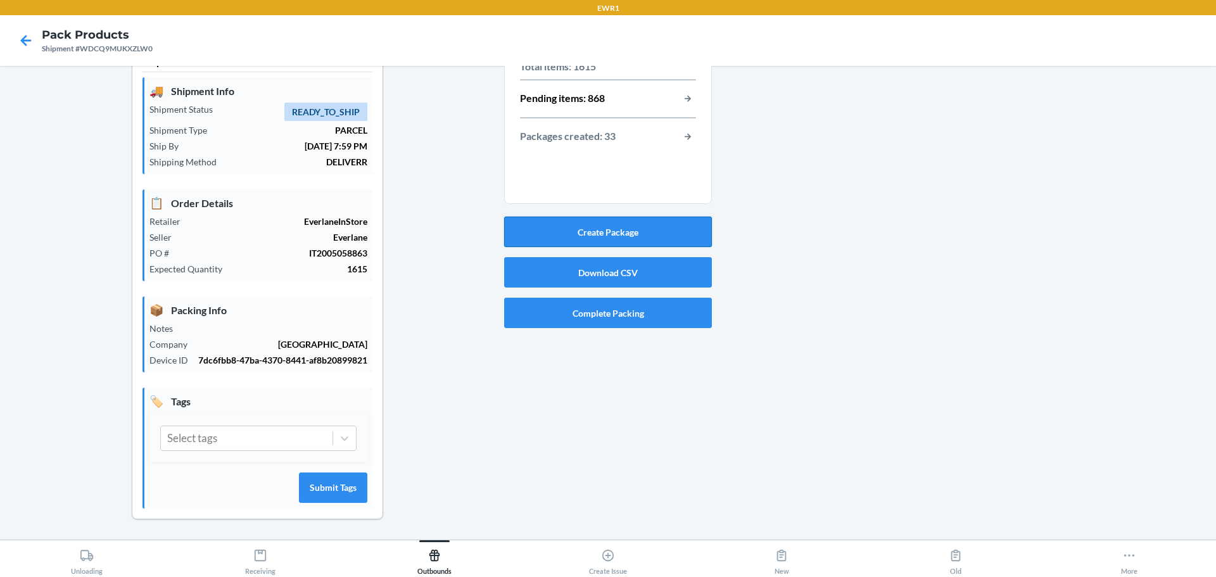
click at [616, 231] on button "Create Package" at bounding box center [608, 232] width 208 height 30
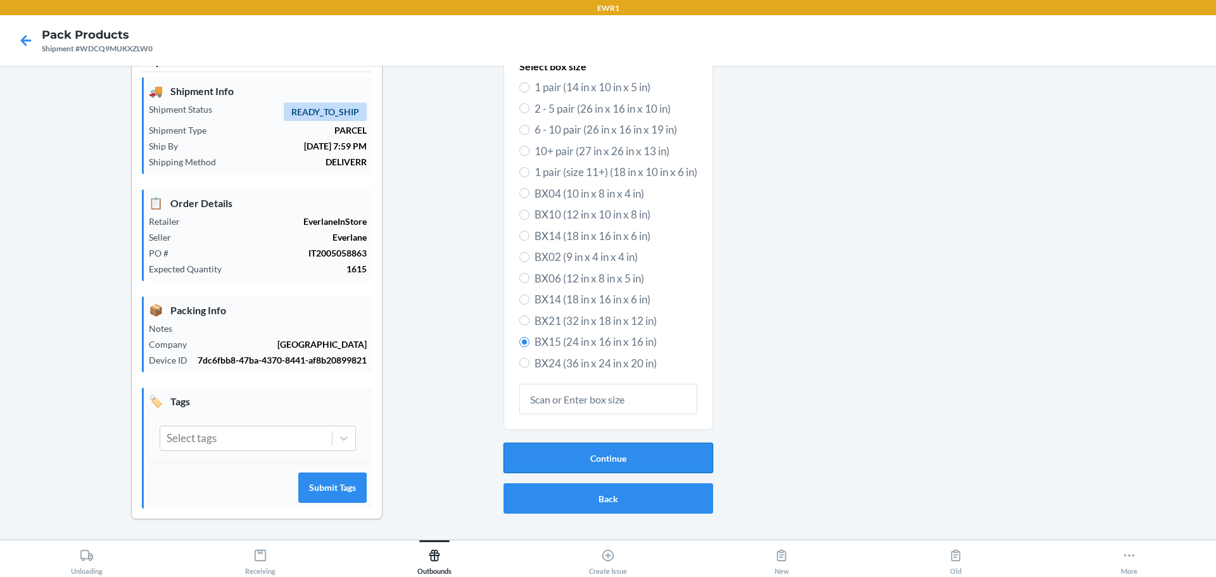
click at [611, 467] on button "Continue" at bounding box center [609, 458] width 210 height 30
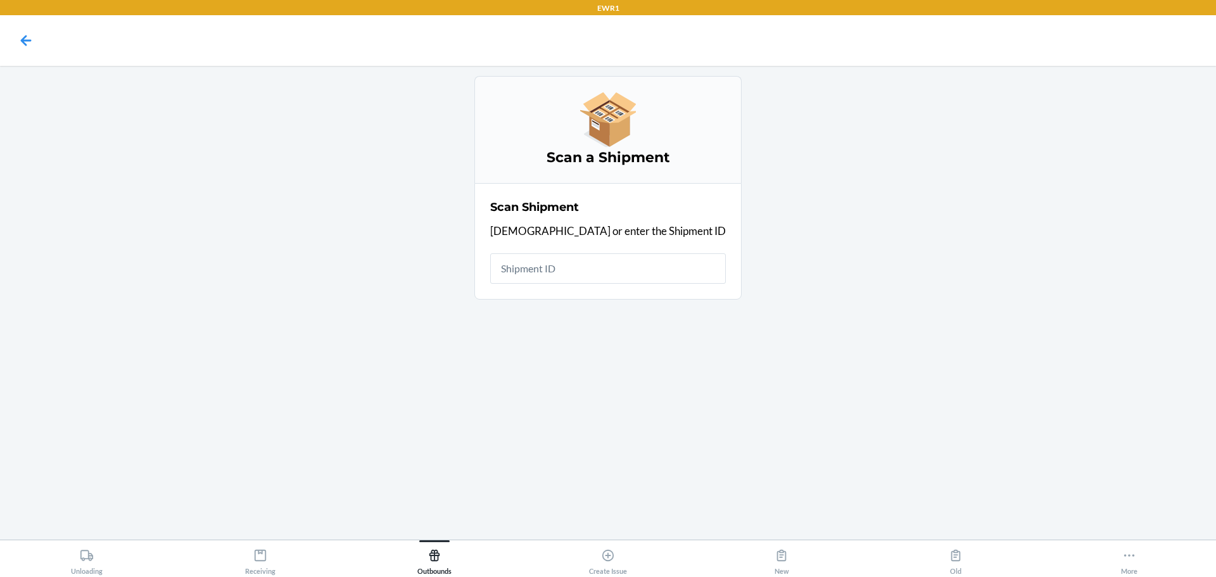
click at [604, 276] on input "text" at bounding box center [608, 268] width 236 height 30
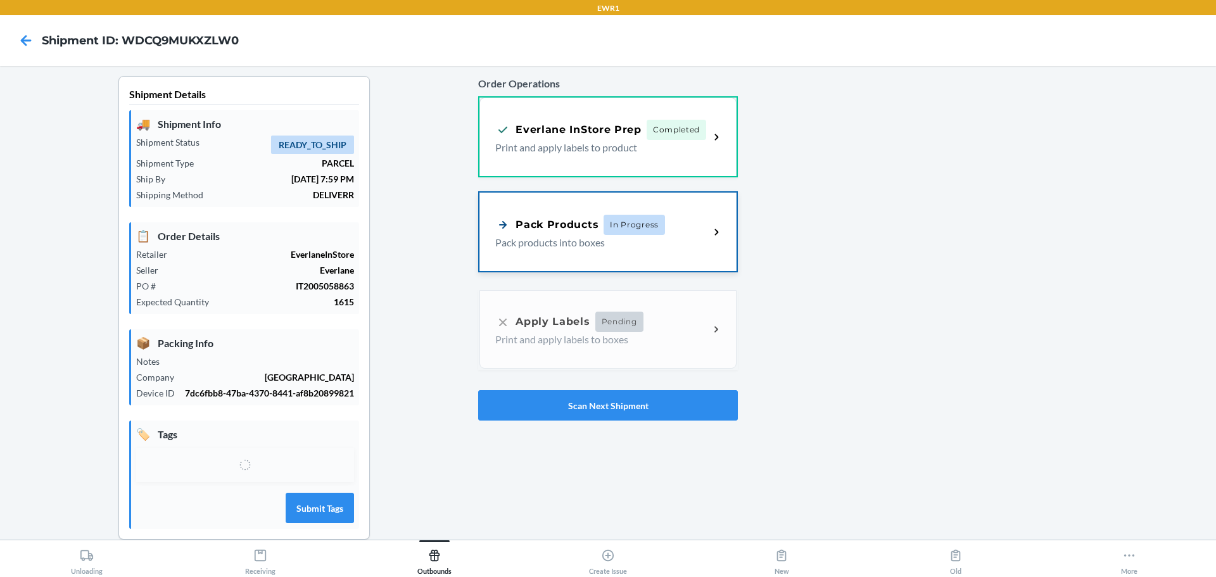
click at [569, 243] on p "Pack products into boxes" at bounding box center [597, 242] width 204 height 15
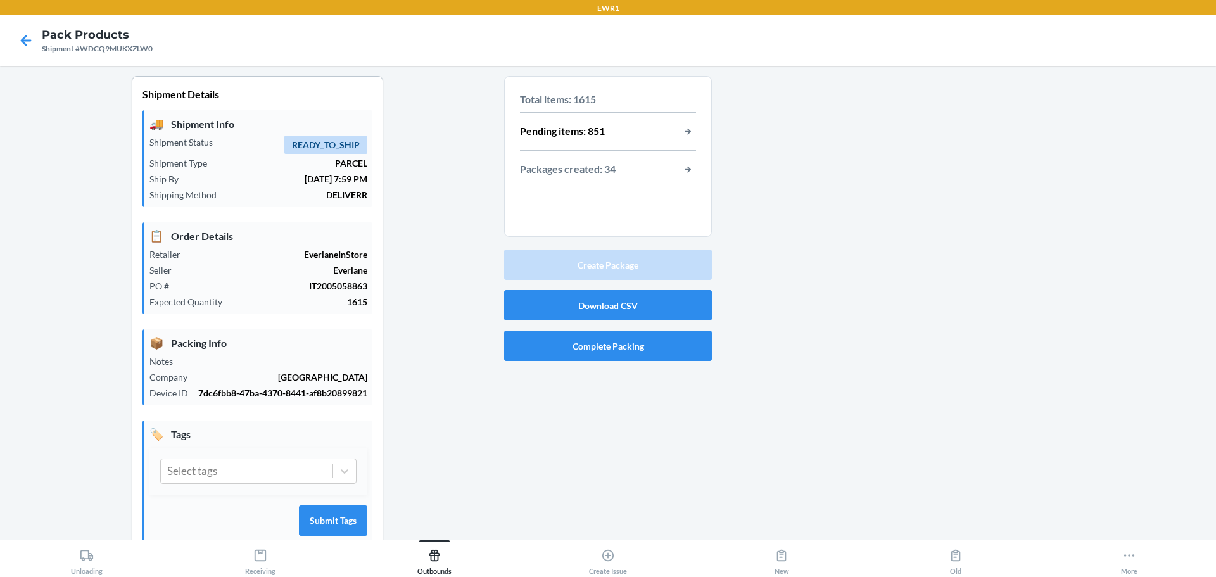
click at [580, 170] on p "Packages created: 34" at bounding box center [568, 170] width 96 height 16
click at [552, 100] on p "Total items: 1615" at bounding box center [608, 99] width 176 height 15
click at [680, 172] on button "button-view-packages-created" at bounding box center [688, 170] width 16 height 16
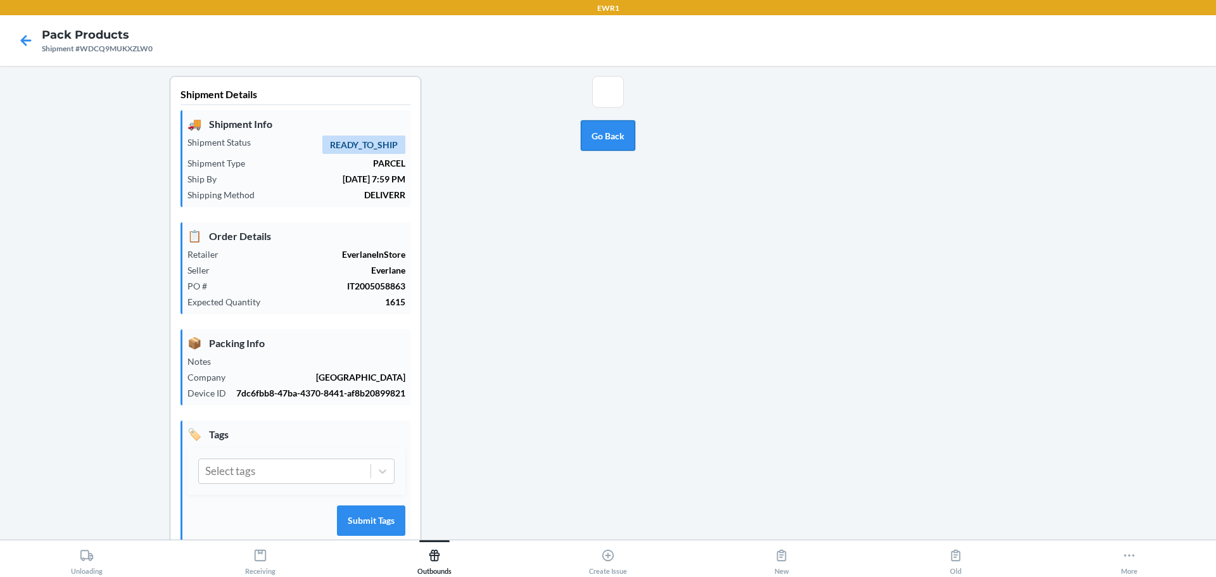
click at [600, 134] on button "Go Back" at bounding box center [608, 135] width 54 height 30
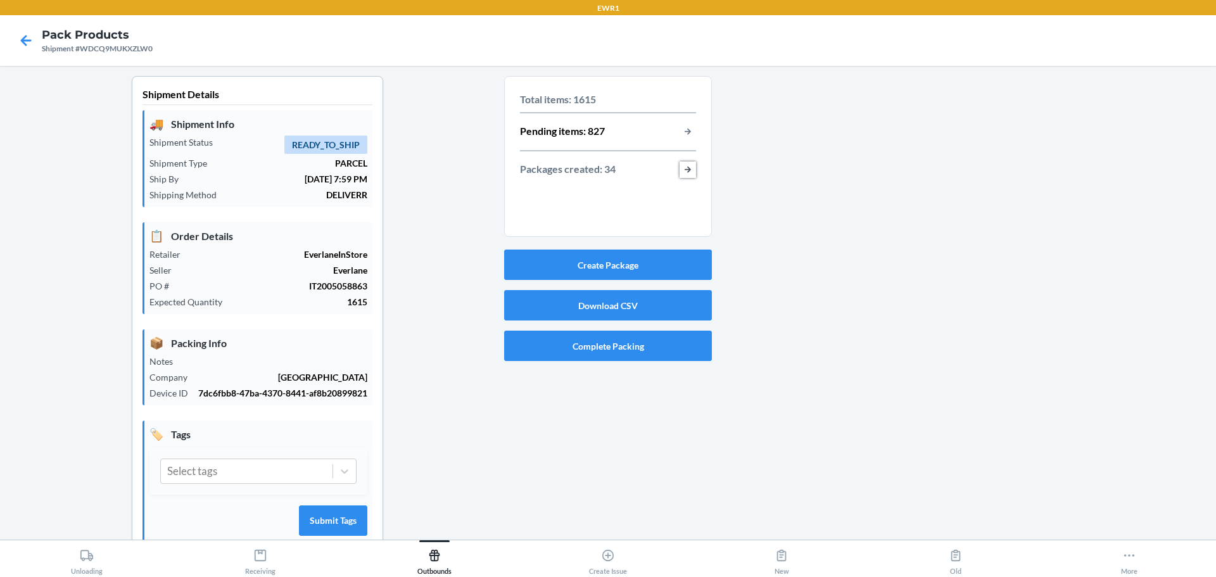
click at [685, 165] on button "button-view-packages-created" at bounding box center [688, 170] width 16 height 16
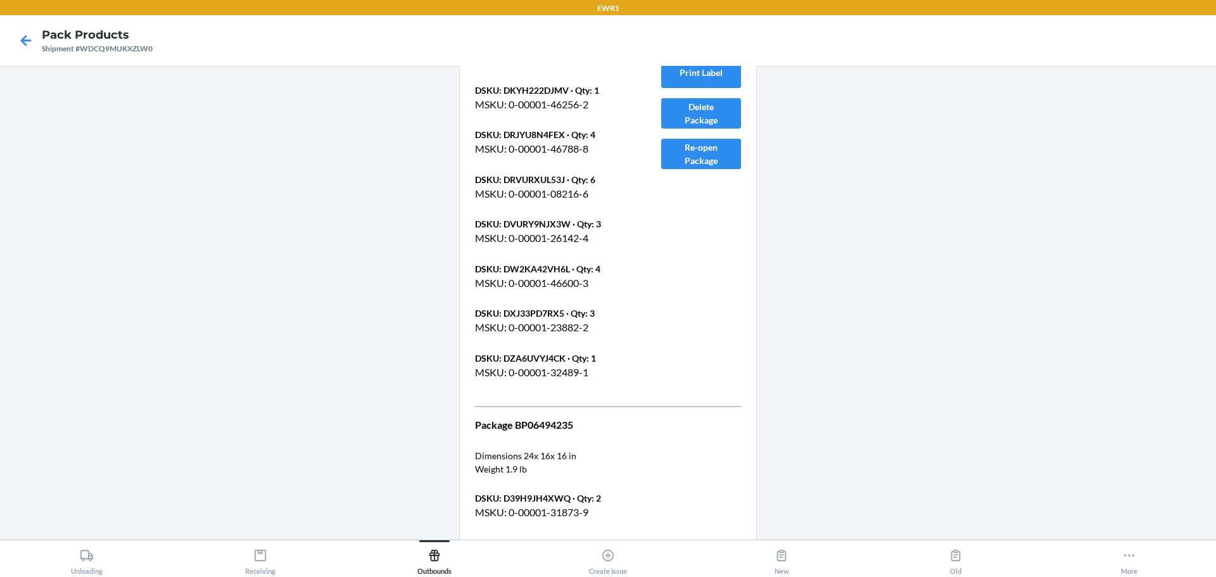
scroll to position [16406, 0]
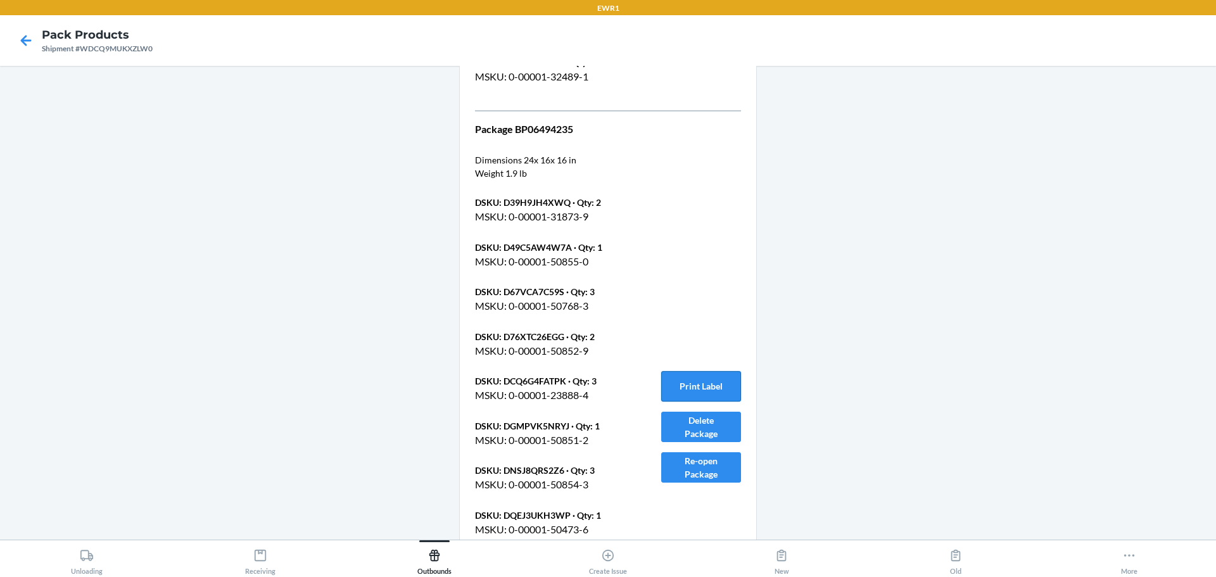
click at [690, 392] on button "Print Label" at bounding box center [701, 386] width 80 height 30
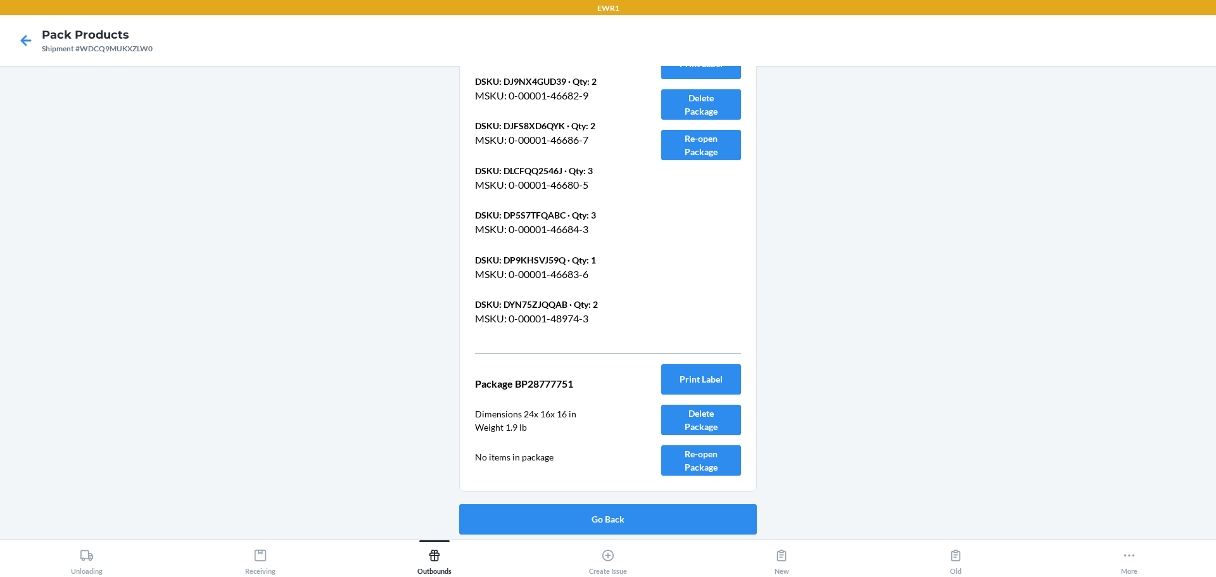
scroll to position [16997, 0]
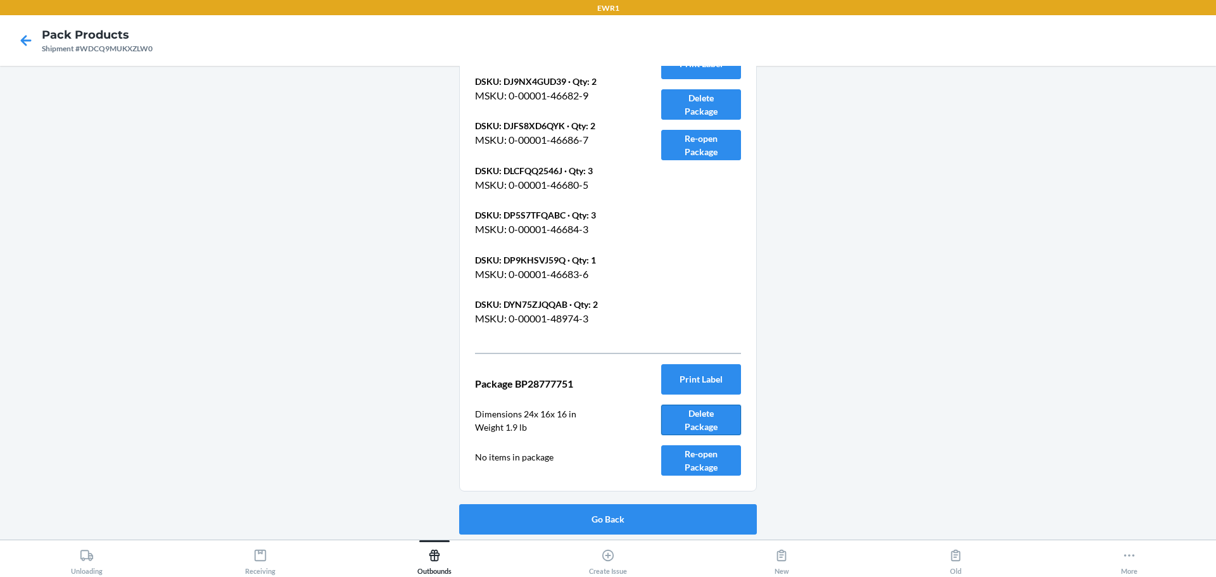
click at [705, 412] on button "Delete Package" at bounding box center [701, 420] width 80 height 30
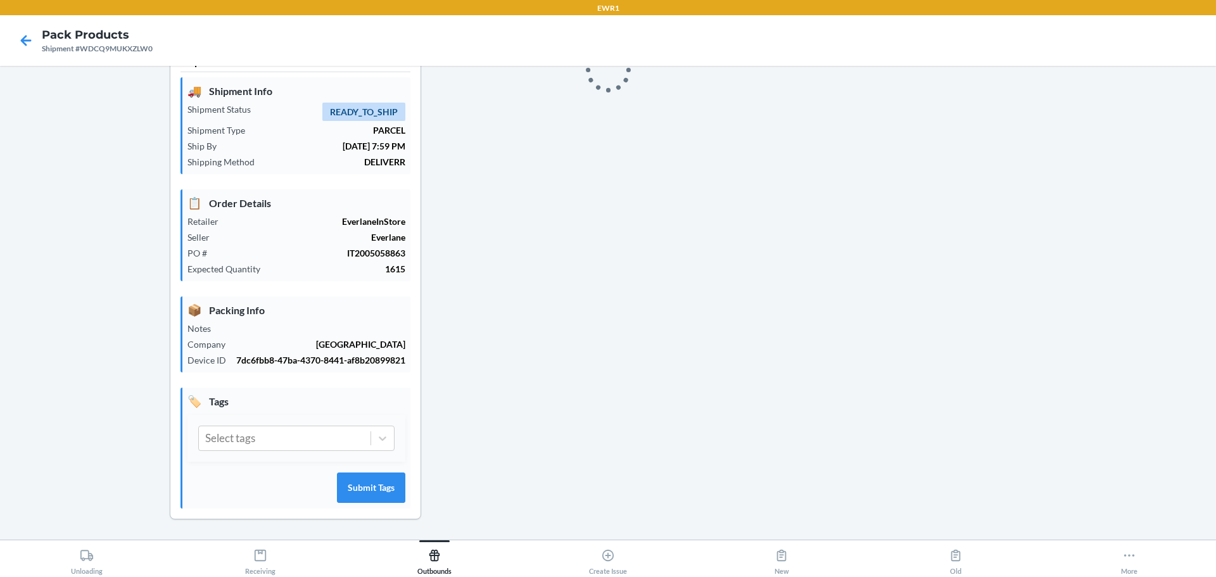
scroll to position [33, 0]
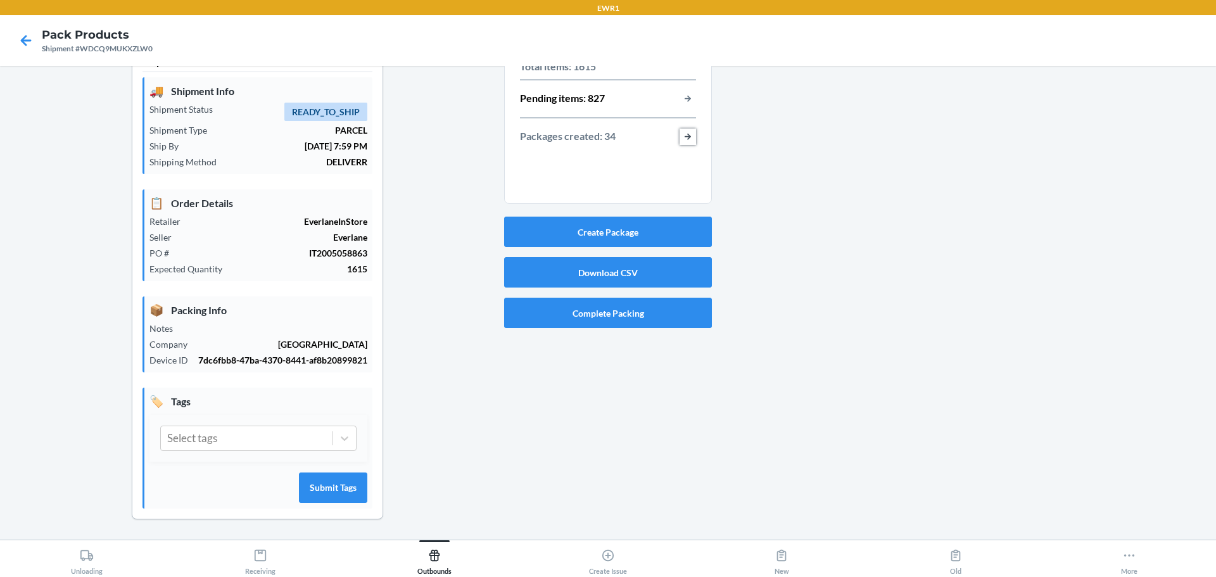
click at [688, 135] on button "button-view-packages-created" at bounding box center [688, 137] width 16 height 16
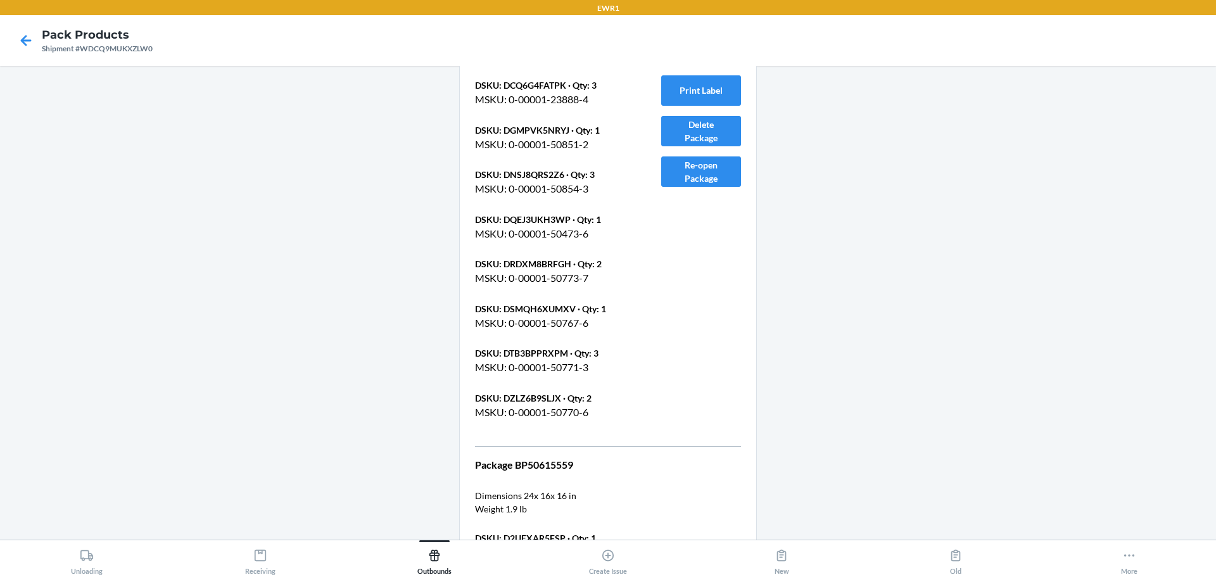
scroll to position [16406, 0]
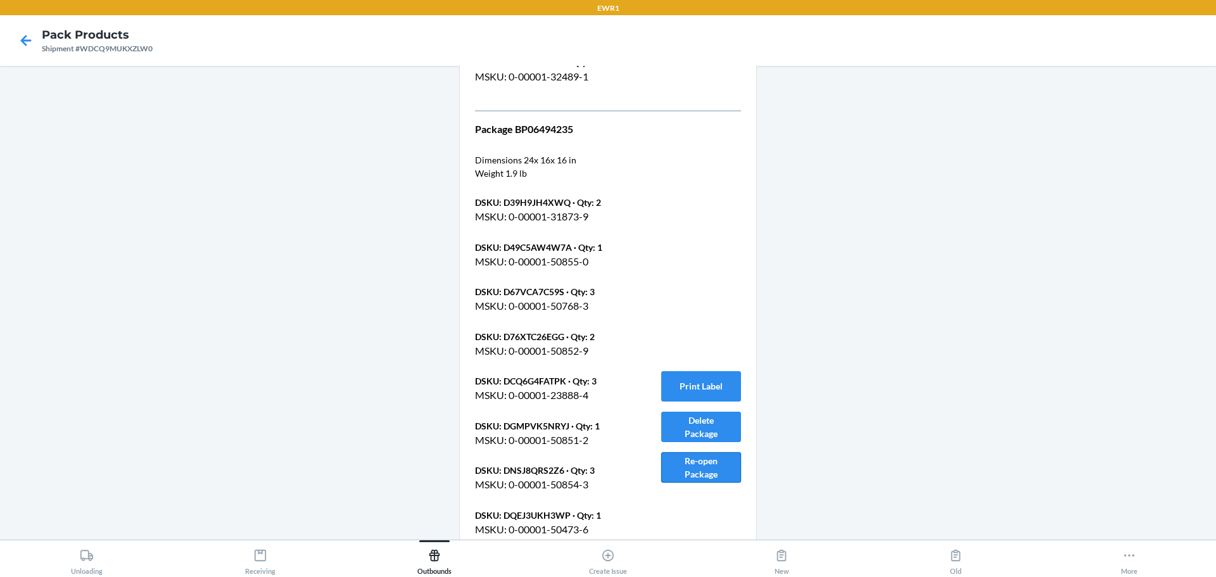
click at [707, 470] on button "Re-open Package" at bounding box center [701, 467] width 80 height 30
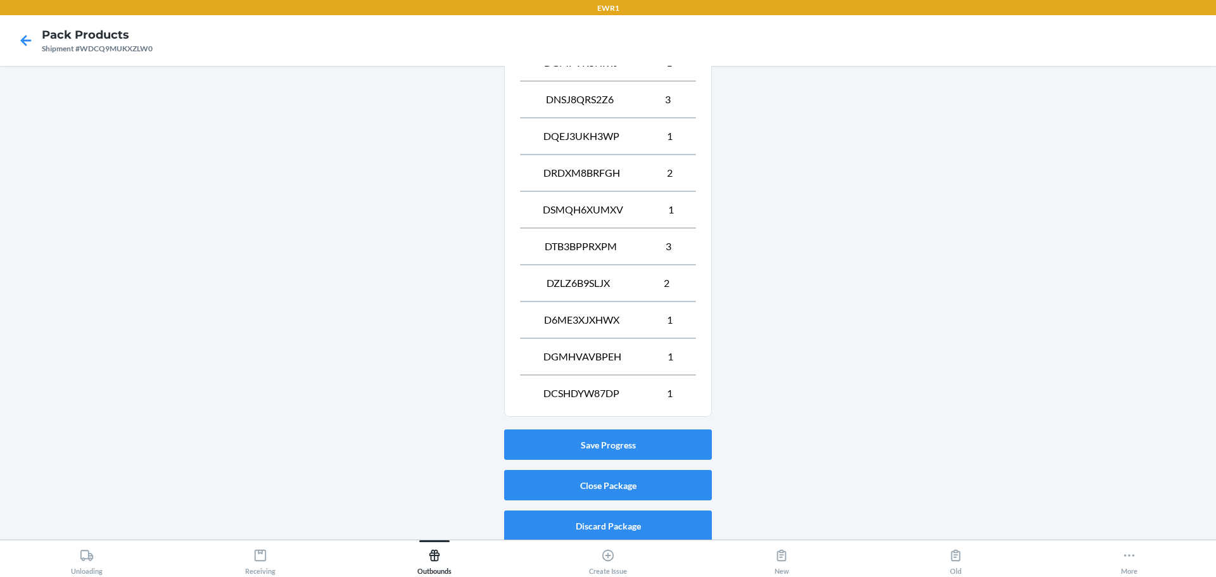
scroll to position [732, 0]
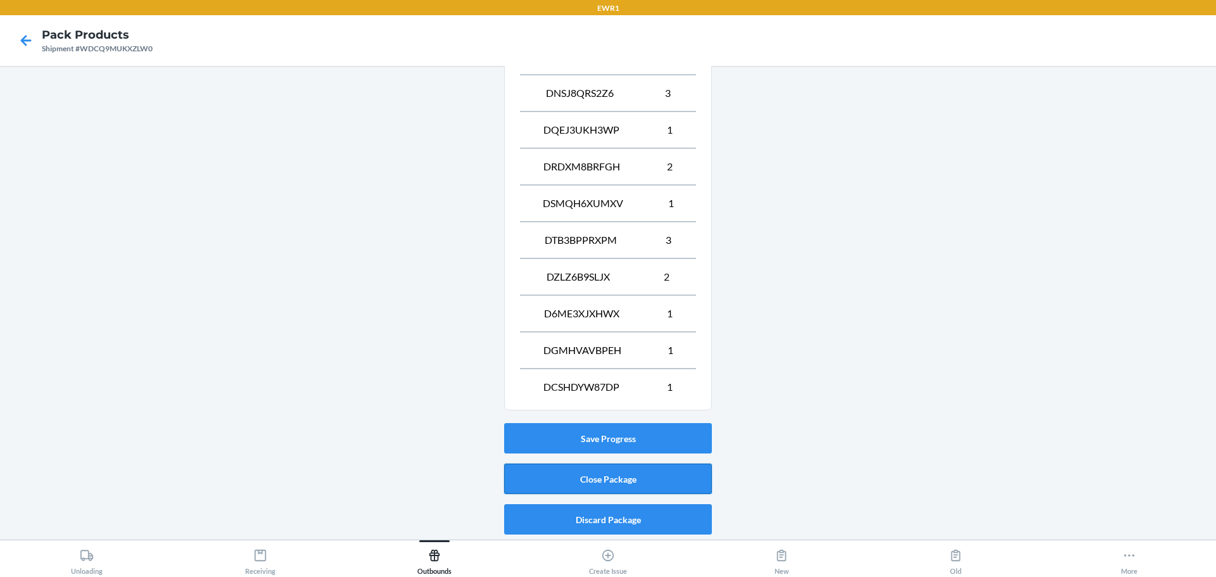
click at [645, 474] on button "Close Package" at bounding box center [608, 479] width 208 height 30
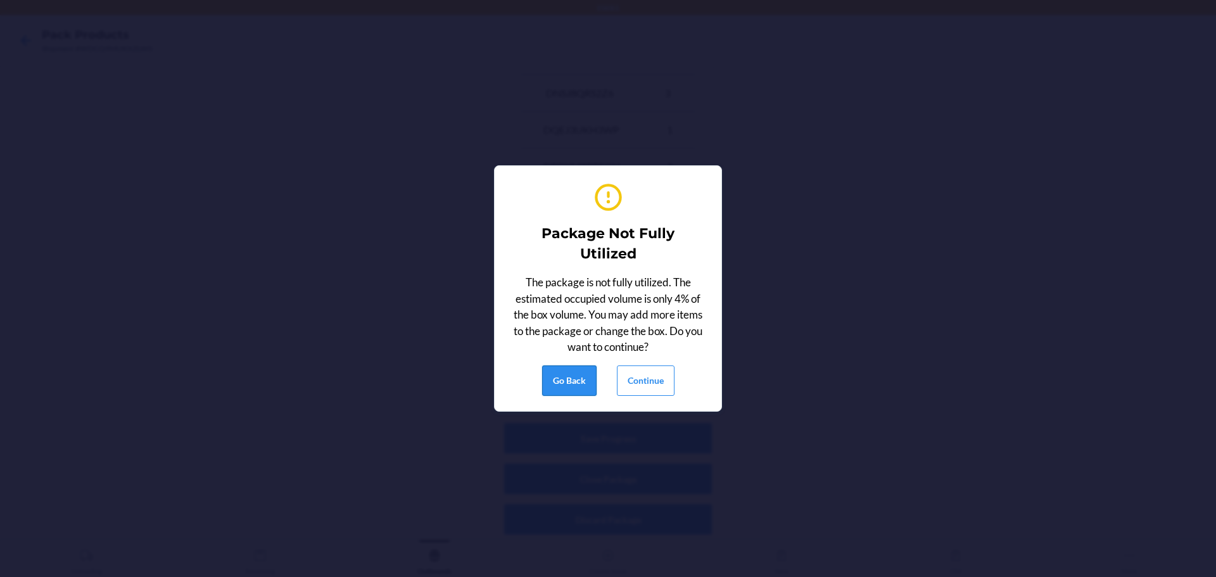
click at [569, 379] on button "Go Back" at bounding box center [569, 380] width 54 height 30
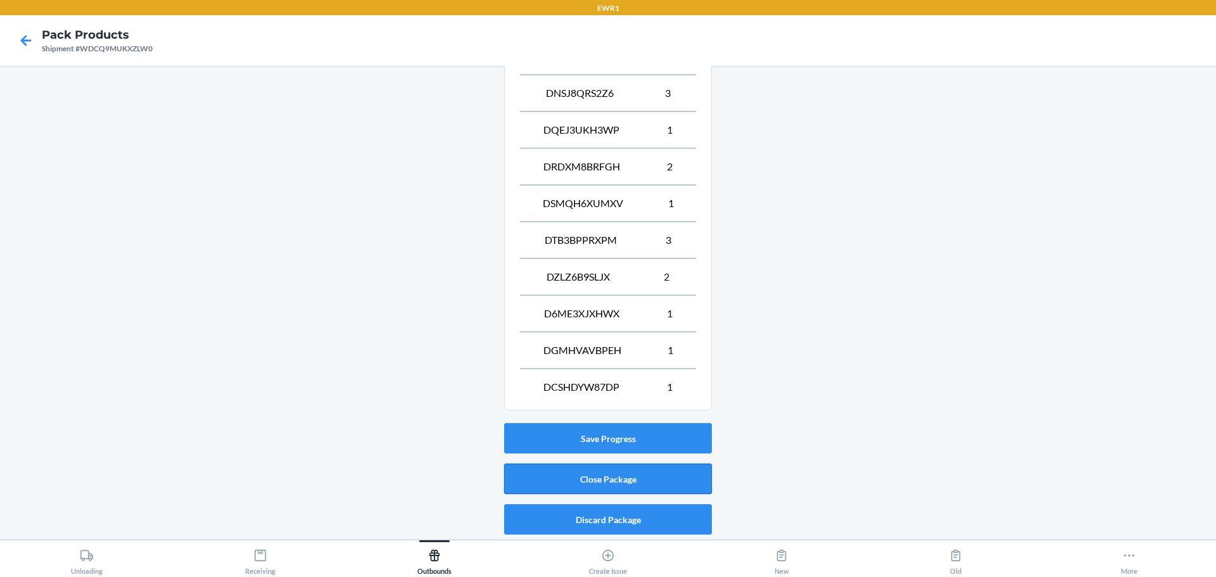
click at [626, 488] on button "Close Package" at bounding box center [608, 479] width 208 height 30
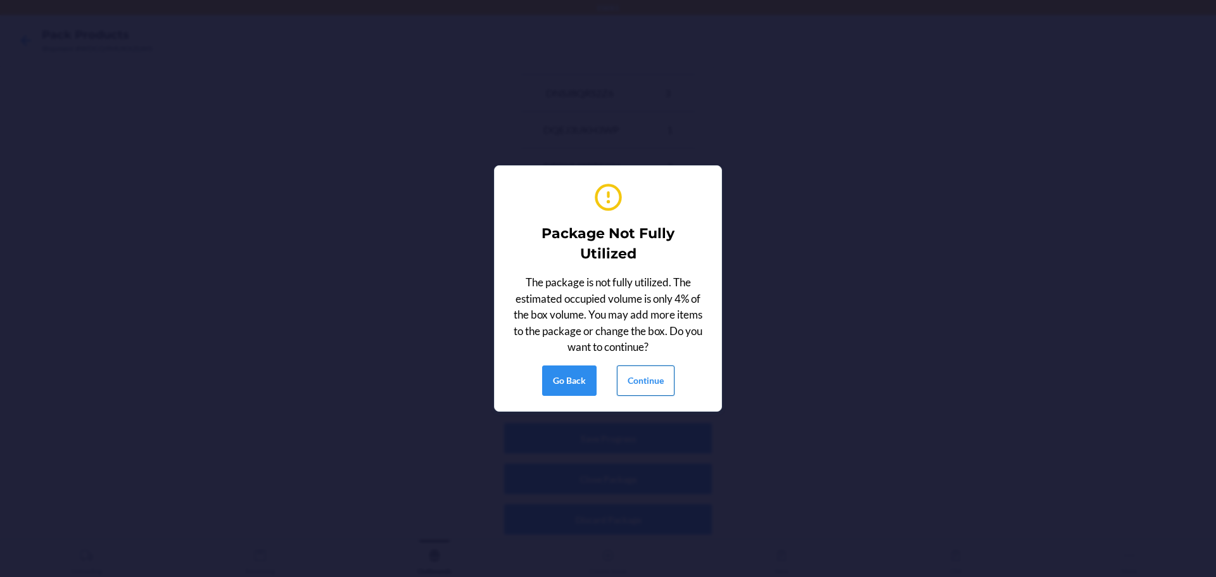
click at [644, 386] on button "Continue" at bounding box center [646, 380] width 58 height 30
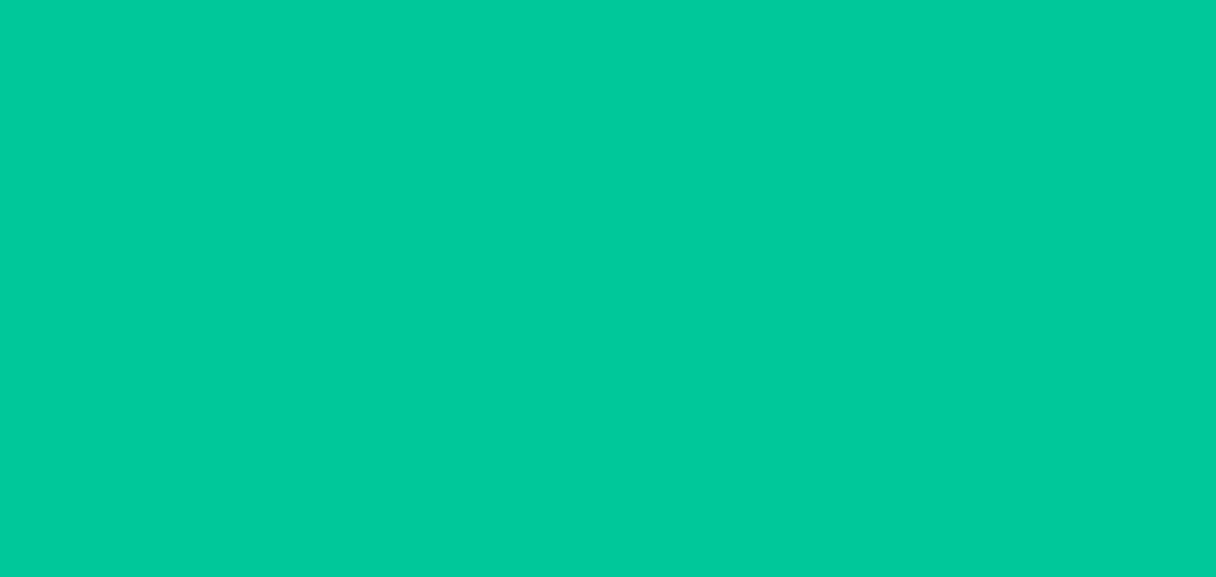
scroll to position [33, 0]
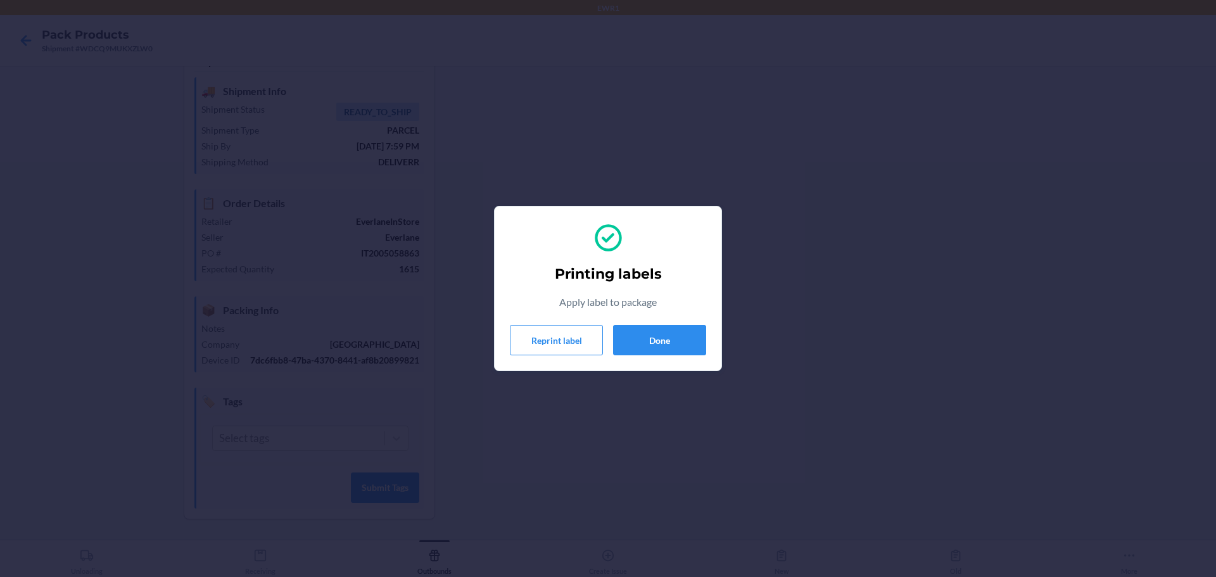
click at [692, 360] on section "Printing labels Apply label to package Reprint label Done" at bounding box center [608, 288] width 228 height 165
click at [688, 346] on button "Done" at bounding box center [659, 340] width 93 height 30
